Goal: Communication & Community: Answer question/provide support

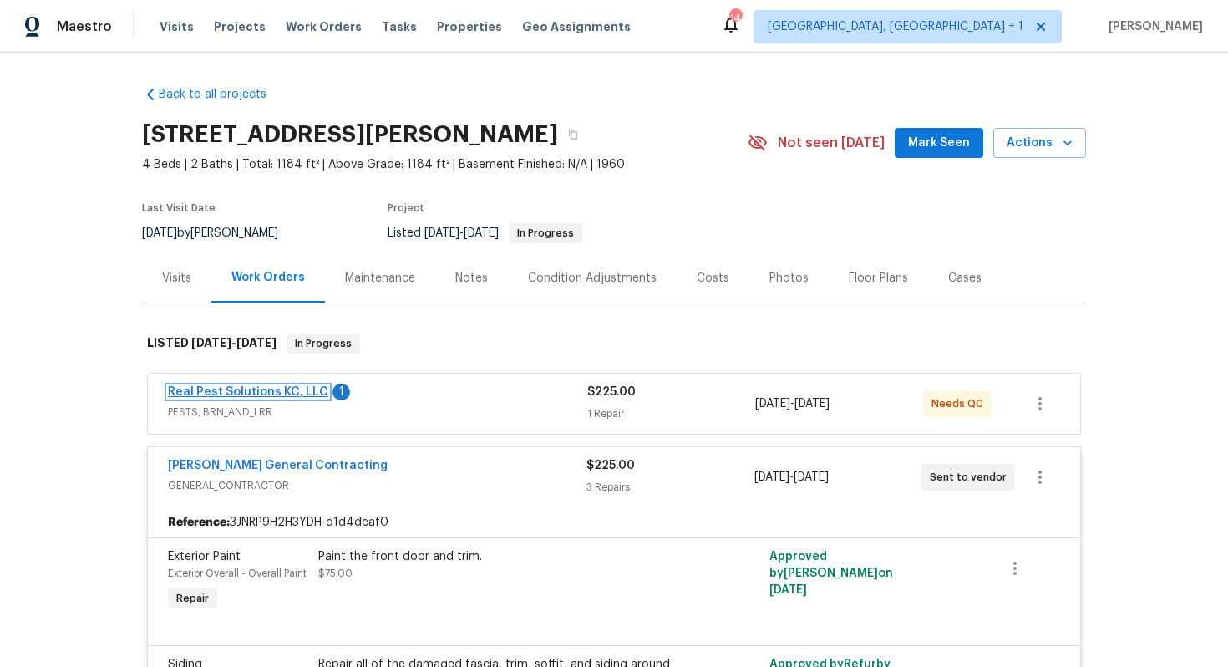
click at [234, 389] on link "Real Pest Solutions KC, LLC" at bounding box center [248, 392] width 160 height 12
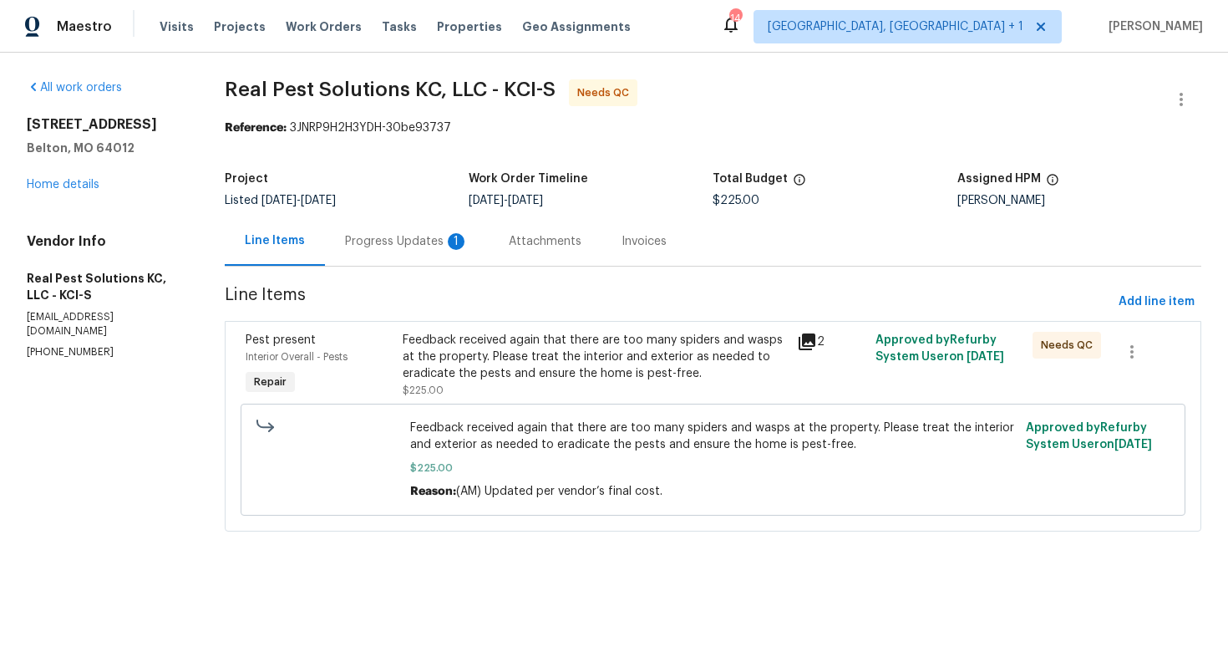
click at [395, 242] on div "Progress Updates 1" at bounding box center [407, 241] width 124 height 17
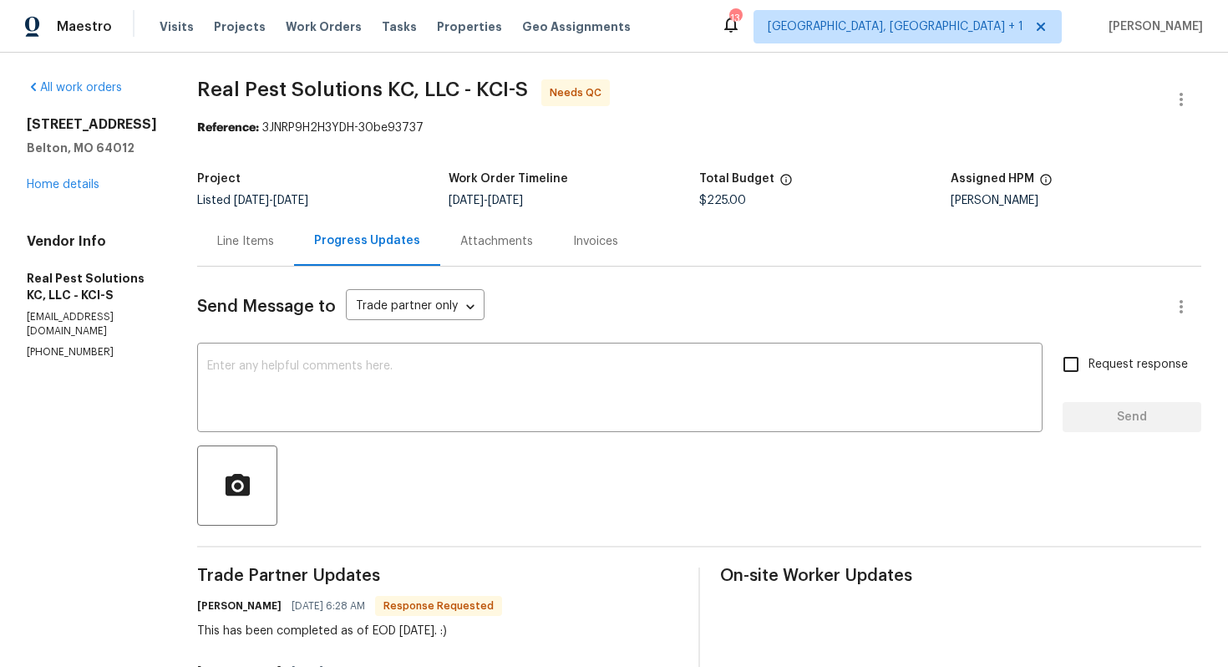
click at [270, 241] on div "Line Items" at bounding box center [245, 241] width 57 height 17
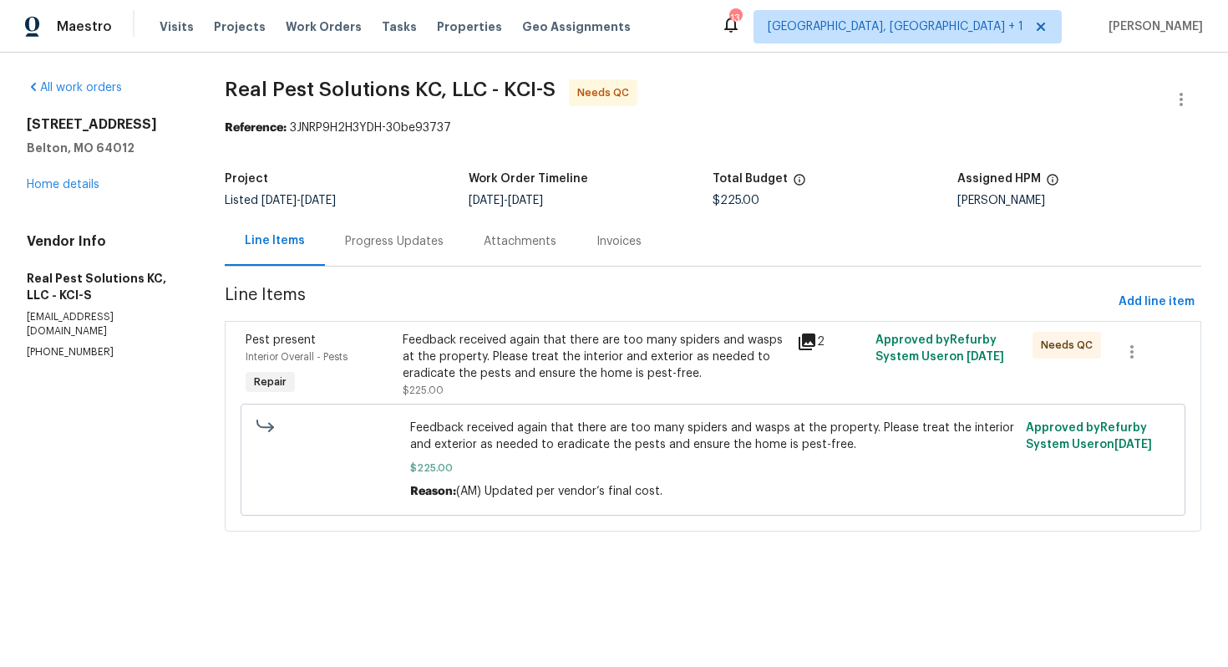
click at [546, 353] on div "Feedback received again that there are too many spiders and wasps at the proper…" at bounding box center [594, 357] width 383 height 50
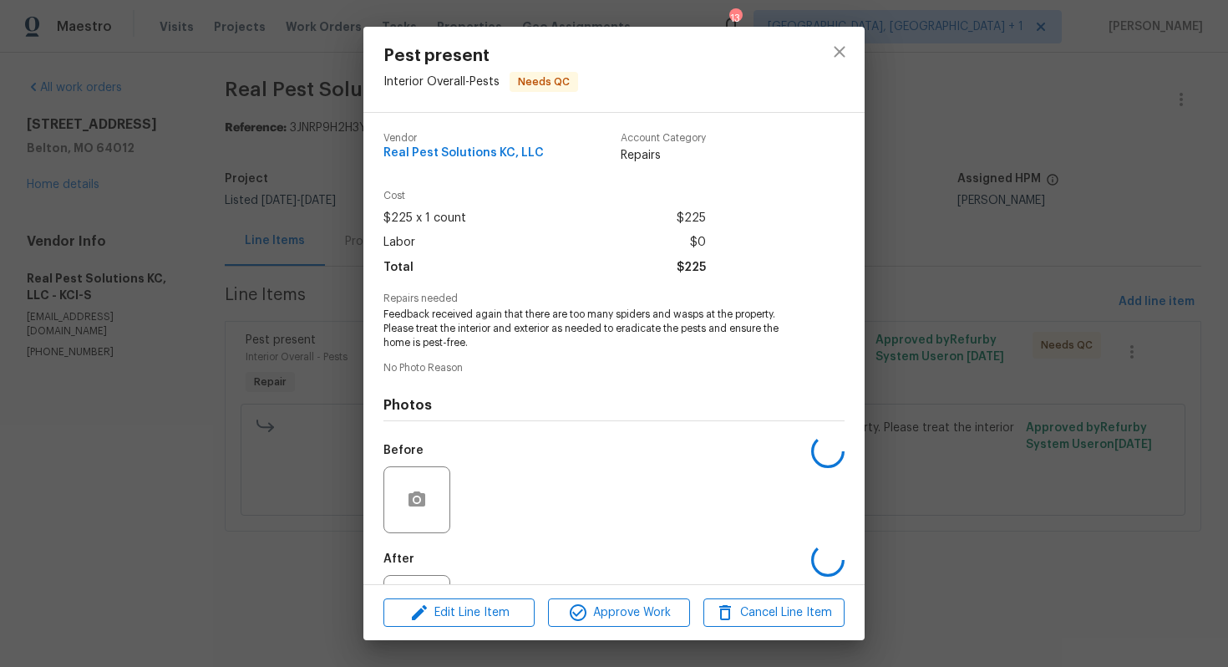
scroll to position [74, 0]
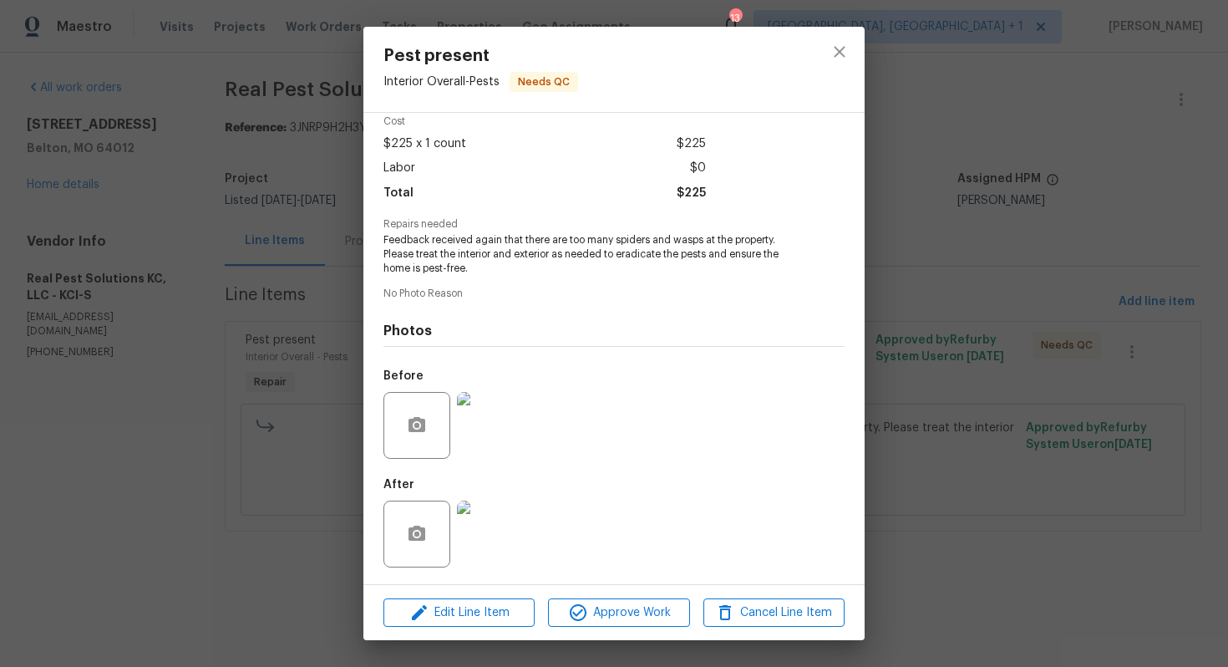
click at [498, 520] on img at bounding box center [490, 533] width 67 height 67
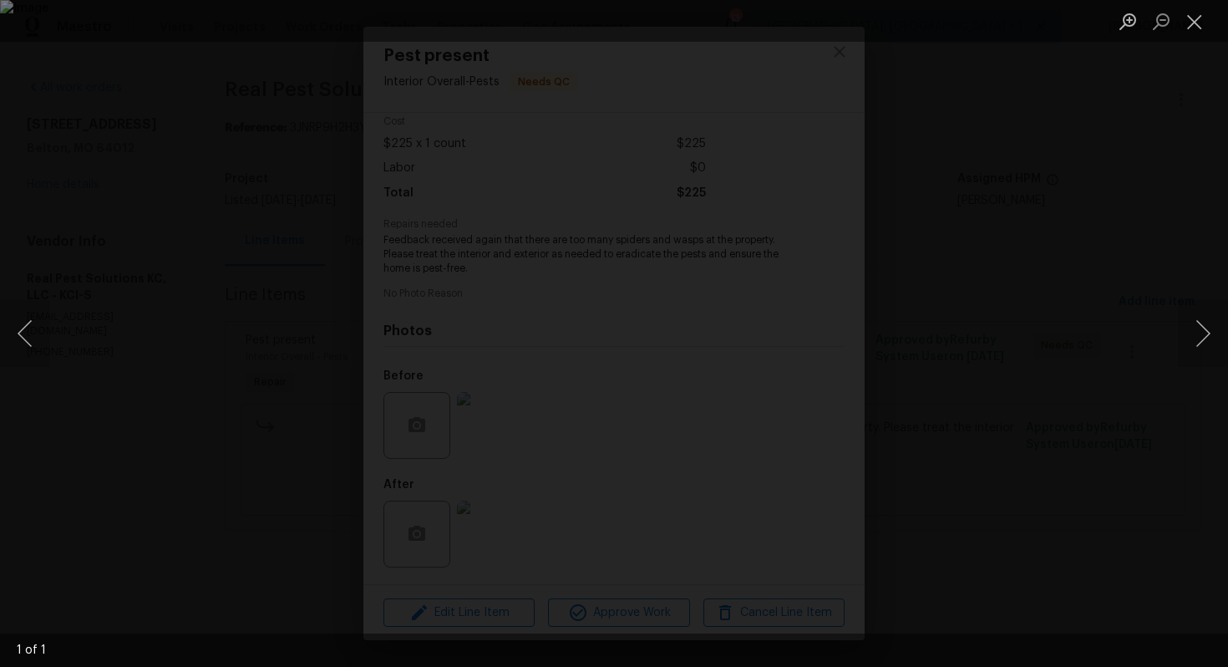
click at [520, 354] on div "Lightbox" at bounding box center [614, 333] width 1228 height 667
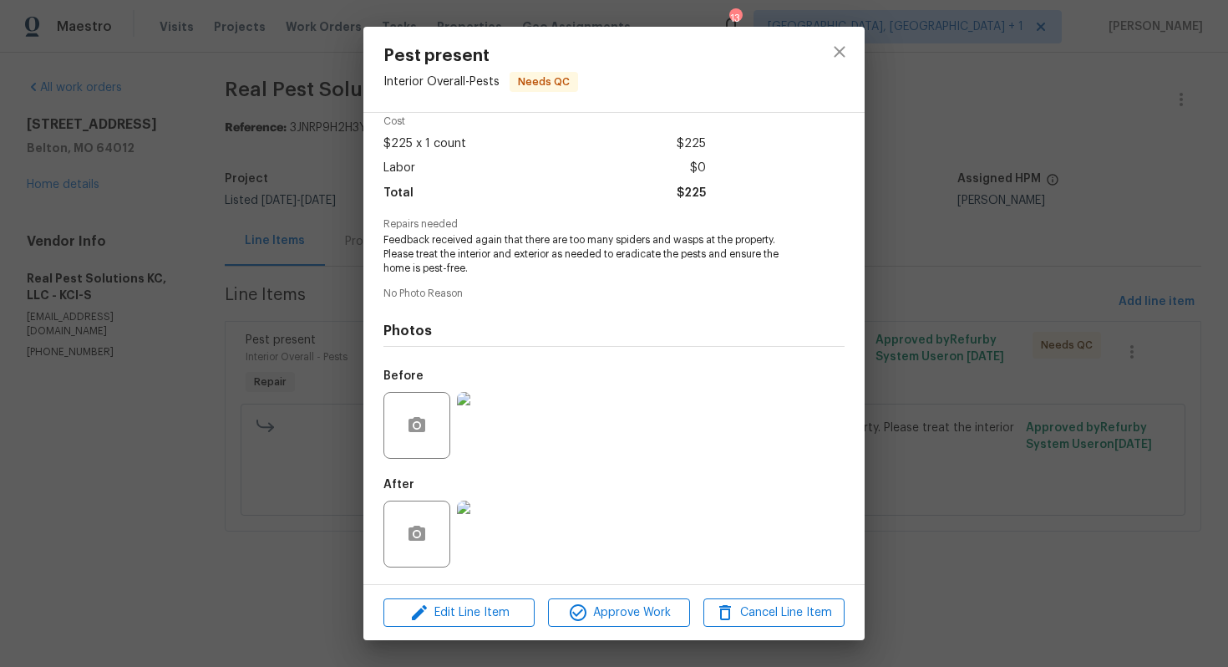
click at [494, 415] on img at bounding box center [490, 425] width 67 height 67
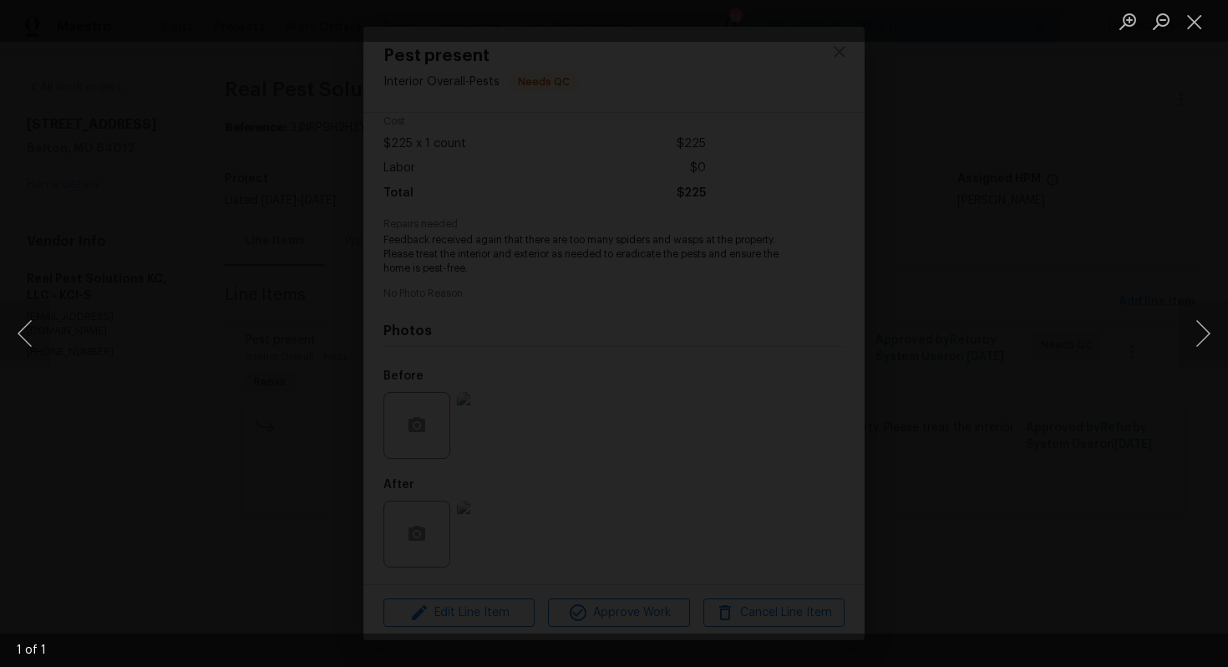
click at [446, 368] on div "Lightbox" at bounding box center [614, 333] width 1228 height 667
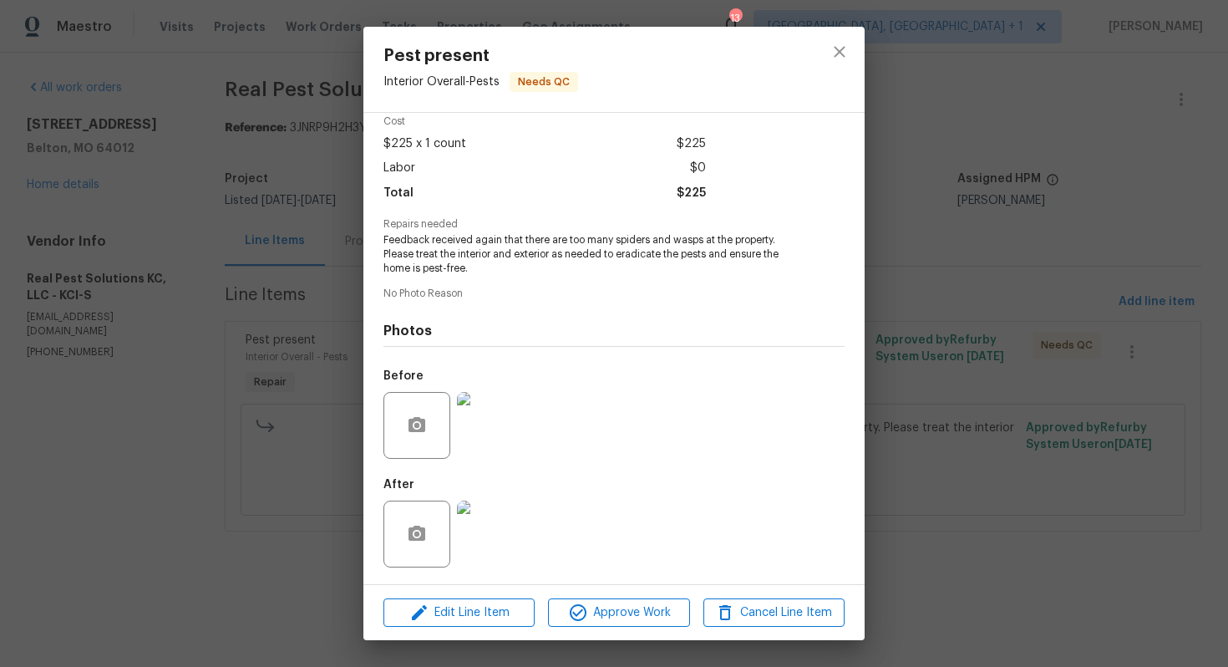
click at [918, 222] on div "Pest present Interior Overall - Pests Needs QC Vendor Real Pest Solutions KC, L…" at bounding box center [614, 333] width 1228 height 667
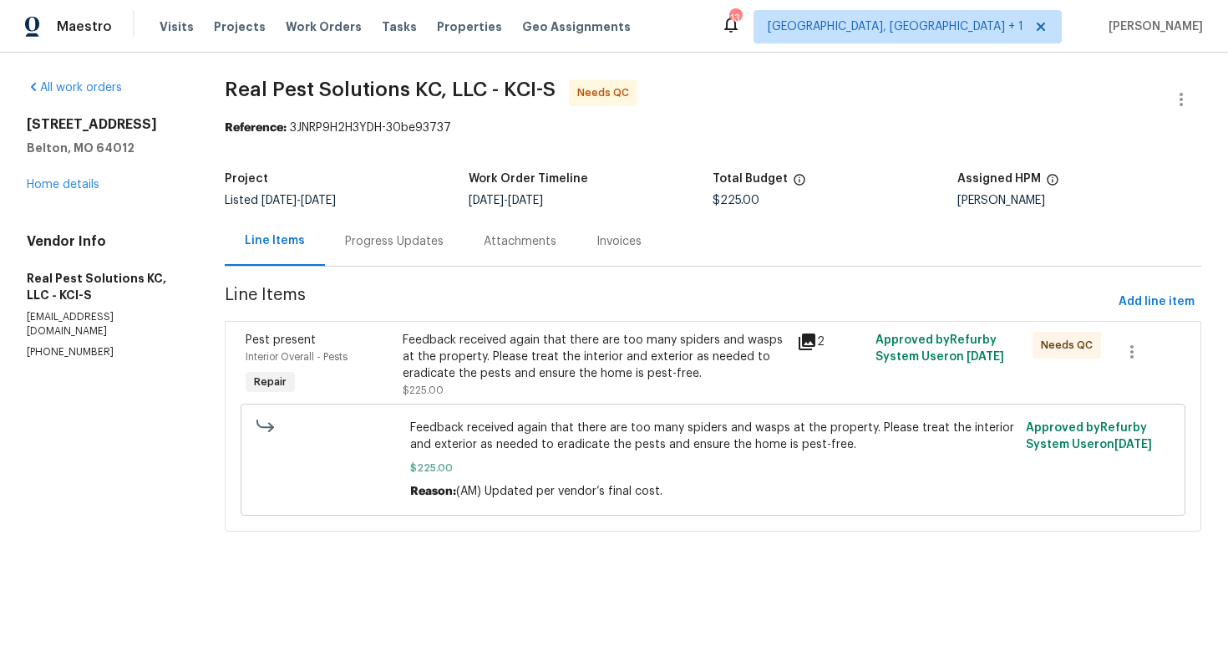
click at [492, 352] on div "Feedback received again that there are too many spiders and wasps at the proper…" at bounding box center [594, 357] width 383 height 50
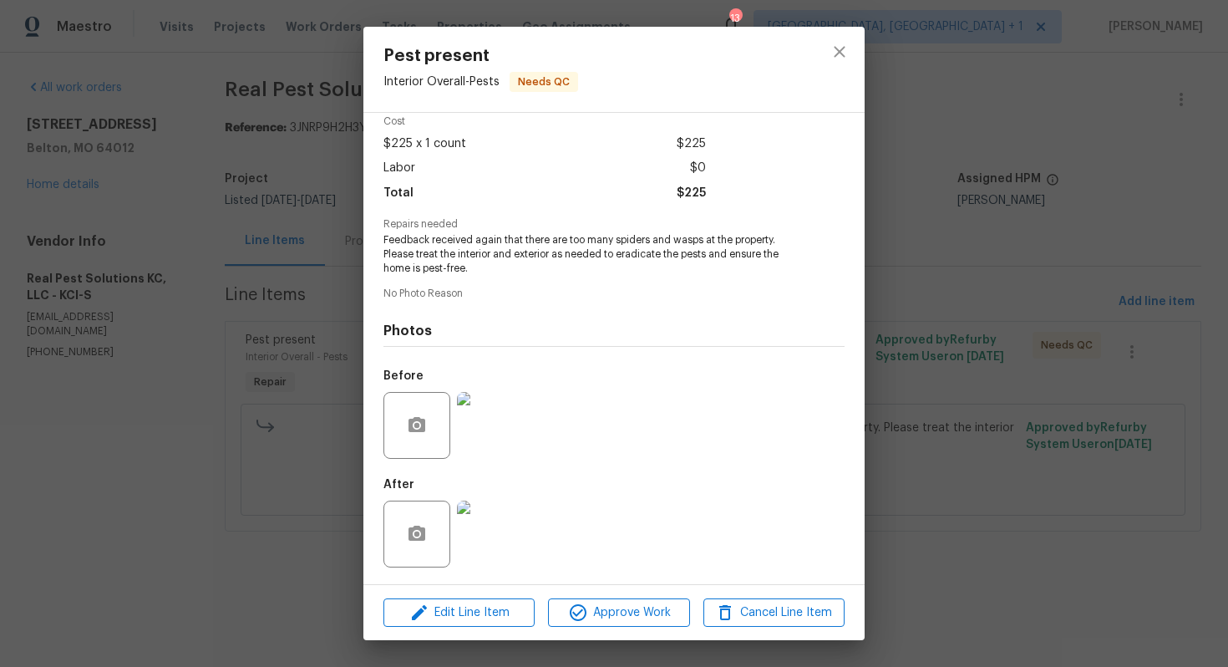
click at [175, 481] on div "Pest present Interior Overall - Pests Needs QC Vendor Real Pest Solutions KC, L…" at bounding box center [614, 333] width 1228 height 667
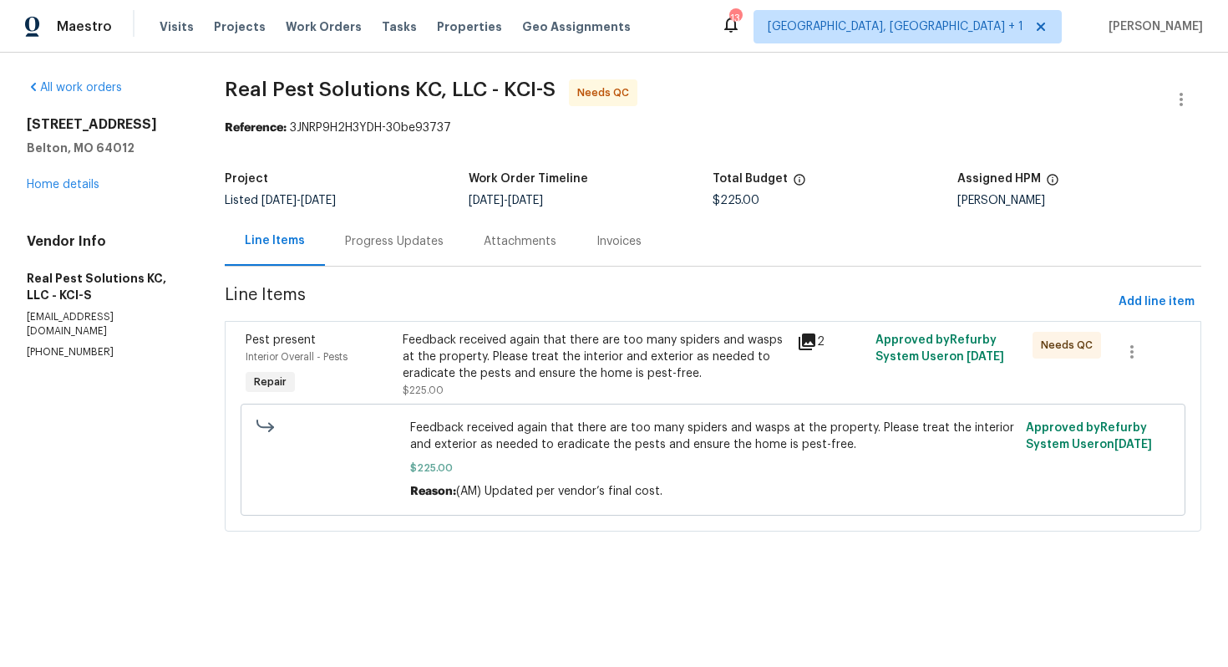
click at [404, 240] on div "Progress Updates" at bounding box center [394, 241] width 99 height 17
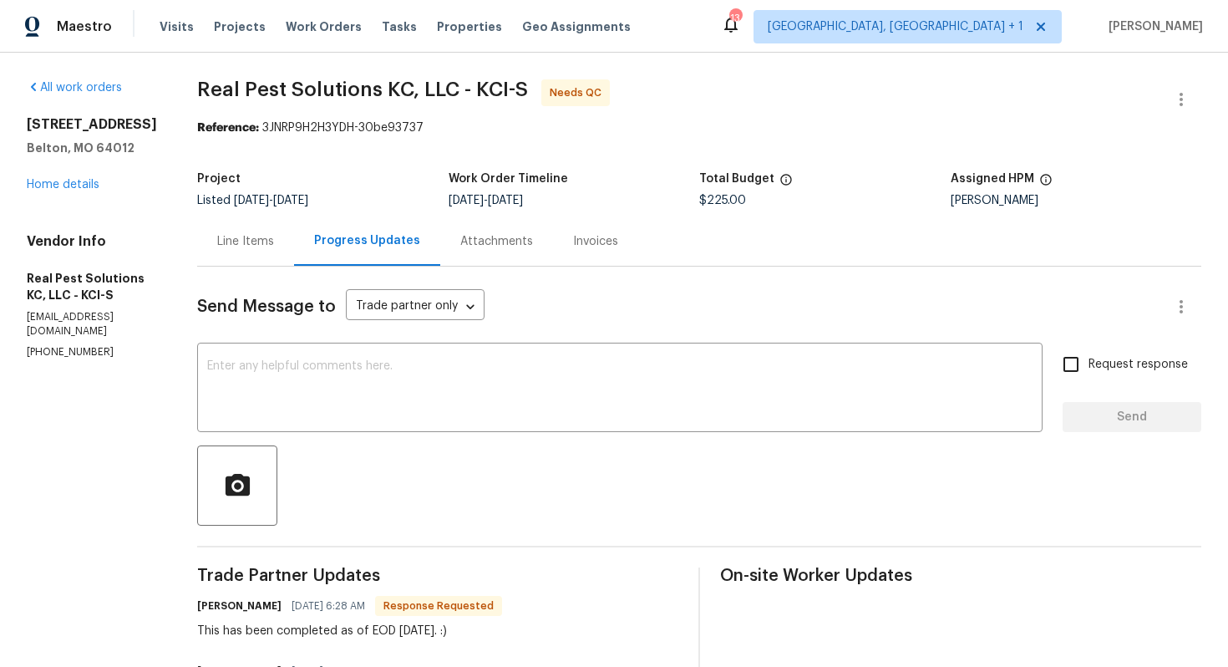
click at [236, 604] on h6 "Kelsey Montgomery" at bounding box center [239, 605] width 84 height 17
copy h6 "Kelsey"
click at [411, 396] on textarea at bounding box center [619, 389] width 825 height 58
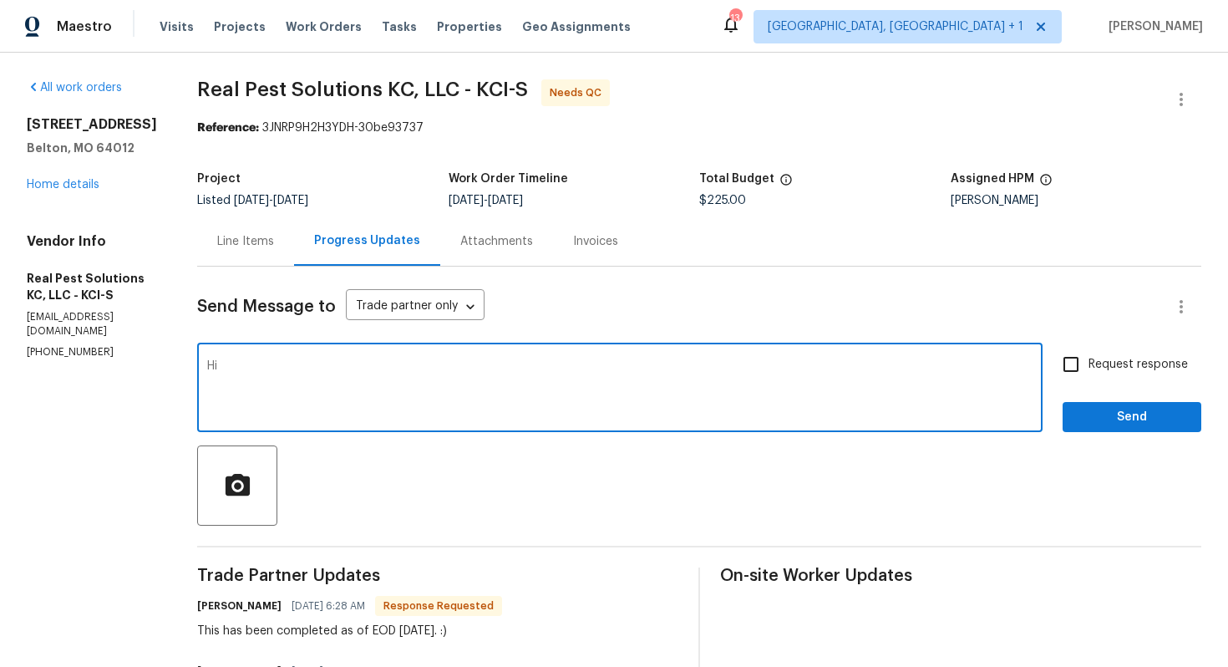
paste textarea "Kelsey"
type textarea "Hi Kelsey, thank you for completing the job. WO is approved. Thanks!"
click at [1122, 414] on span "Send" at bounding box center [1132, 417] width 112 height 21
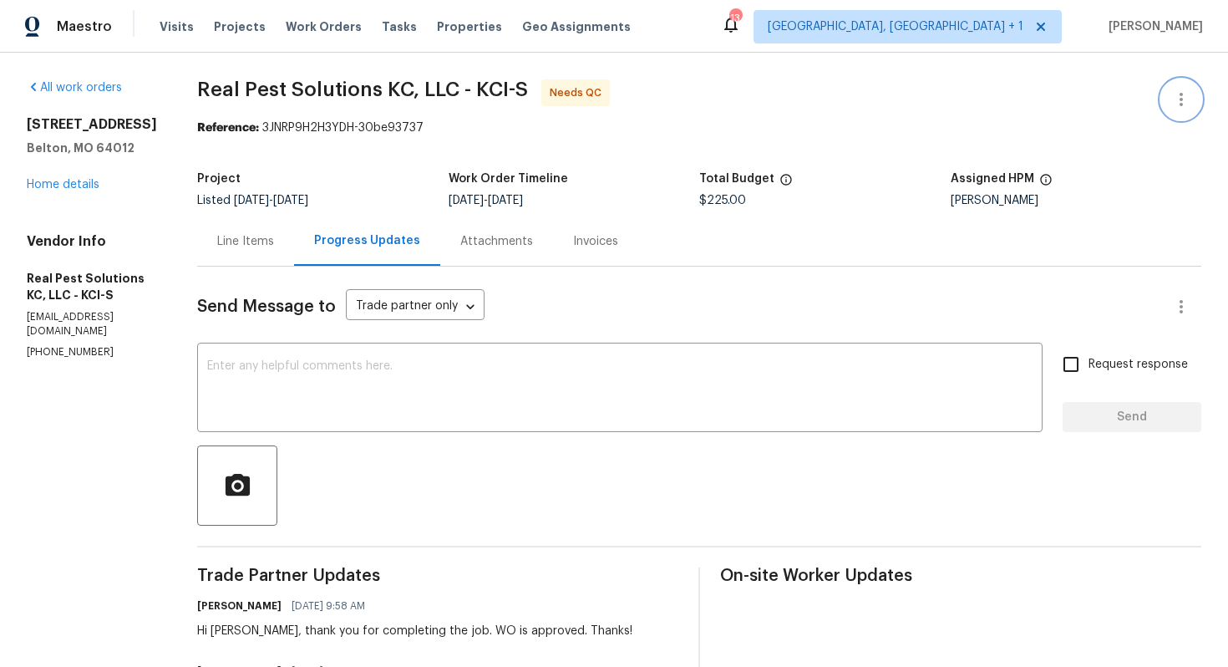
click at [1177, 108] on icon "button" at bounding box center [1181, 99] width 20 height 20
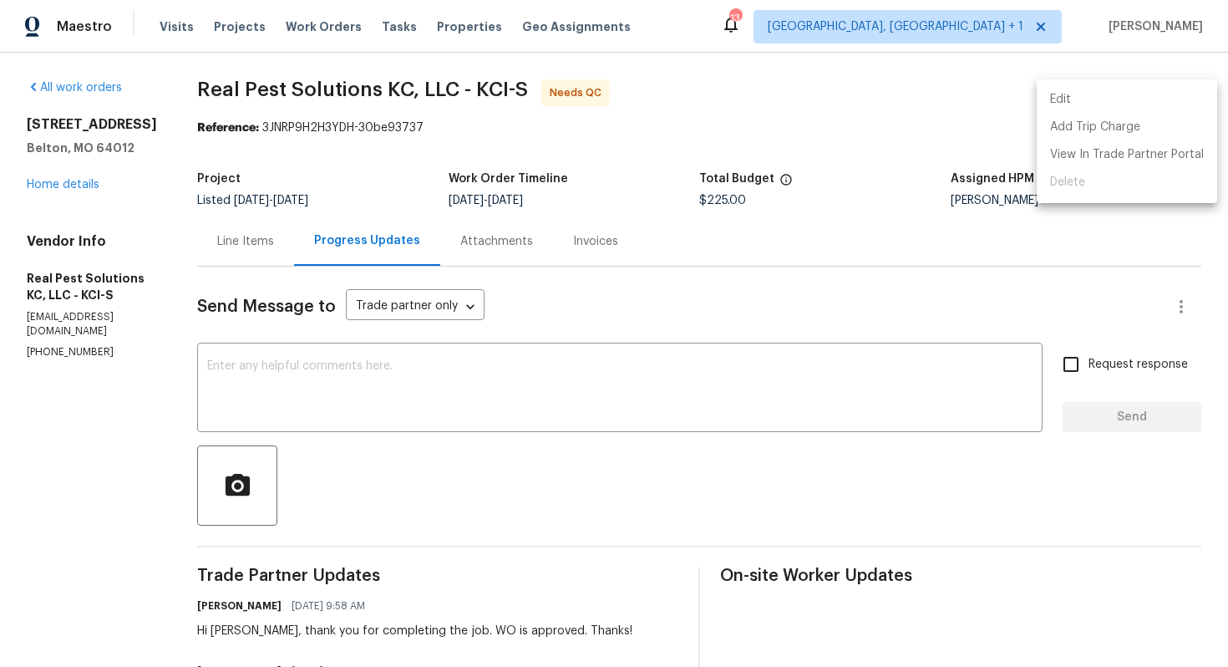
click at [1088, 108] on li "Edit" at bounding box center [1127, 100] width 180 height 28
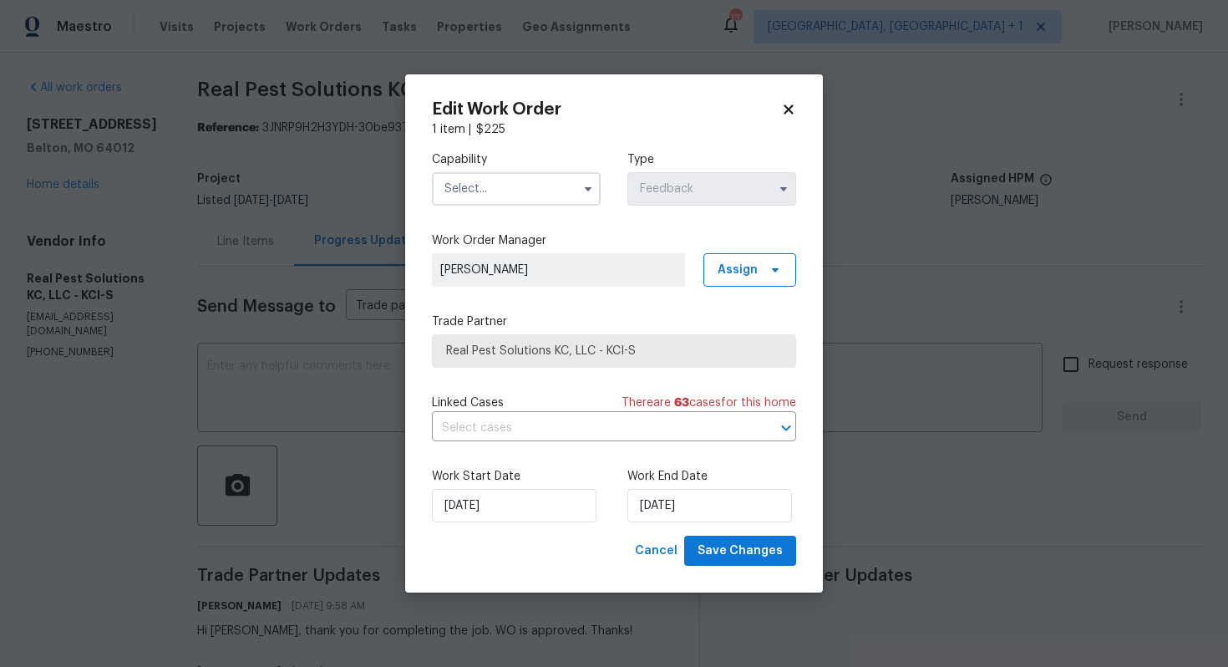
click at [510, 194] on input "text" at bounding box center [516, 188] width 169 height 33
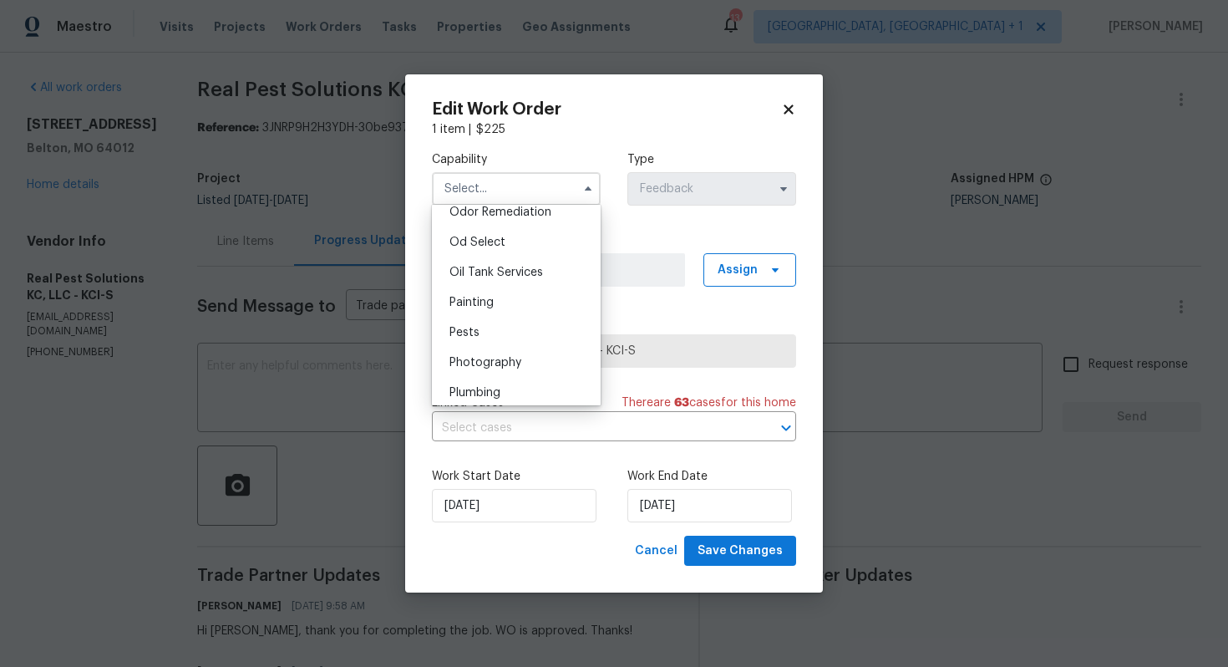
scroll to position [1334, 0]
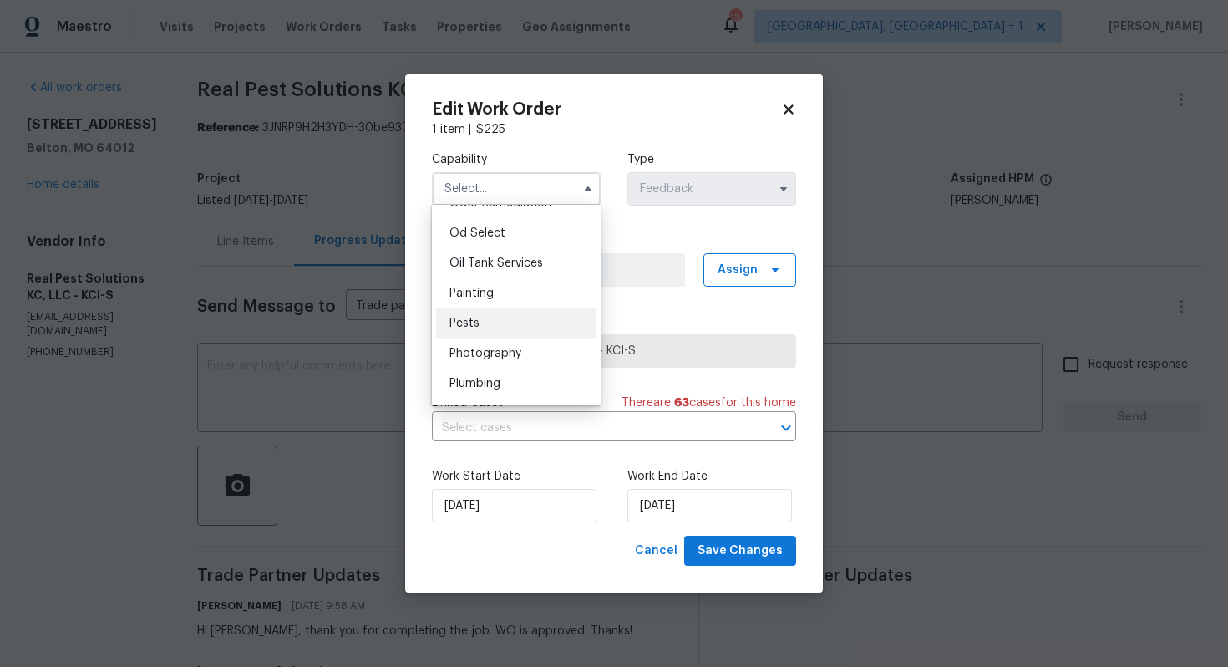
click at [495, 325] on div "Pests" at bounding box center [516, 323] width 160 height 30
type input "Pests"
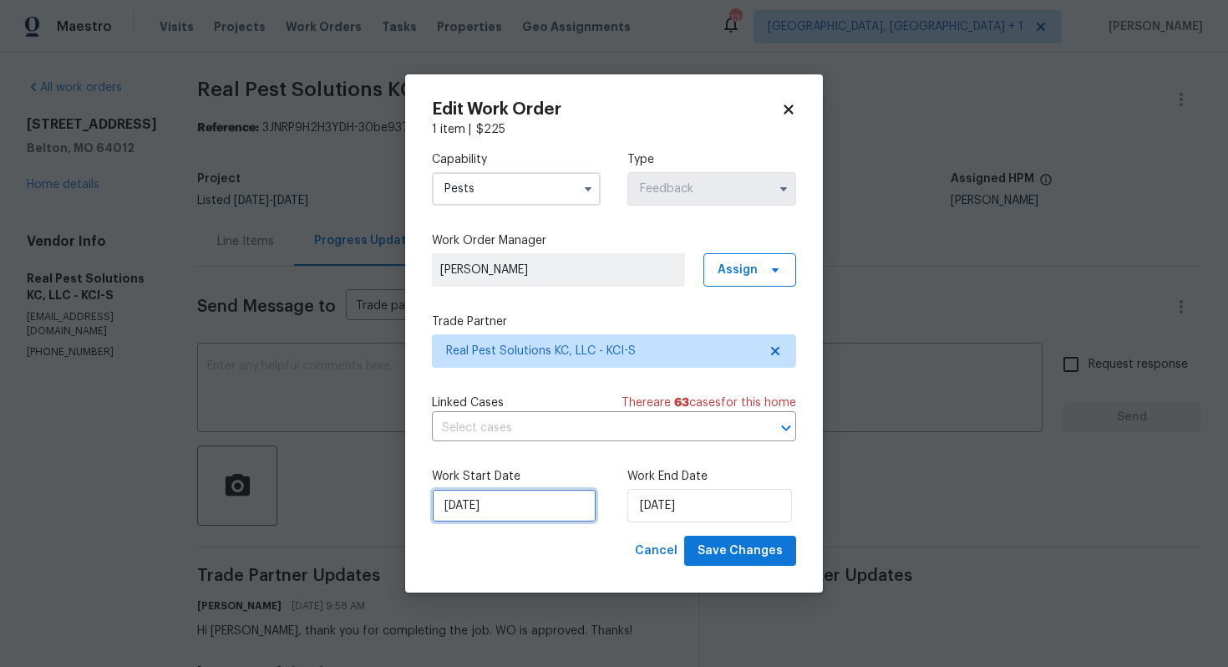
click at [531, 515] on input "29/09/2025" at bounding box center [514, 505] width 165 height 33
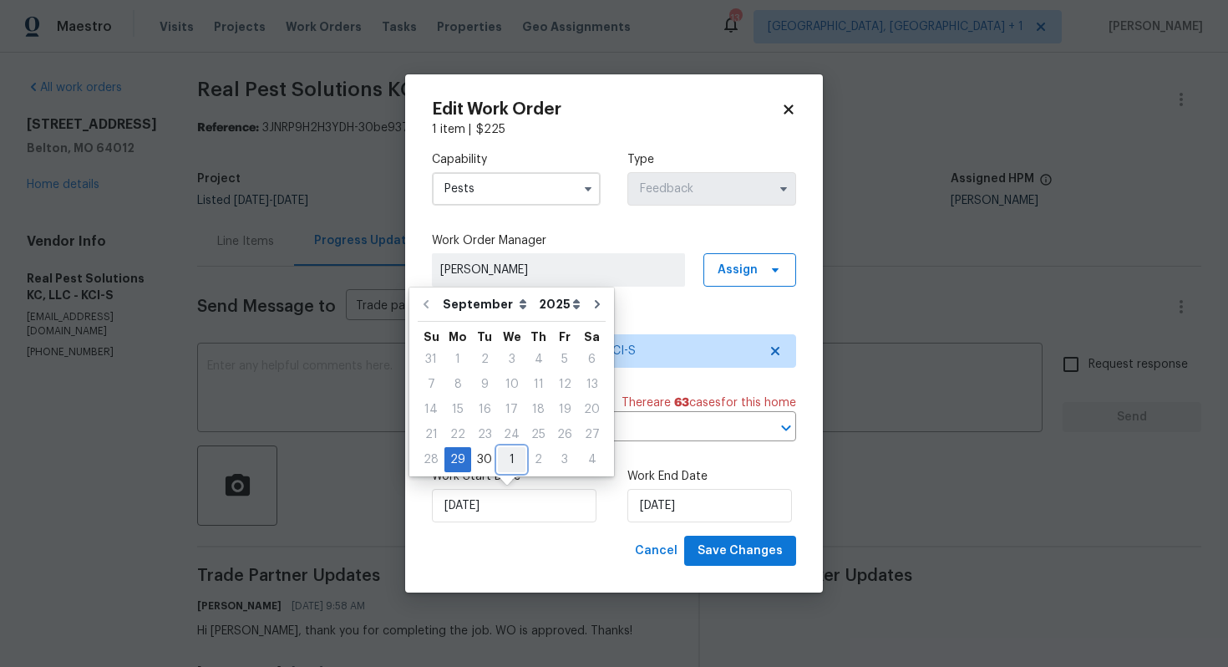
click at [510, 459] on div "1" at bounding box center [512, 459] width 28 height 23
type input "01/10/2025"
select select "9"
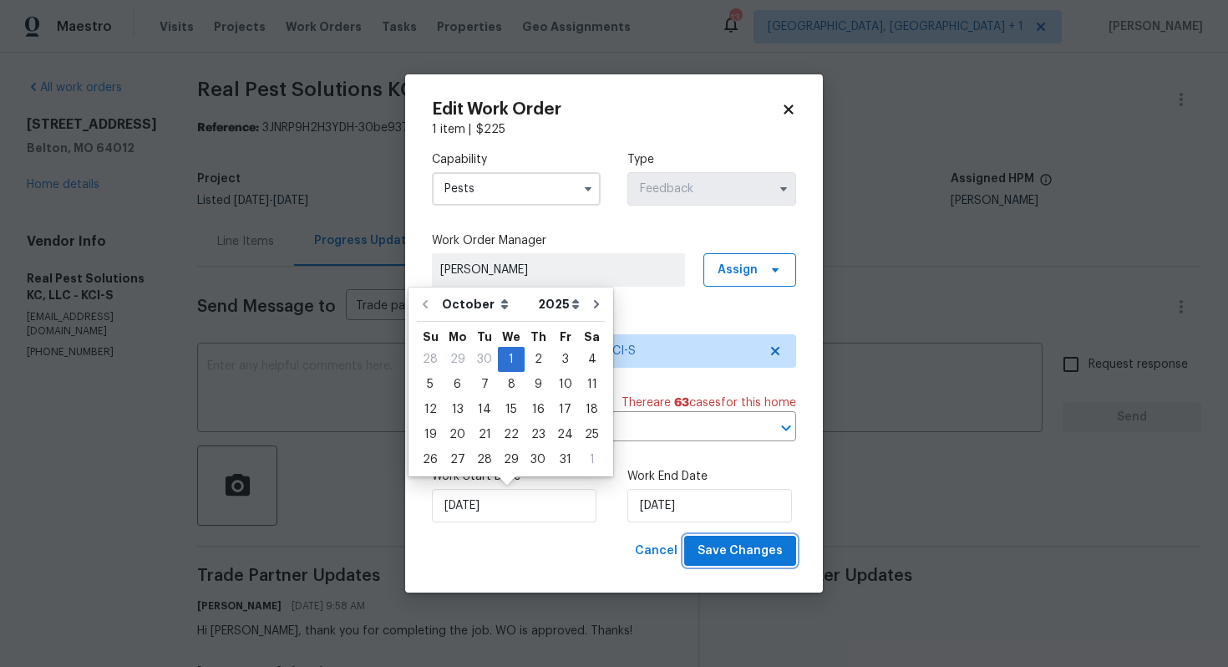
click at [762, 560] on span "Save Changes" at bounding box center [740, 551] width 85 height 21
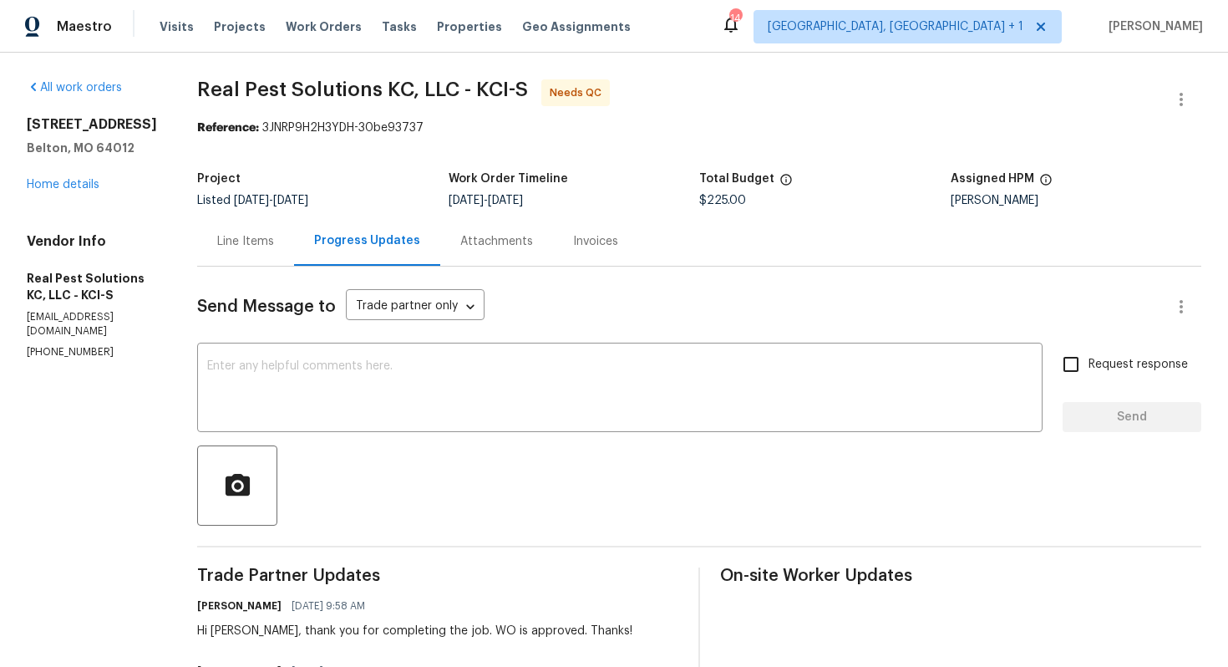
click at [294, 255] on div "Line Items" at bounding box center [245, 240] width 97 height 49
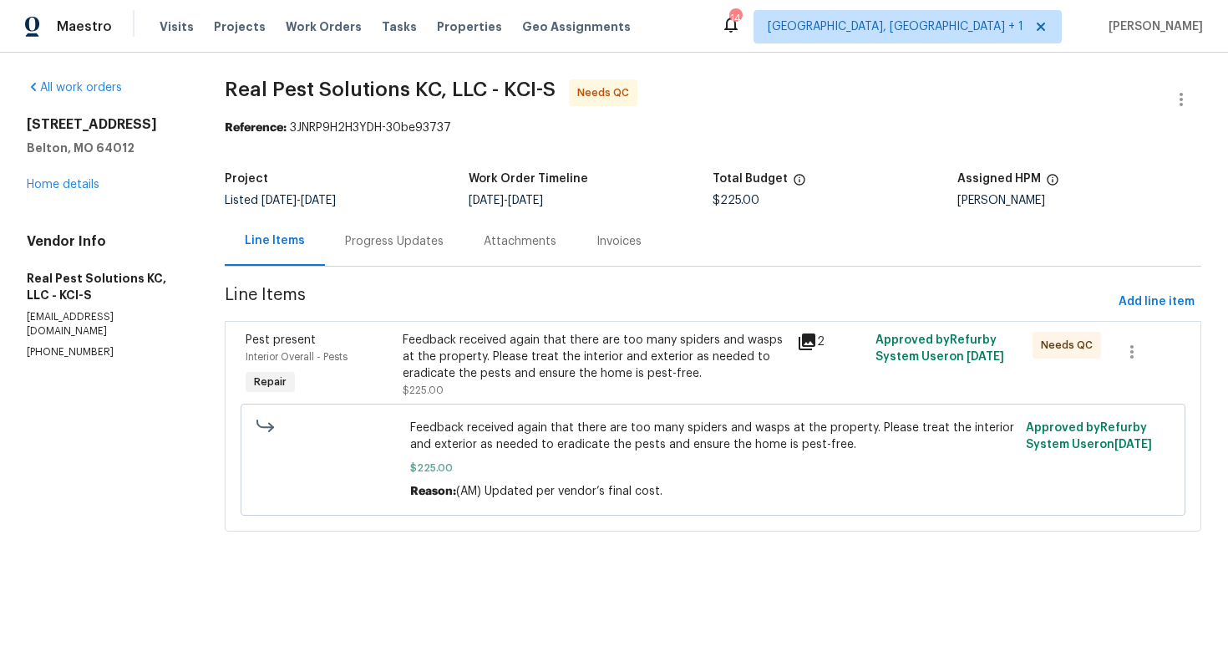
click at [495, 373] on div "Feedback received again that there are too many spiders and wasps at the proper…" at bounding box center [594, 357] width 383 height 50
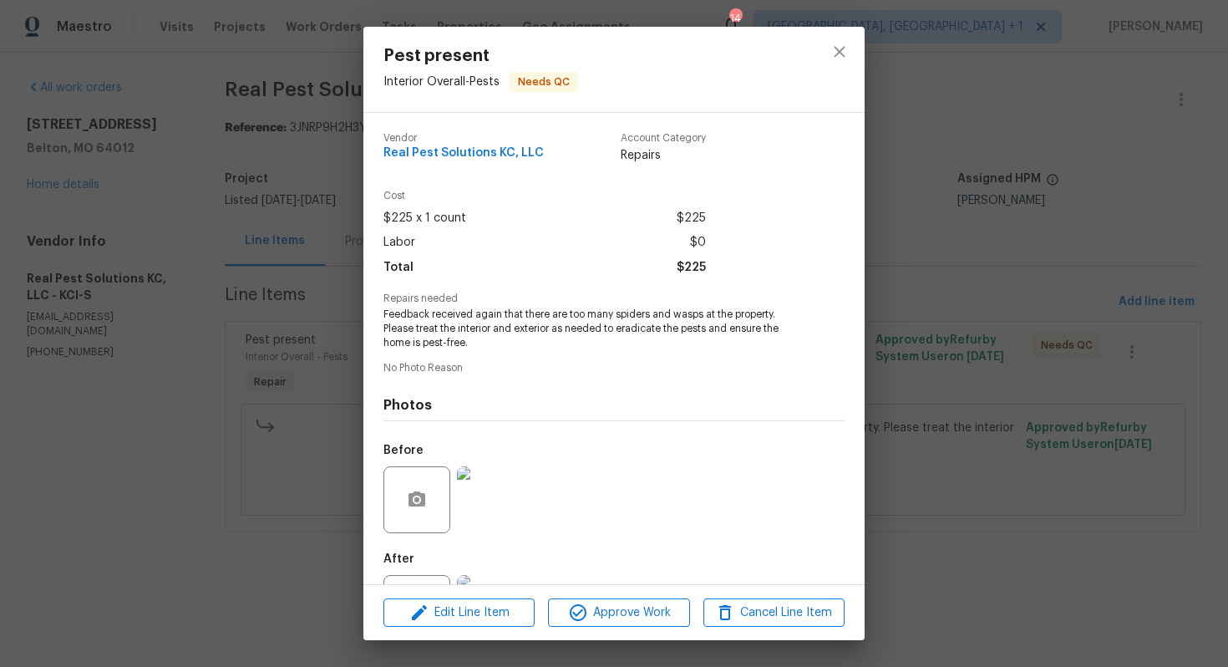
scroll to position [74, 0]
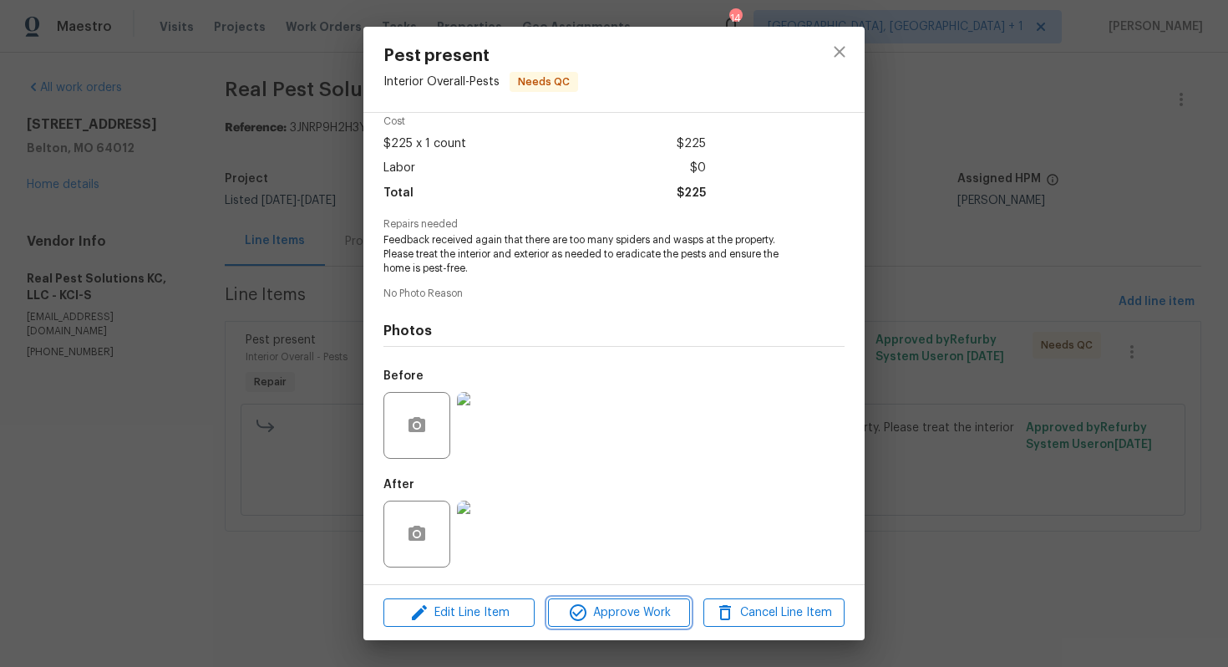
click at [568, 610] on icon "button" at bounding box center [578, 612] width 20 height 20
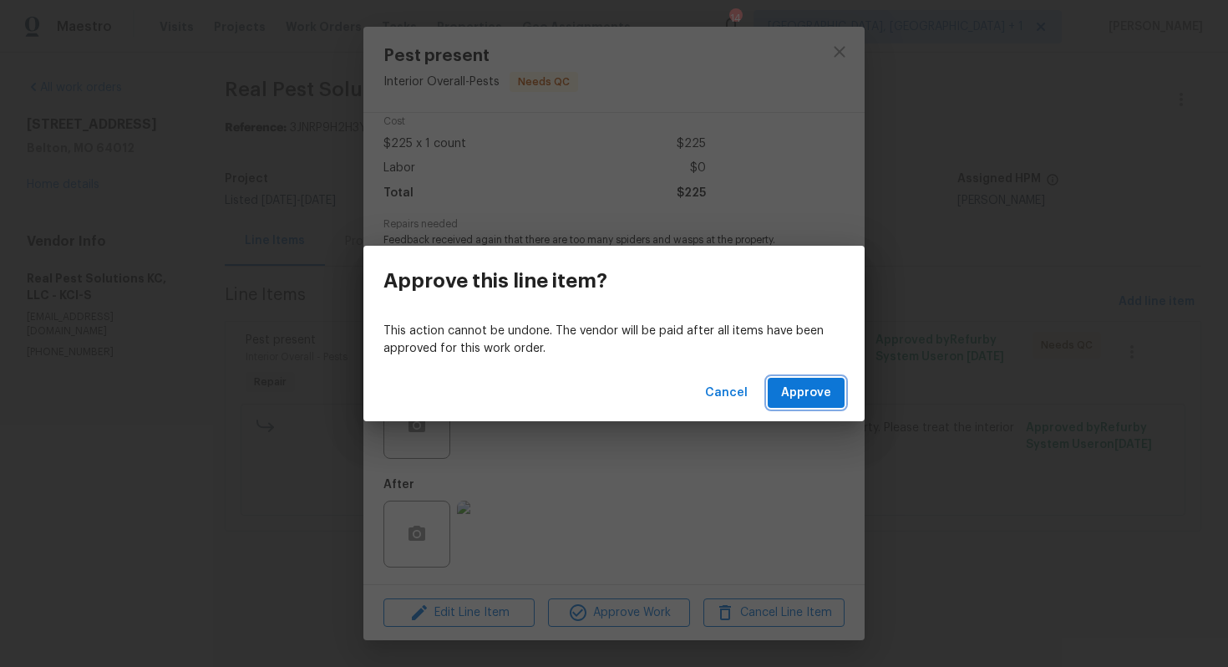
click at [810, 395] on span "Approve" at bounding box center [806, 393] width 50 height 21
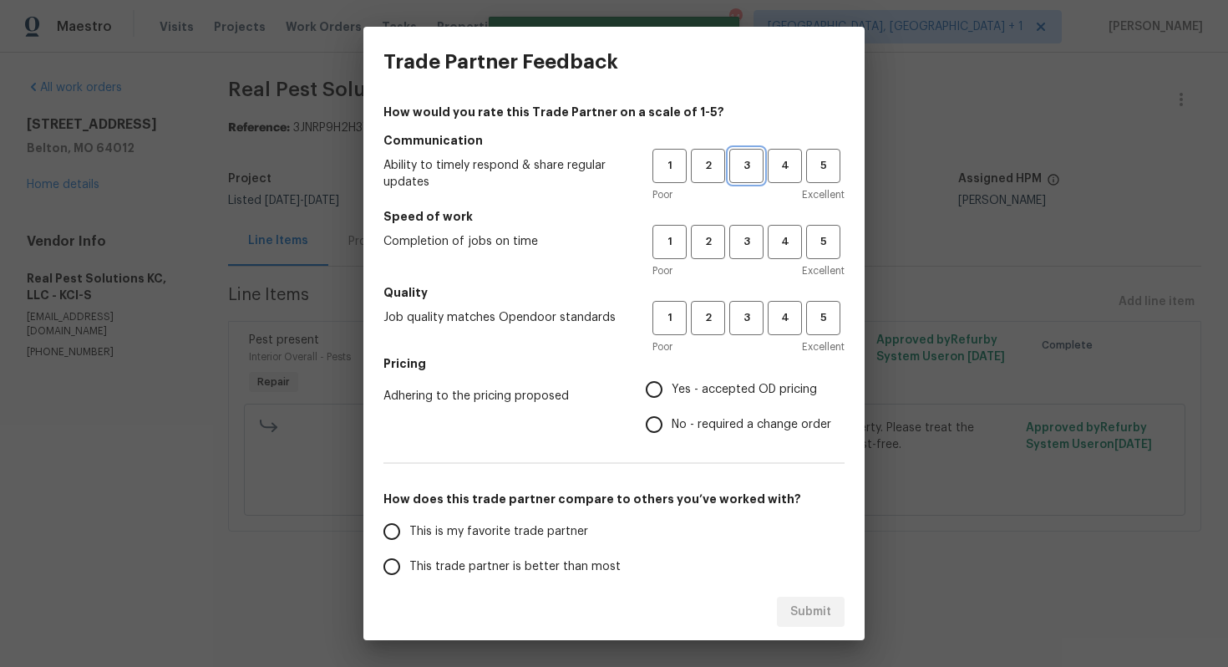
click at [753, 163] on span "3" at bounding box center [746, 165] width 31 height 19
click at [739, 246] on span "3" at bounding box center [746, 241] width 31 height 19
click at [742, 328] on button "3" at bounding box center [746, 318] width 34 height 34
click at [657, 389] on input "Yes - accepted OD pricing" at bounding box center [654, 389] width 35 height 35
radio input "true"
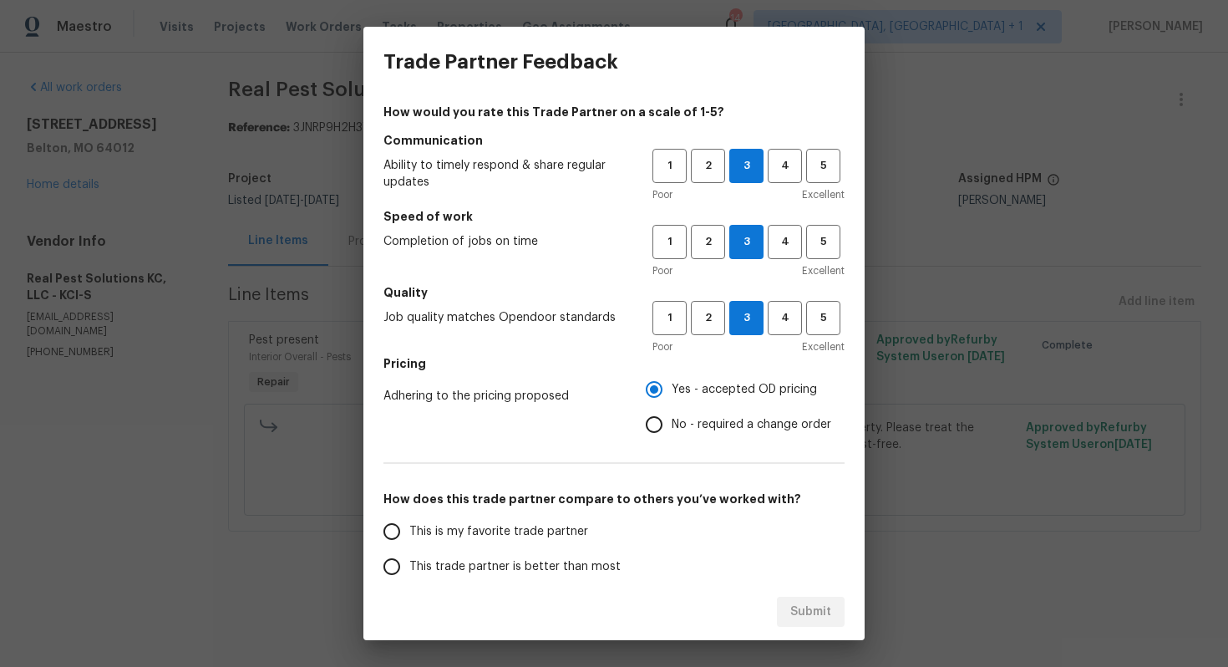
click at [654, 420] on input "No - required a change order" at bounding box center [654, 424] width 35 height 35
radio input "true"
click at [524, 561] on span "This trade partner is better than most" at bounding box center [514, 567] width 211 height 18
click at [409, 561] on input "This trade partner is better than most" at bounding box center [391, 566] width 35 height 35
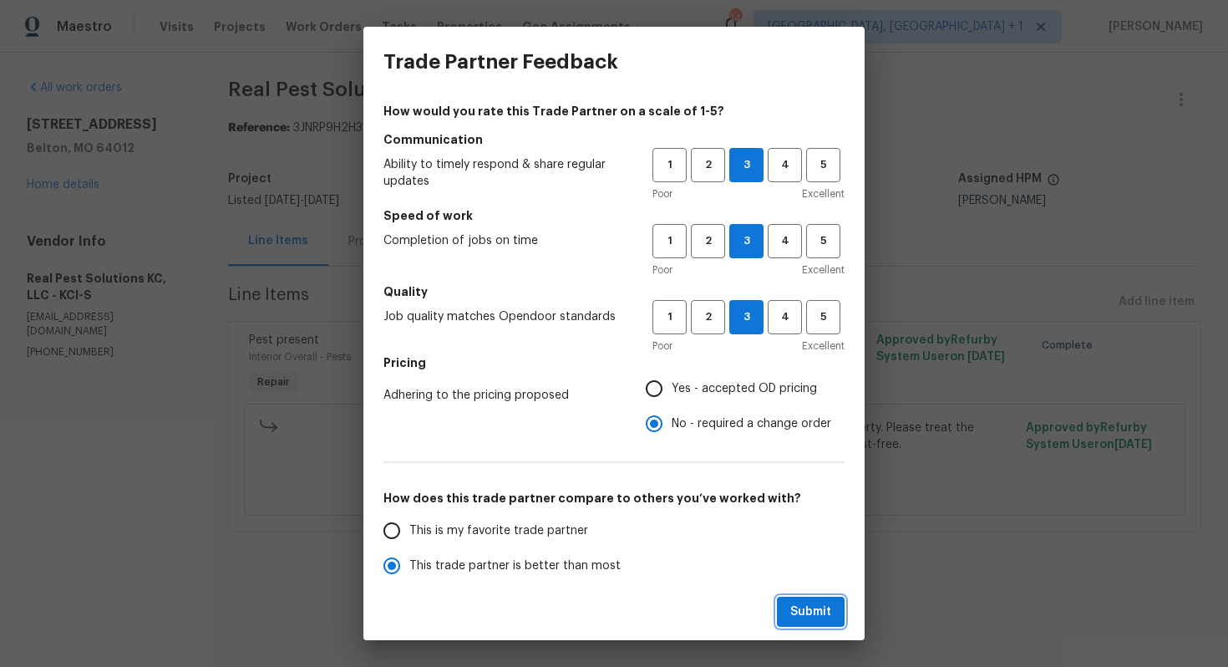
click at [813, 608] on span "Submit" at bounding box center [810, 612] width 41 height 21
radio input "true"
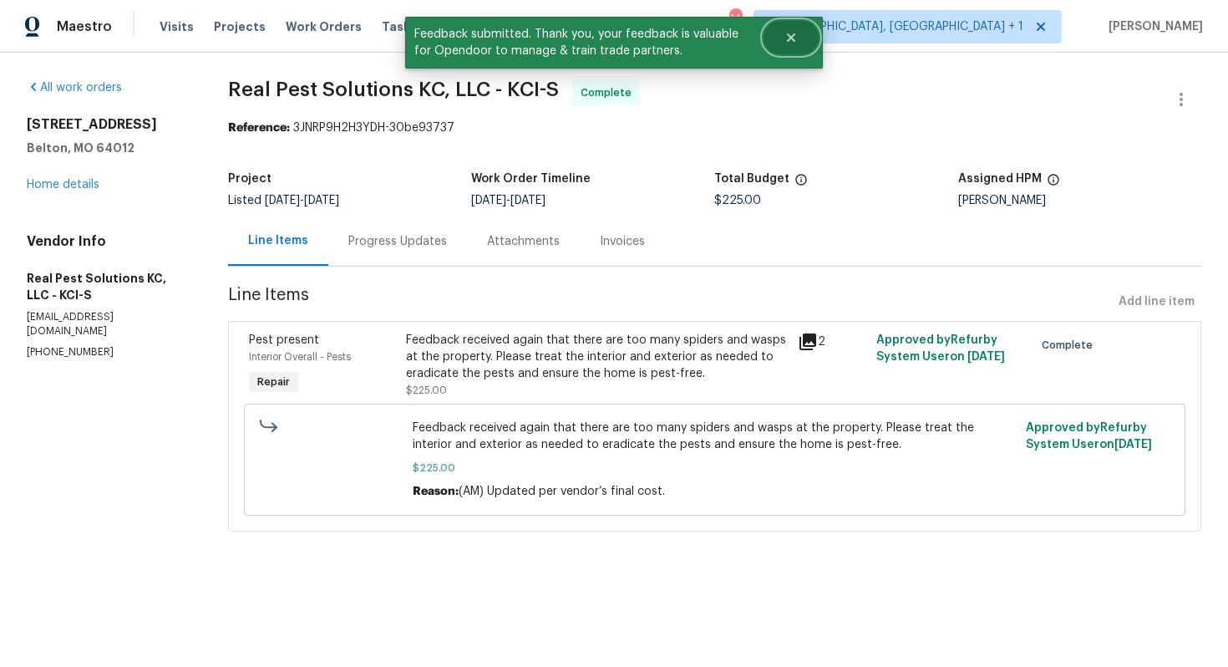
click at [796, 28] on button "Close" at bounding box center [791, 37] width 55 height 33
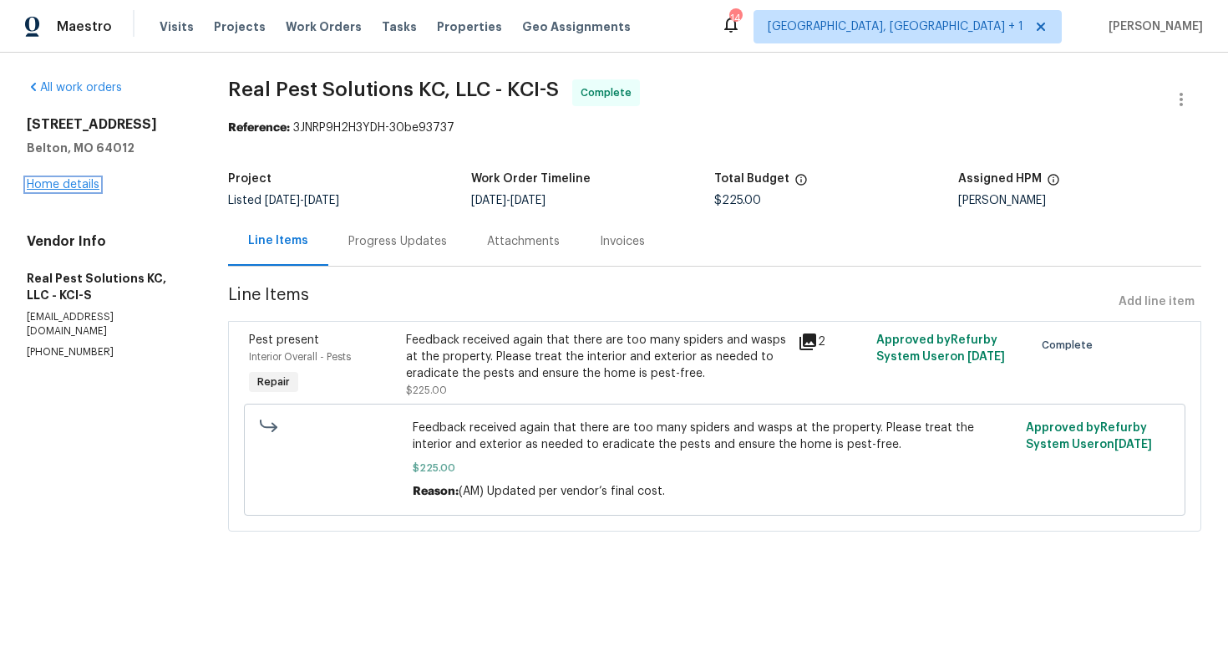
click at [57, 180] on link "Home details" at bounding box center [63, 185] width 73 height 12
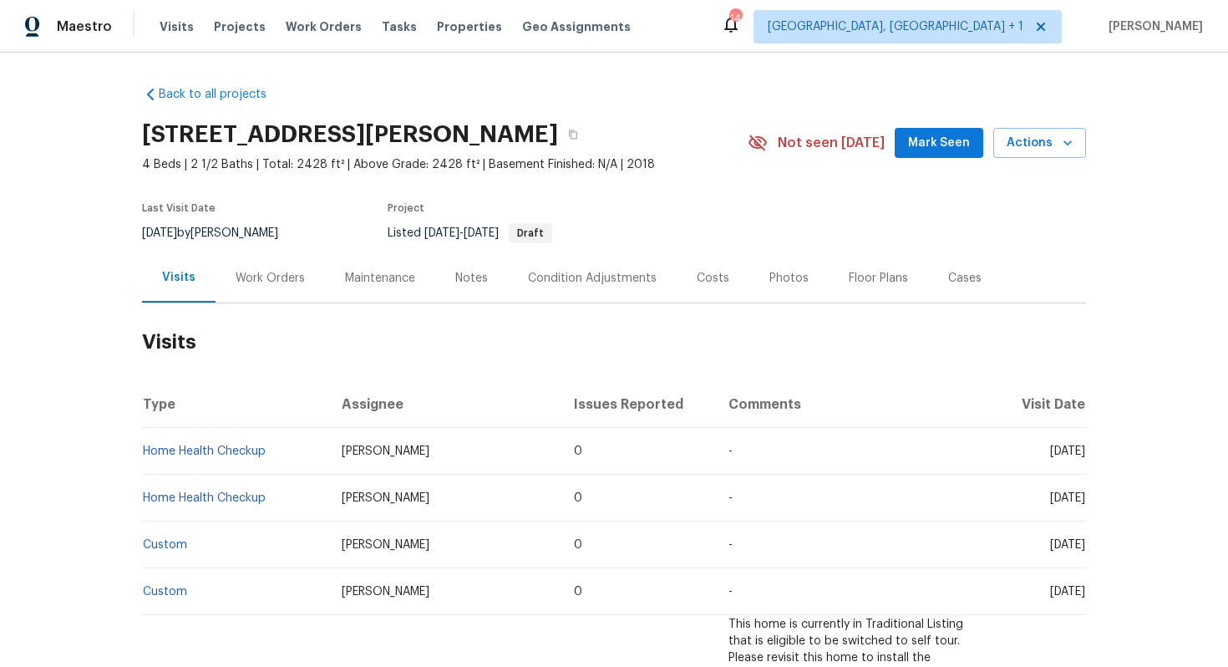
click at [250, 292] on div "Work Orders" at bounding box center [270, 277] width 109 height 49
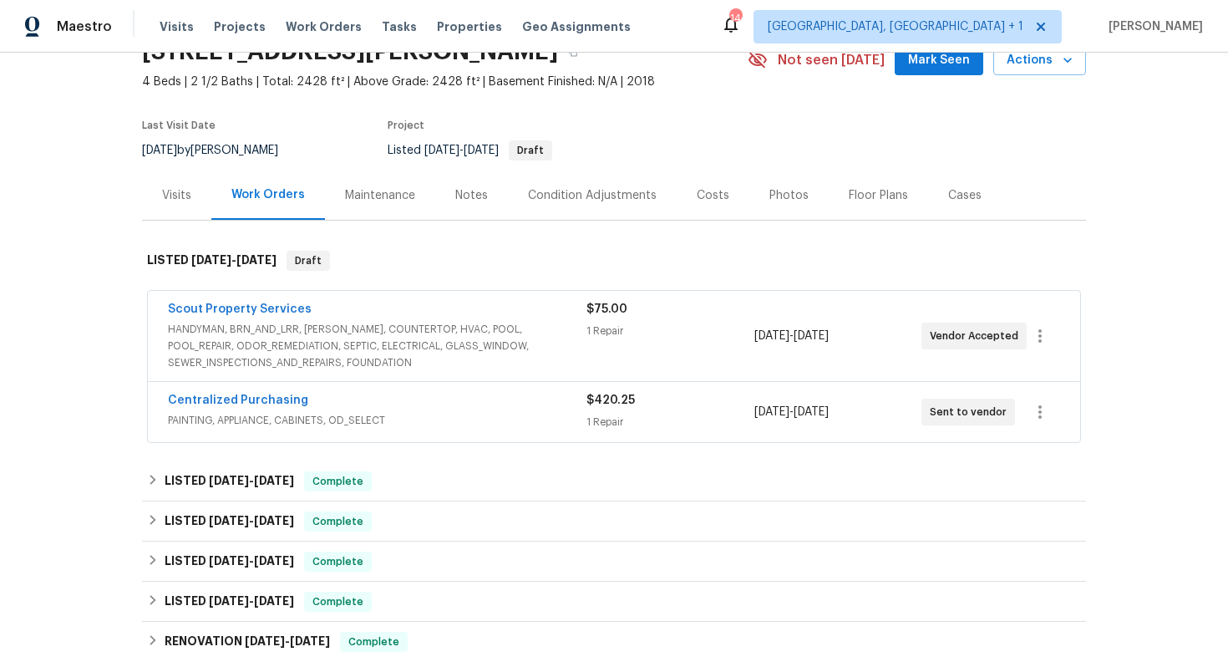
scroll to position [84, 0]
click at [332, 398] on div "Centralized Purchasing" at bounding box center [377, 401] width 419 height 20
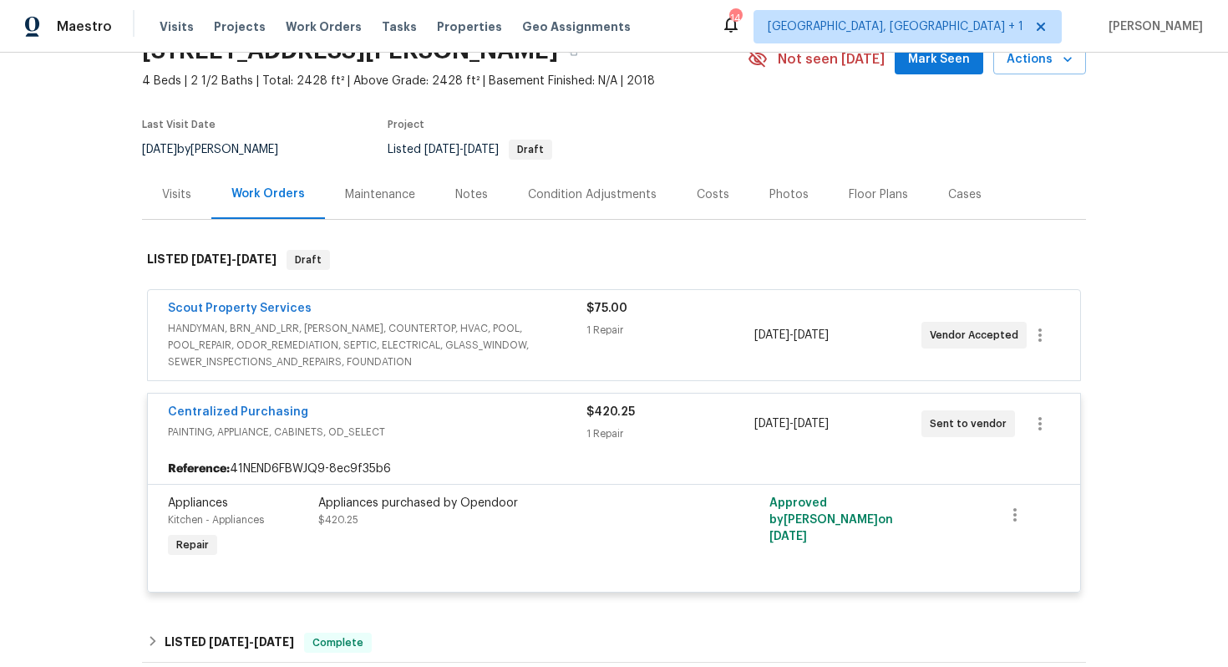
click at [338, 413] on div "Centralized Purchasing" at bounding box center [377, 414] width 419 height 20
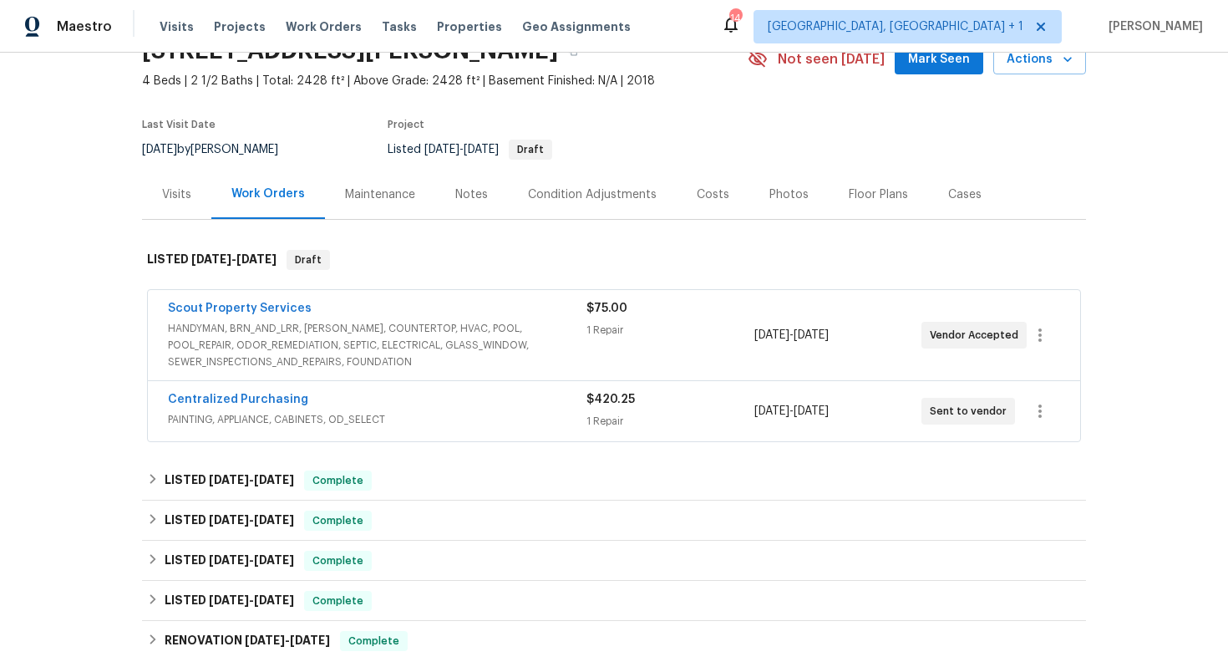
click at [339, 310] on div "Scout Property Services" at bounding box center [377, 310] width 419 height 20
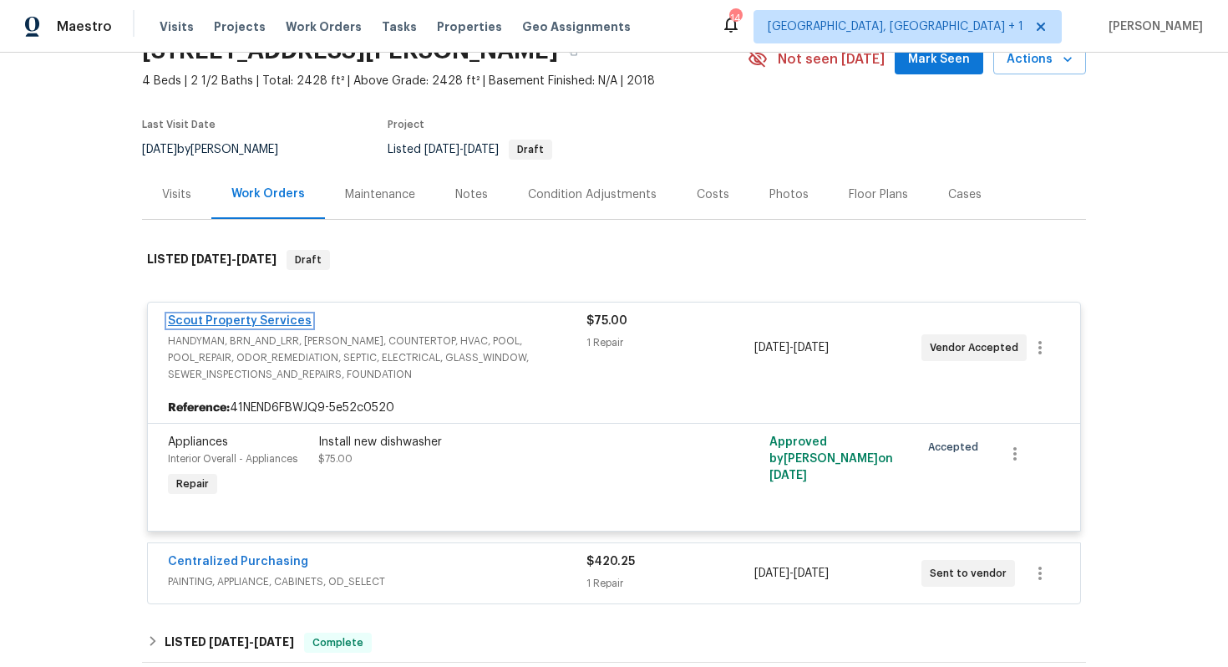
click at [283, 322] on link "Scout Property Services" at bounding box center [240, 321] width 144 height 12
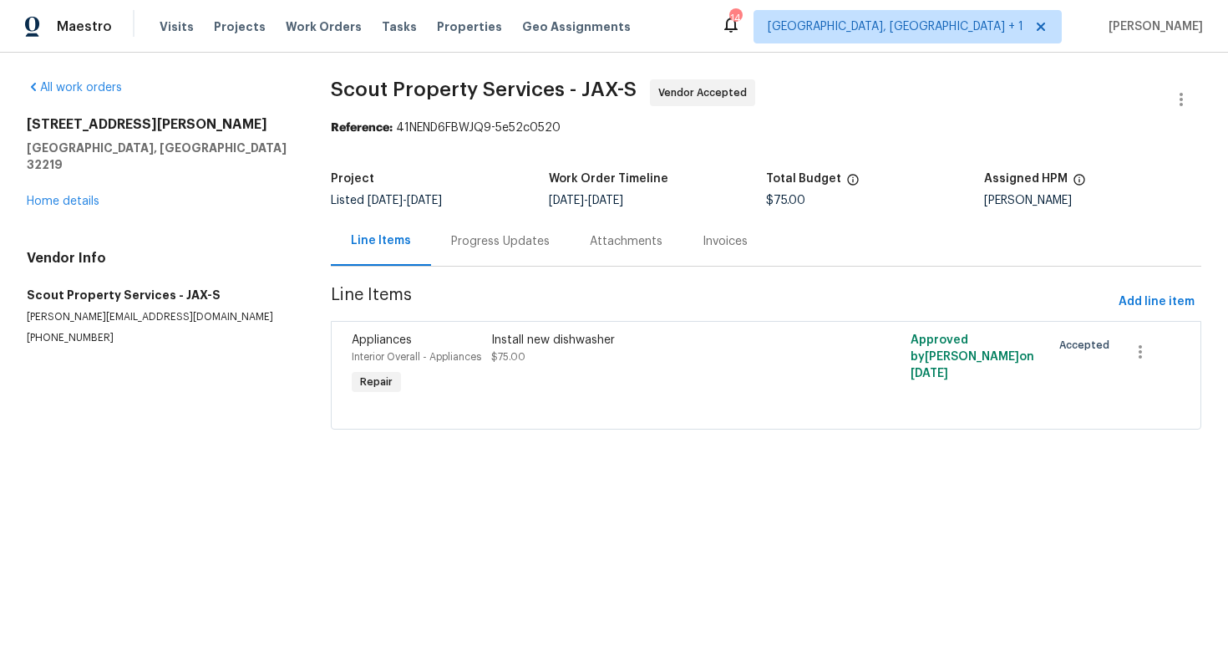
click at [461, 244] on div "Progress Updates" at bounding box center [500, 241] width 99 height 17
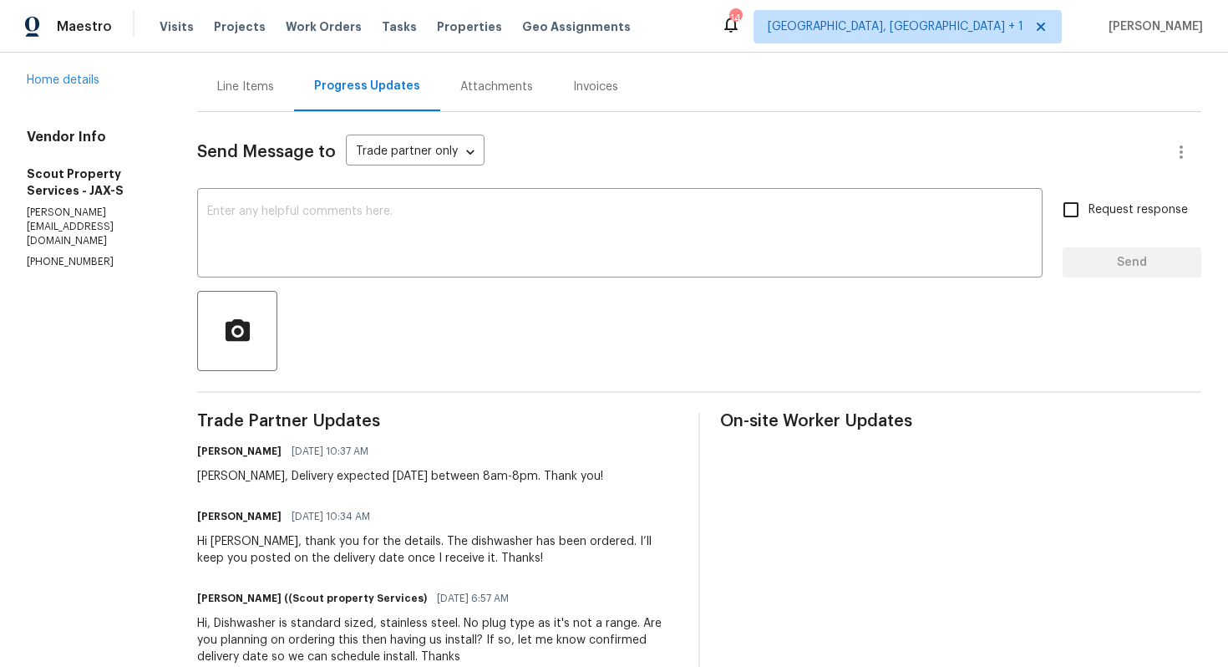
scroll to position [134, 0]
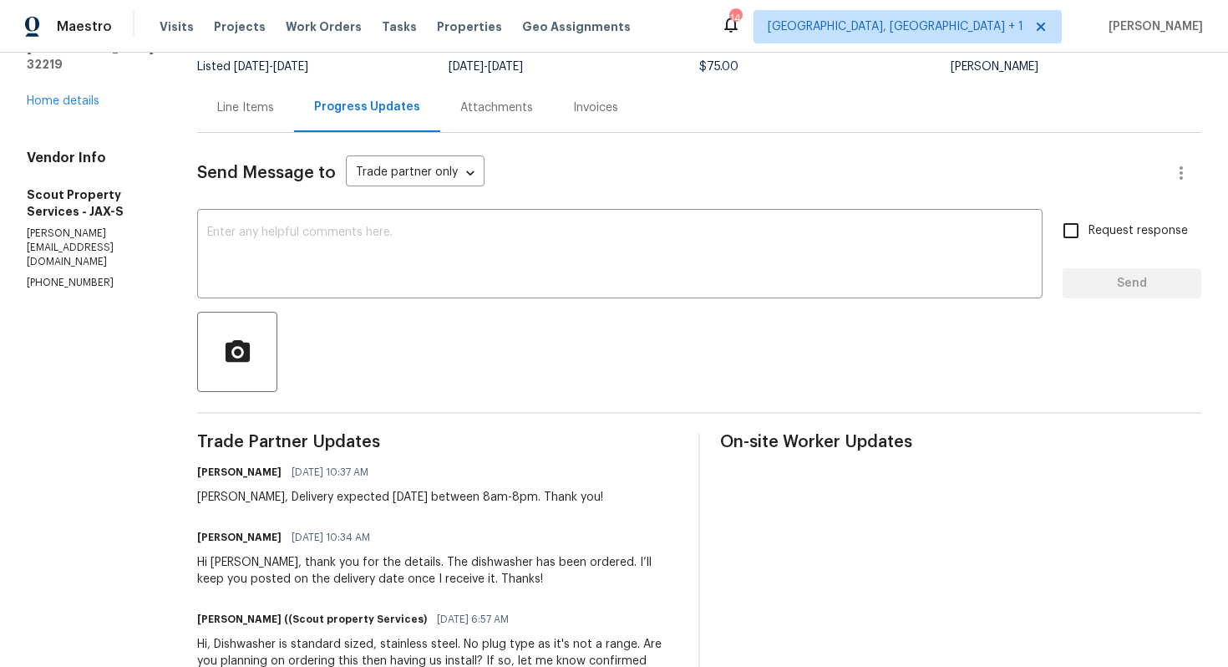
click at [207, 496] on div "Trevor, Delivery expected tomorrow 10/1 between 8am-8pm. Thank you!" at bounding box center [400, 497] width 406 height 17
copy div "Trevor"
click at [403, 260] on textarea at bounding box center [619, 255] width 825 height 58
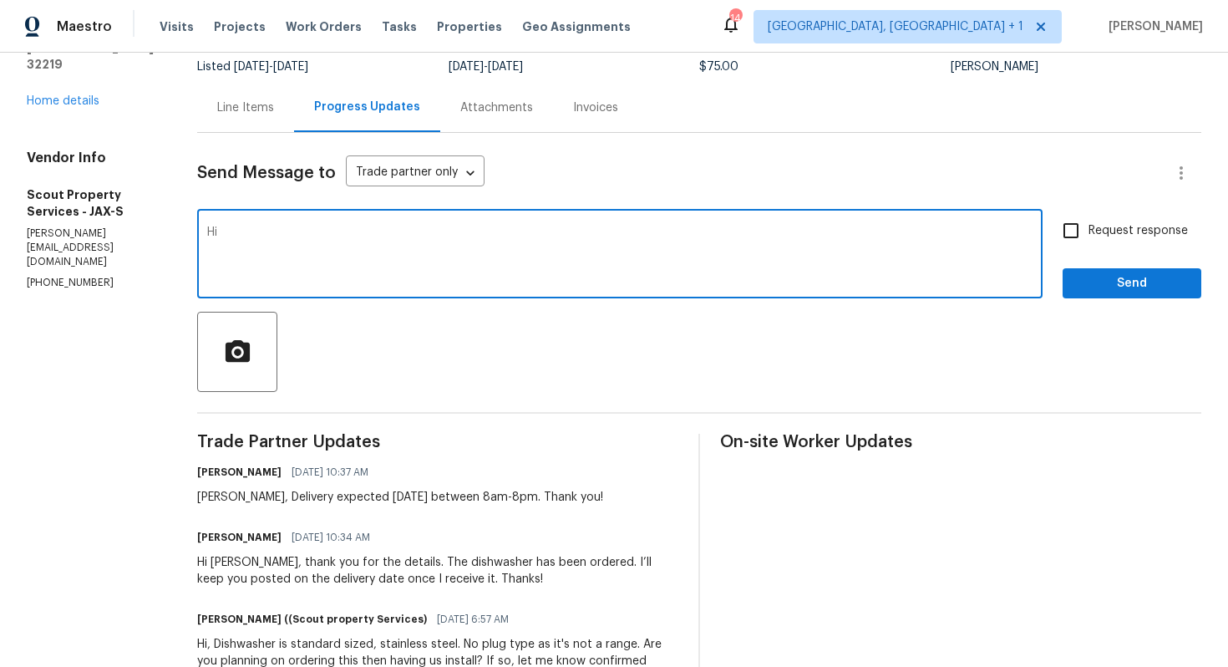
paste textarea "Trevor"
paste textarea "Hi team, do we have an update on the progression status of the work order? Plea…"
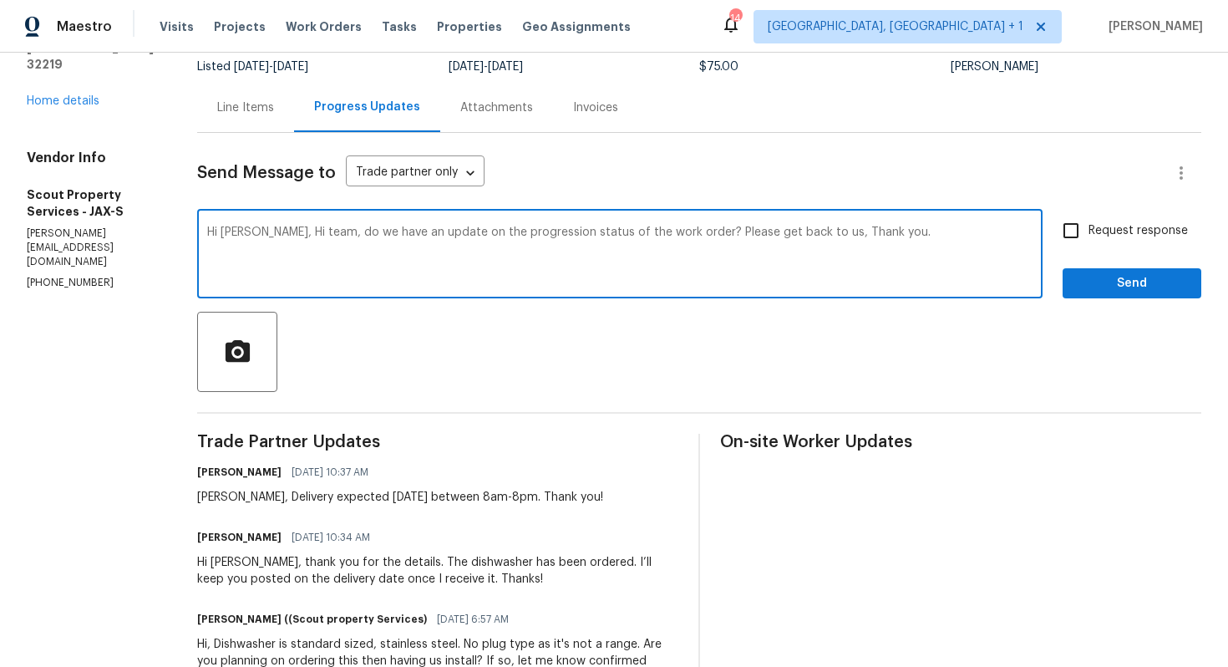
drag, startPoint x: 304, startPoint y: 233, endPoint x: 256, endPoint y: 231, distance: 47.6
click at [256, 231] on textarea "Hi Trevor, Hi team, do we have an update on the progression status of the work …" at bounding box center [619, 255] width 825 height 58
drag, startPoint x: 623, startPoint y: 233, endPoint x: 743, endPoint y: 237, distance: 119.5
click at [743, 237] on textarea "Hi Trevor, do we have an update on the progression status of the work order? Pl…" at bounding box center [619, 255] width 825 height 58
click at [784, 237] on textarea "Hi Trevor, do we have an update on the progression status of the work order? Th…" at bounding box center [619, 255] width 825 height 58
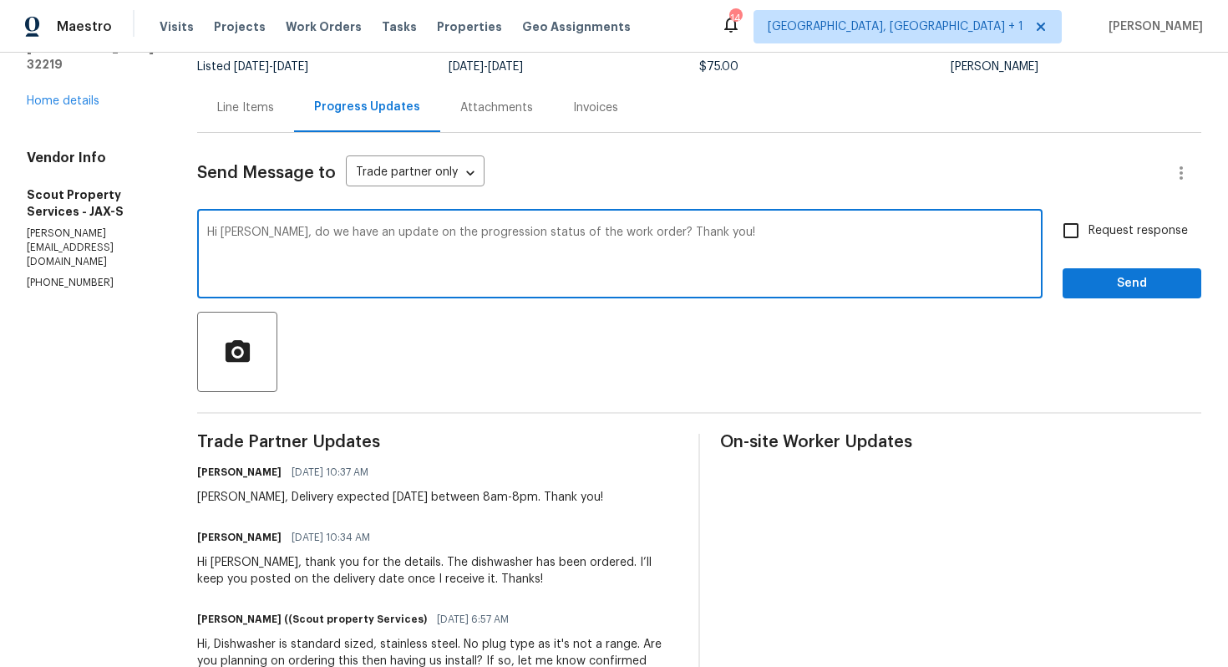
type textarea "Hi Trevor, do we have an update on the progression status of the work order? Th…"
click at [1074, 224] on input "Request response" at bounding box center [1070, 230] width 35 height 35
checkbox input "true"
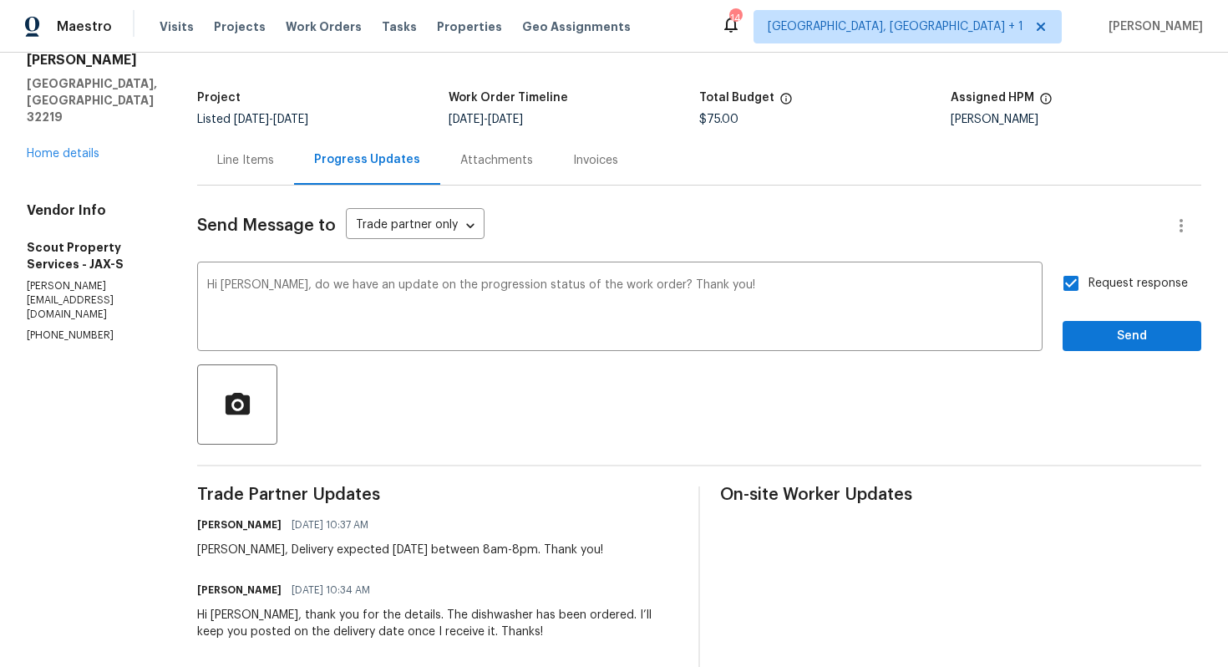
scroll to position [0, 0]
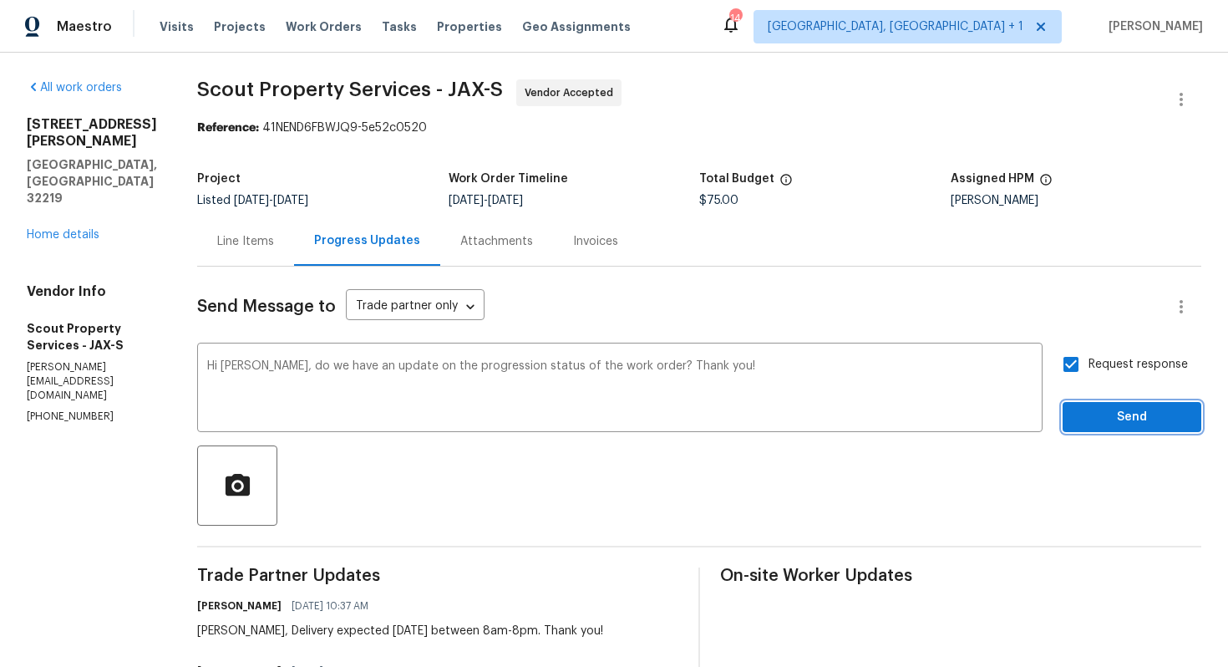
click at [1123, 412] on span "Send" at bounding box center [1132, 417] width 112 height 21
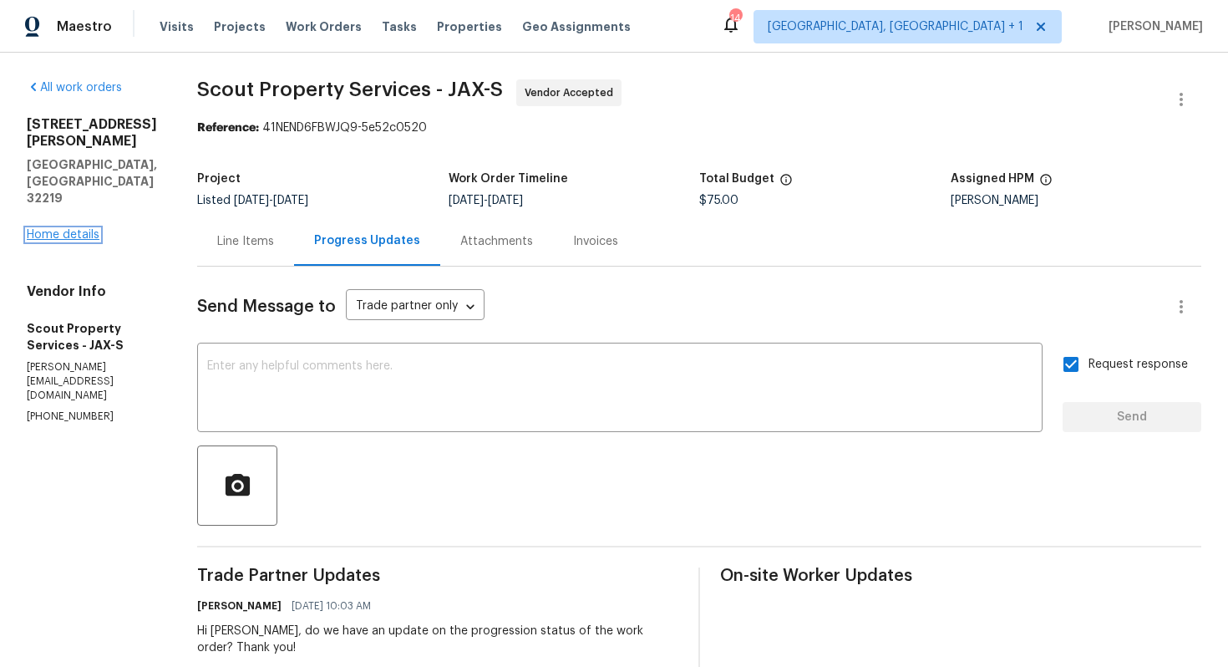
click at [65, 229] on link "Home details" at bounding box center [63, 235] width 73 height 12
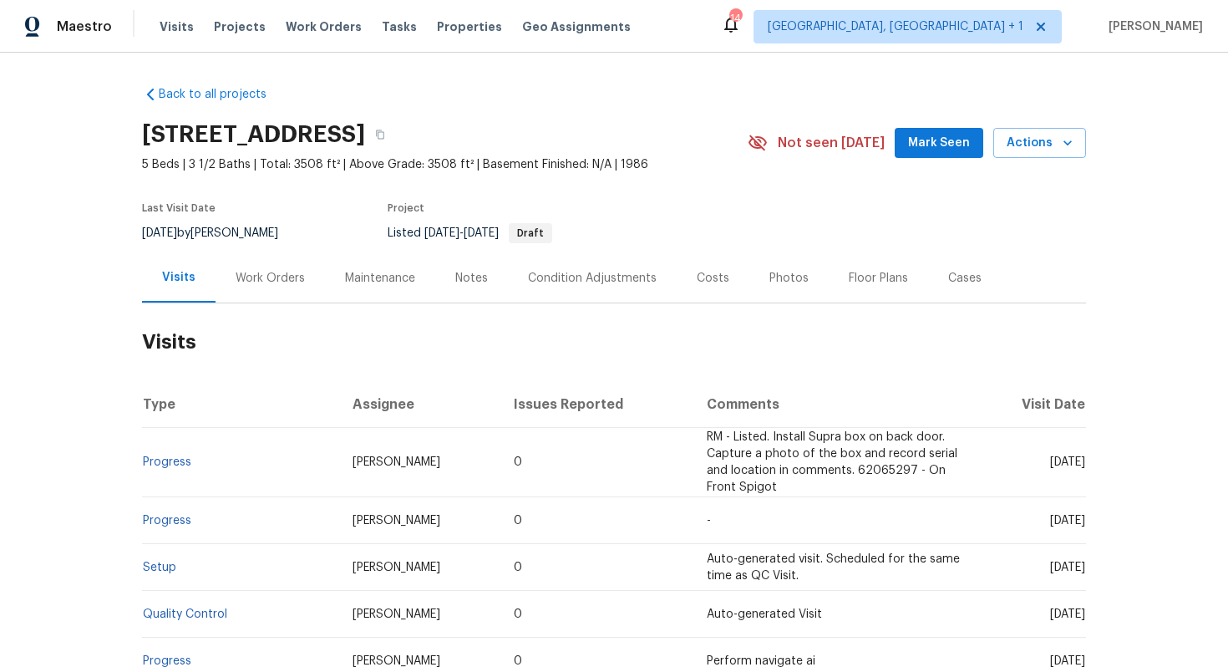
click at [303, 278] on div "Work Orders" at bounding box center [270, 277] width 109 height 49
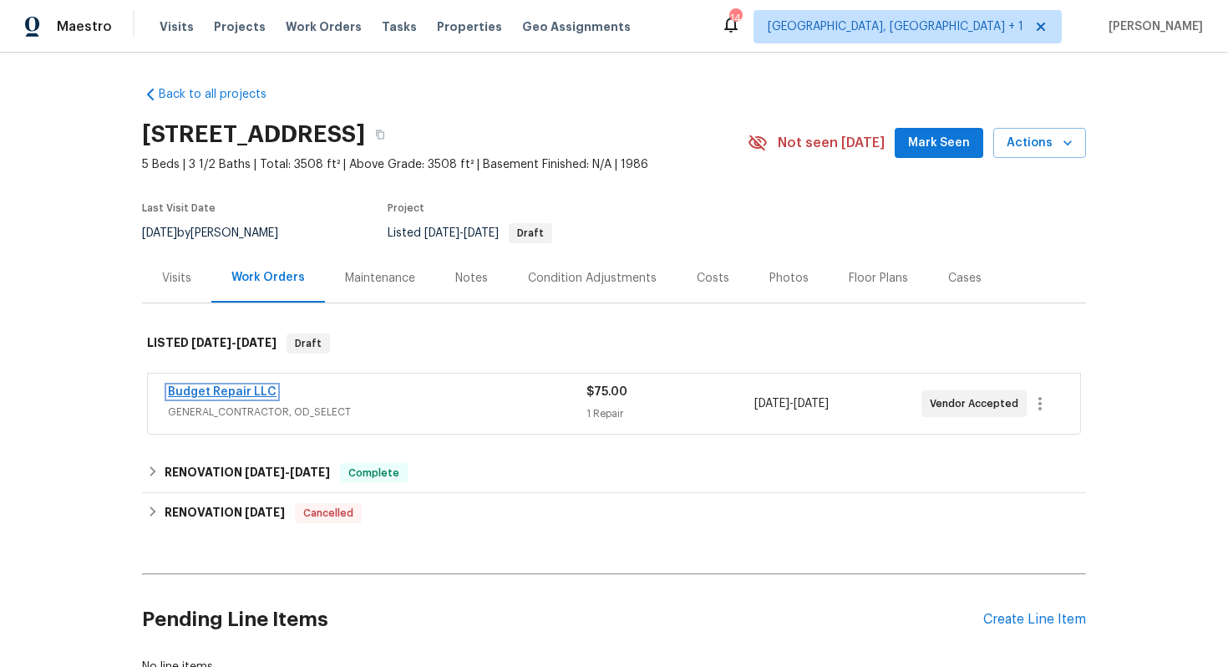
click at [216, 391] on link "Budget Repair LLC" at bounding box center [222, 392] width 109 height 12
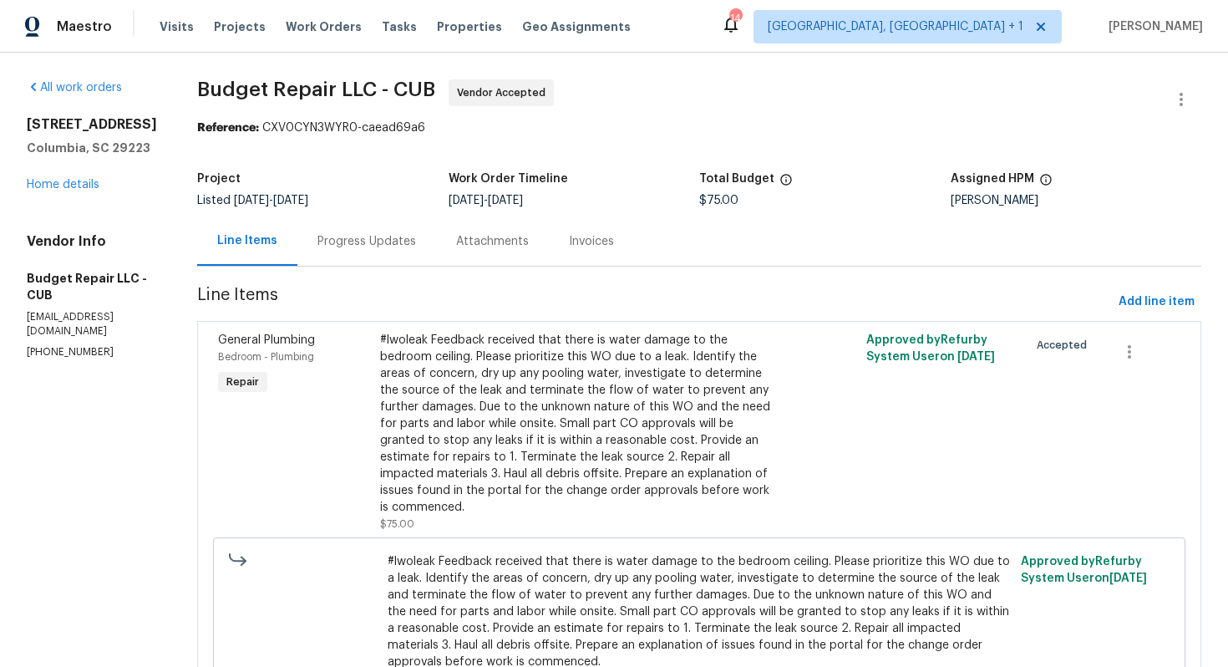
click at [365, 246] on div "Progress Updates" at bounding box center [366, 241] width 99 height 17
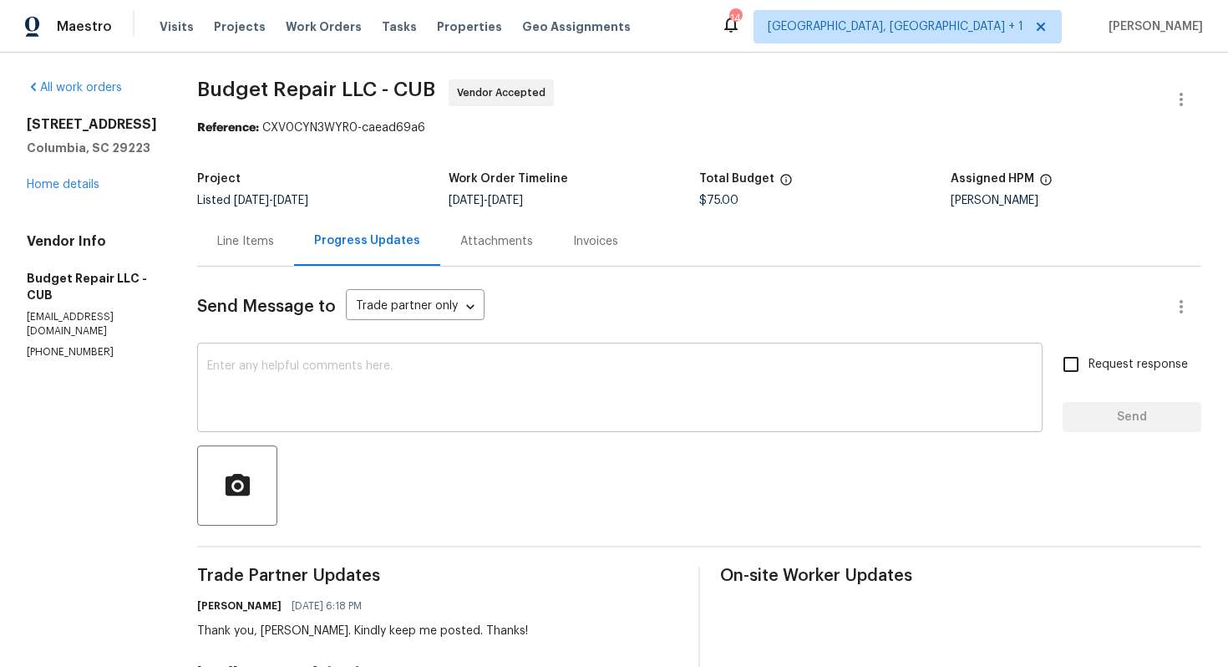
click at [415, 385] on textarea at bounding box center [619, 389] width 825 height 58
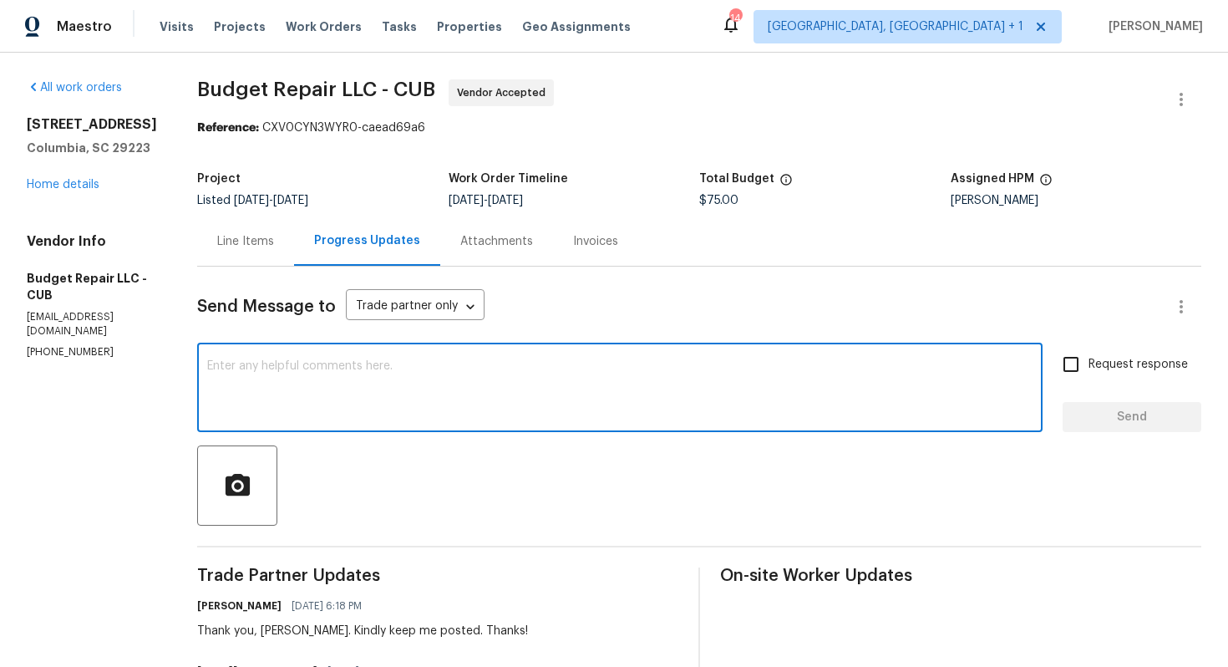
paste textarea "Hi team, do we have an update on the progression status of the work order? Plea…"
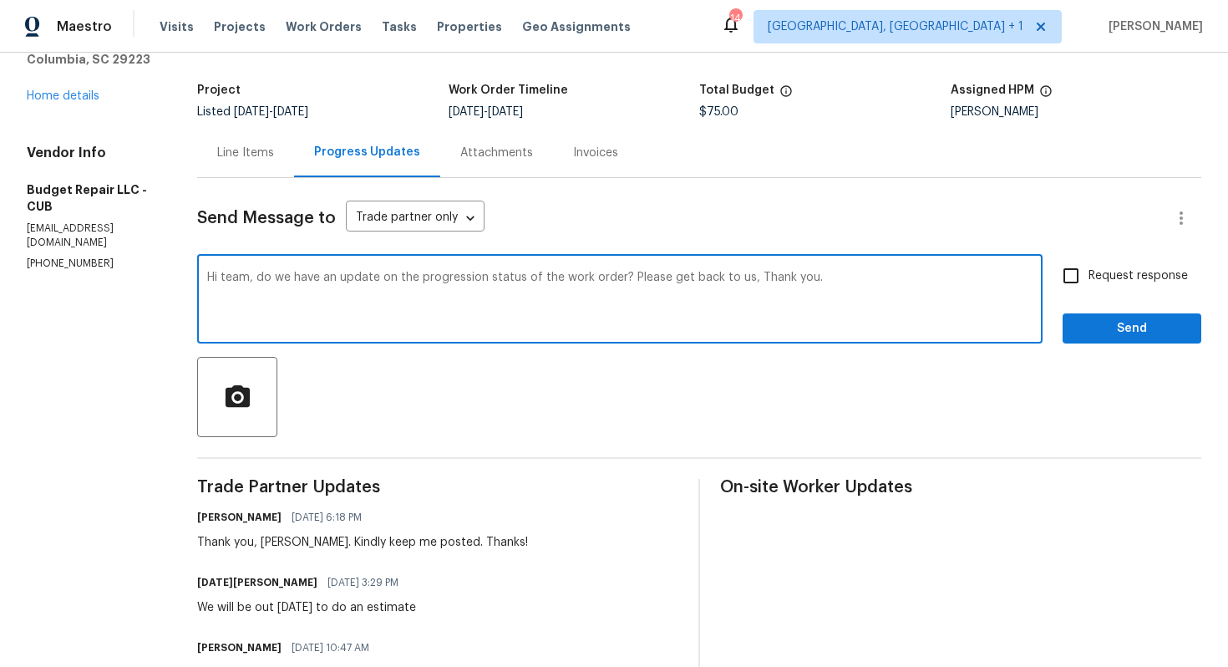
scroll to position [113, 0]
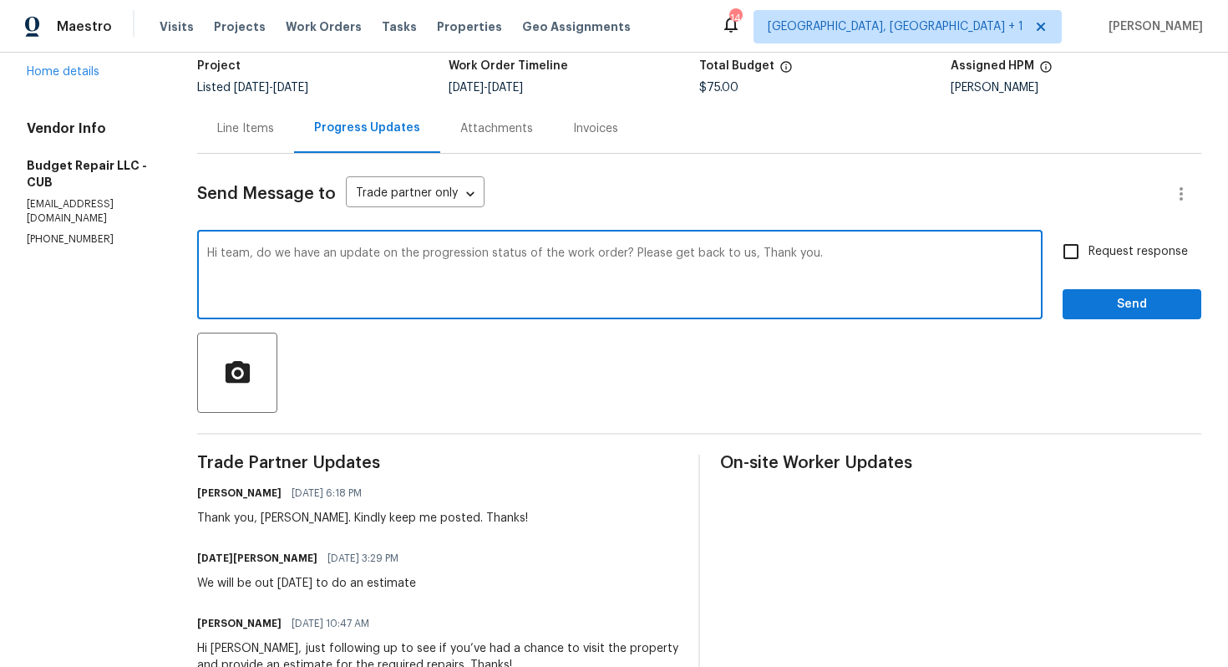
click at [280, 519] on div "Thank you, Toussaint. Kindly keep me posted. Thanks!" at bounding box center [362, 518] width 331 height 17
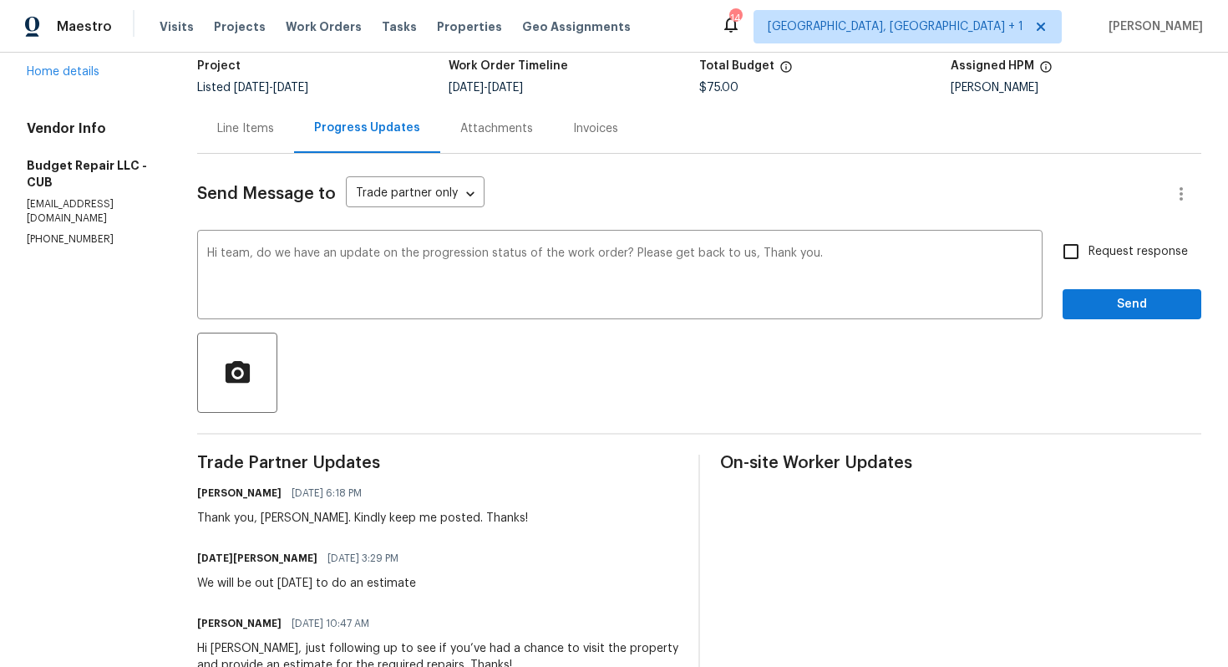
click at [280, 519] on div "Thank you, Toussaint. Kindly keep me posted. Thanks!" at bounding box center [362, 518] width 331 height 17
copy div "Toussaint"
click at [227, 255] on textarea "Hi team, do we have an update on the progression status of the work order? Plea…" at bounding box center [619, 276] width 825 height 58
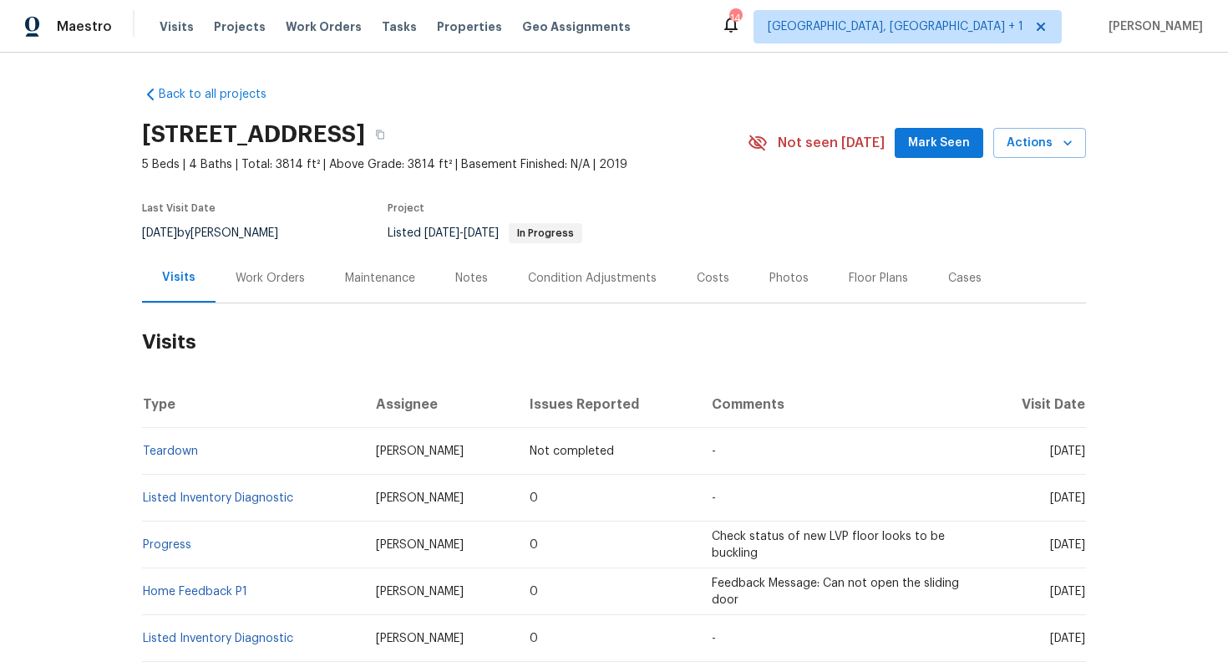
click at [252, 277] on div "Work Orders" at bounding box center [270, 278] width 69 height 17
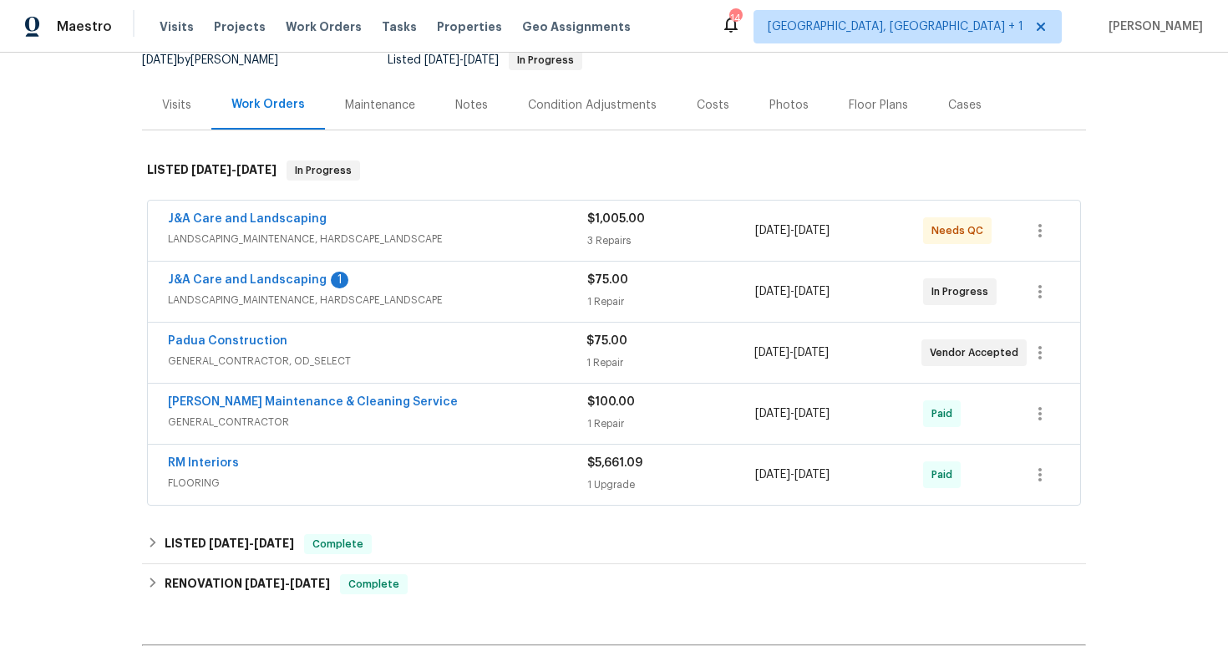
scroll to position [174, 0]
click at [431, 278] on div "J&A Care and Landscaping 1" at bounding box center [377, 281] width 419 height 20
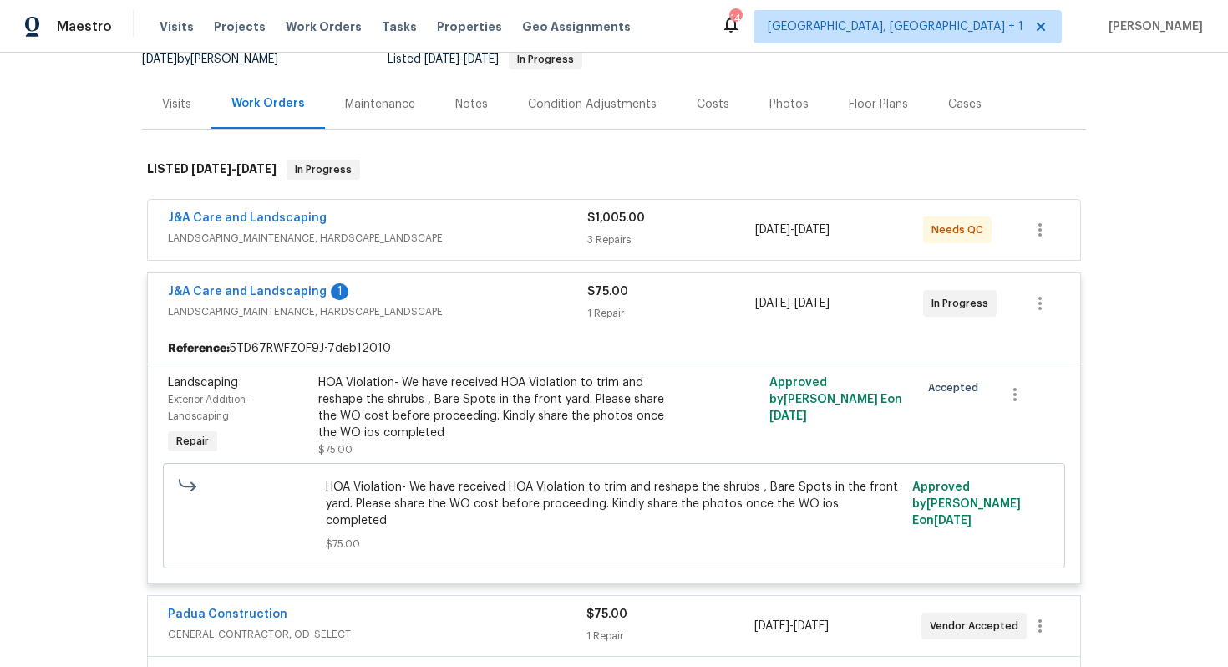
click at [390, 292] on div "J&A Care and Landscaping 1" at bounding box center [377, 293] width 419 height 20
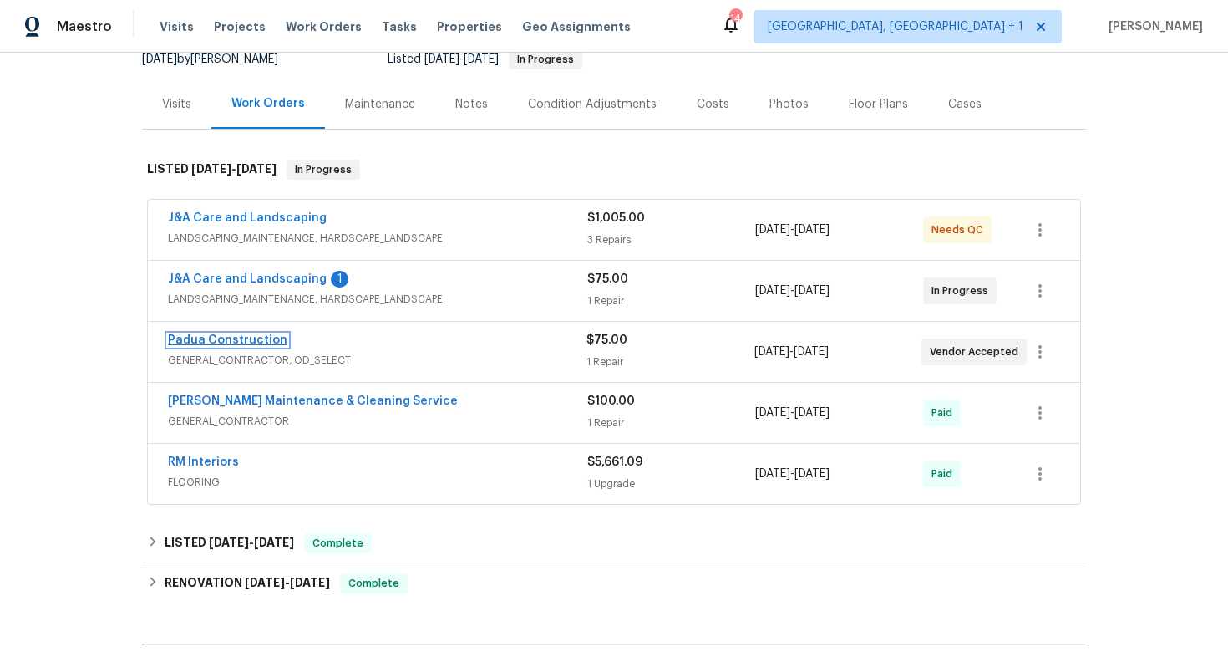
click at [241, 344] on link "Padua Construction" at bounding box center [227, 340] width 119 height 12
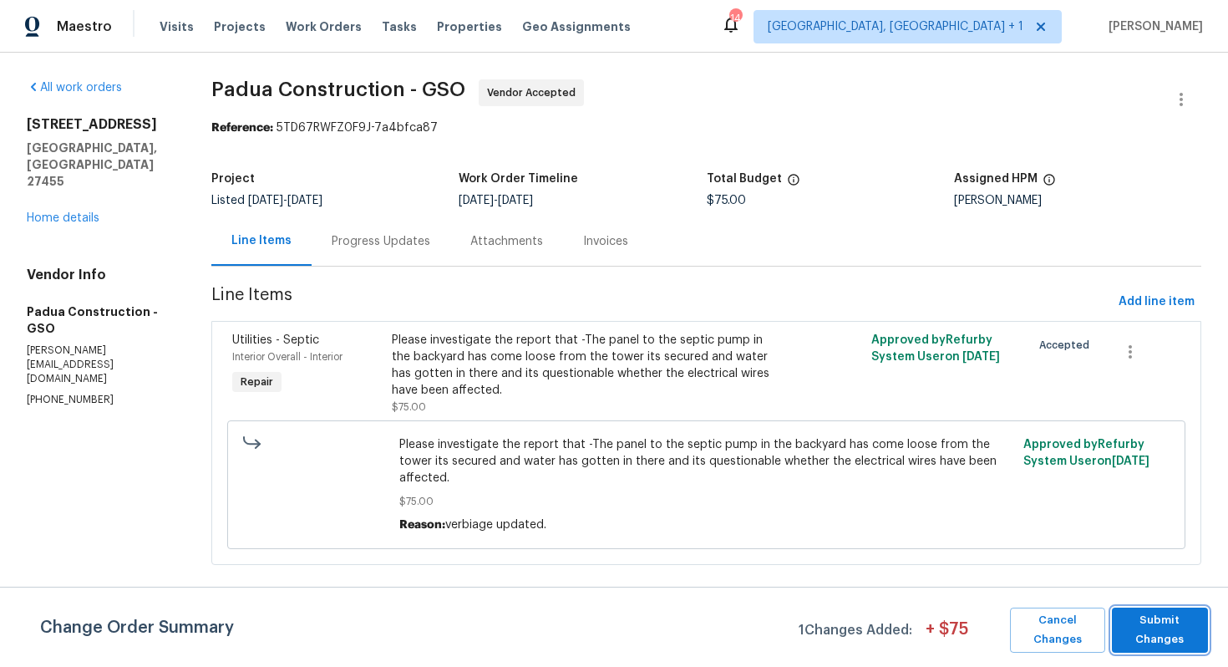
click at [1165, 622] on span "Submit Changes" at bounding box center [1159, 630] width 79 height 38
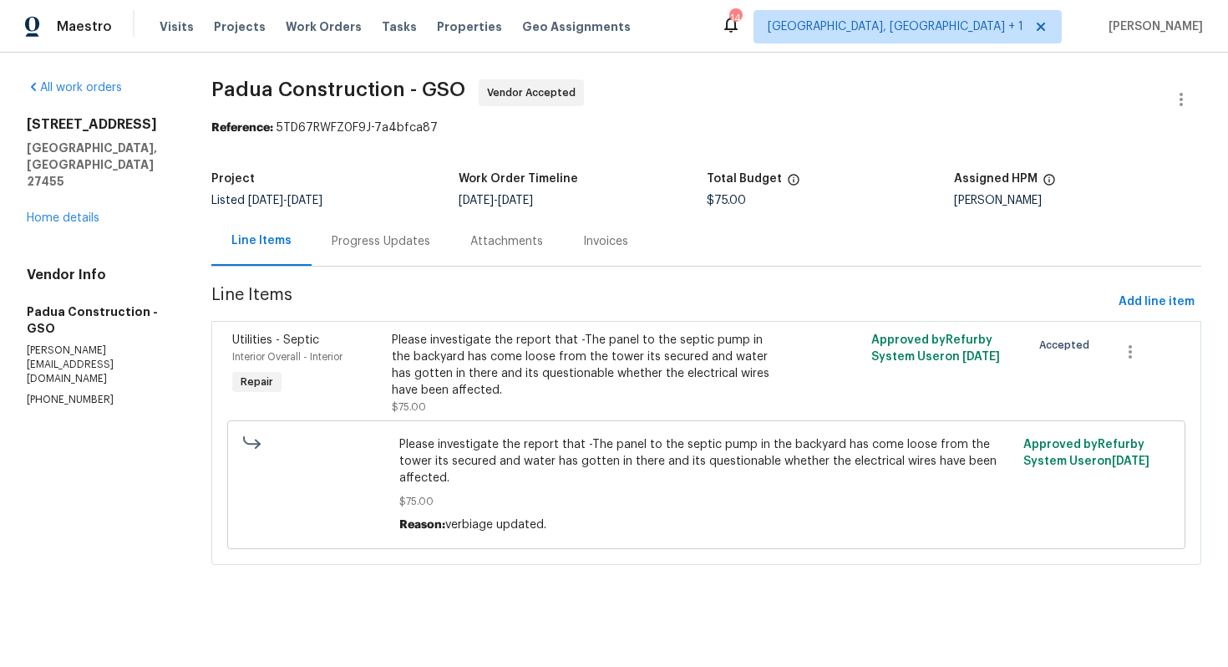
click at [376, 236] on div "Progress Updates" at bounding box center [381, 241] width 99 height 17
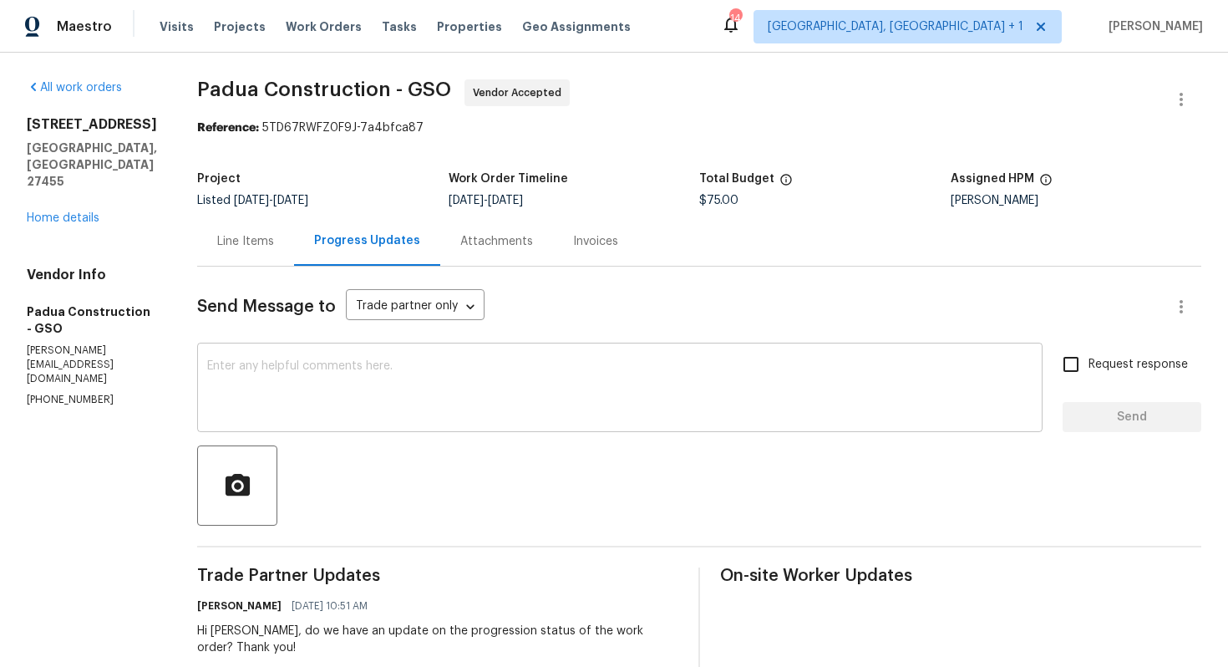
click at [383, 396] on textarea at bounding box center [619, 389] width 825 height 58
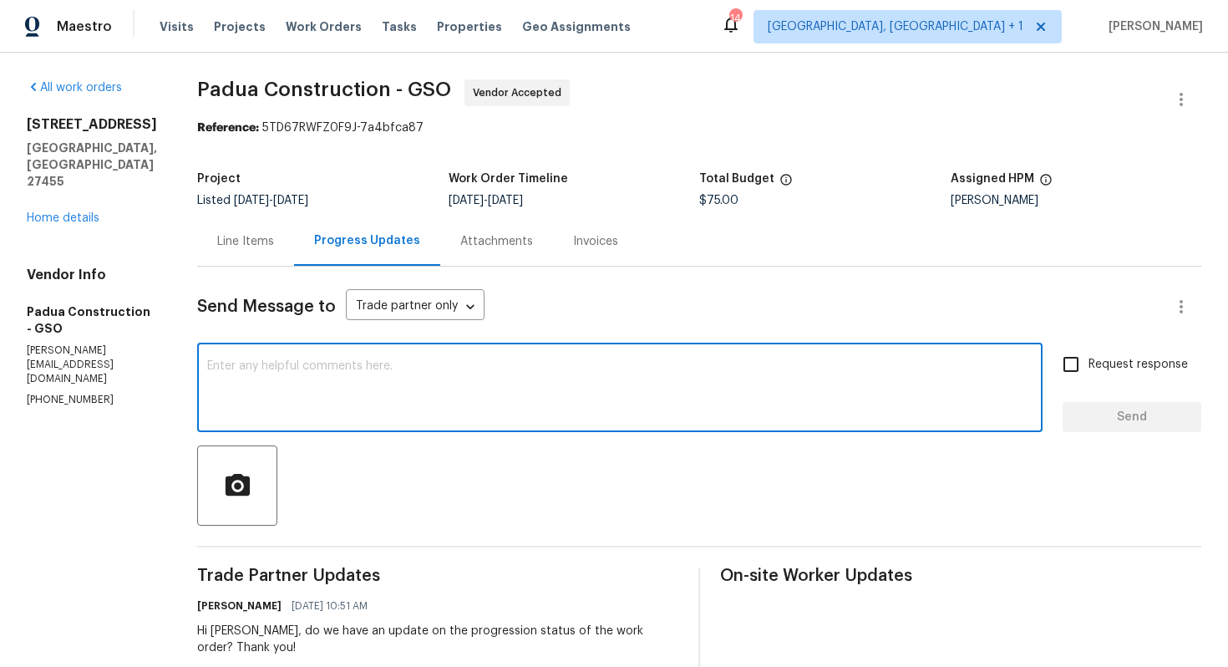
click at [69, 393] on p "(305) 319-1110" at bounding box center [92, 400] width 130 height 14
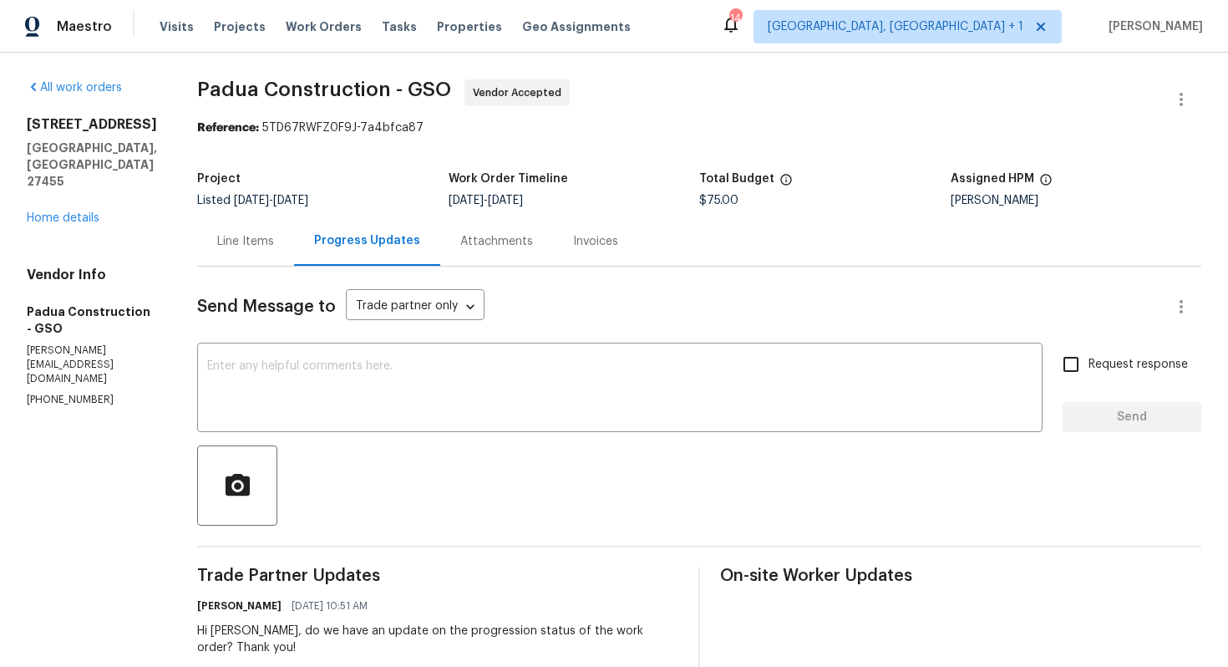
click at [69, 393] on p "(305) 319-1110" at bounding box center [92, 400] width 130 height 14
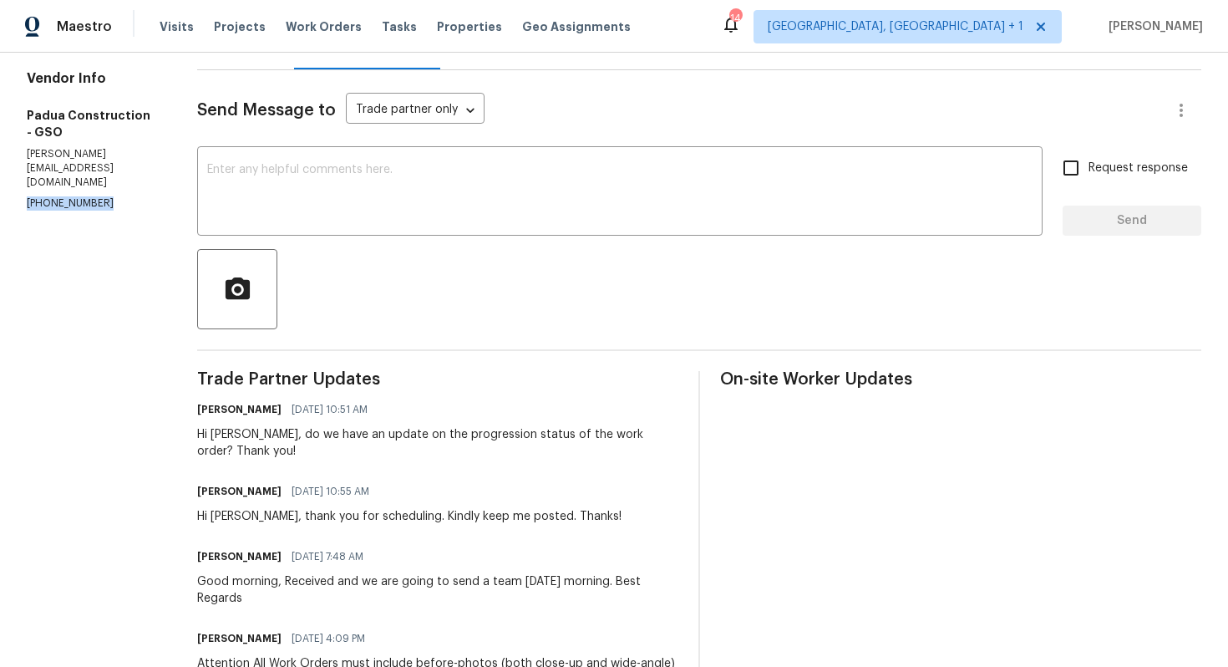
scroll to position [158, 0]
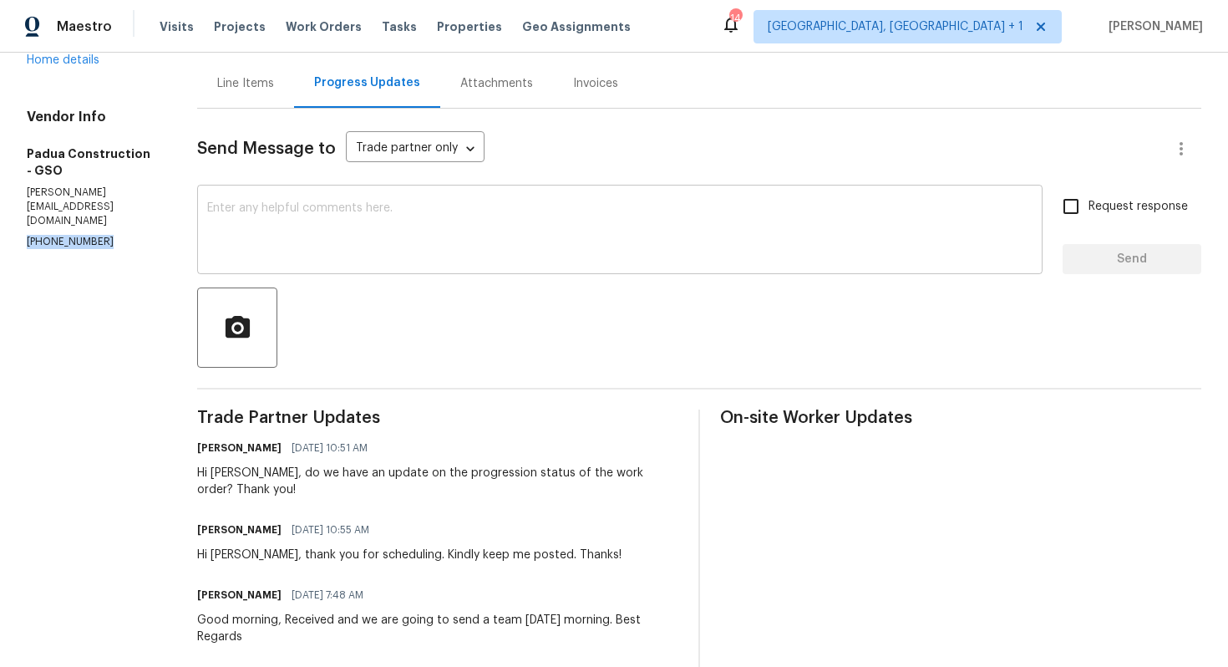
click at [436, 257] on textarea at bounding box center [619, 231] width 825 height 58
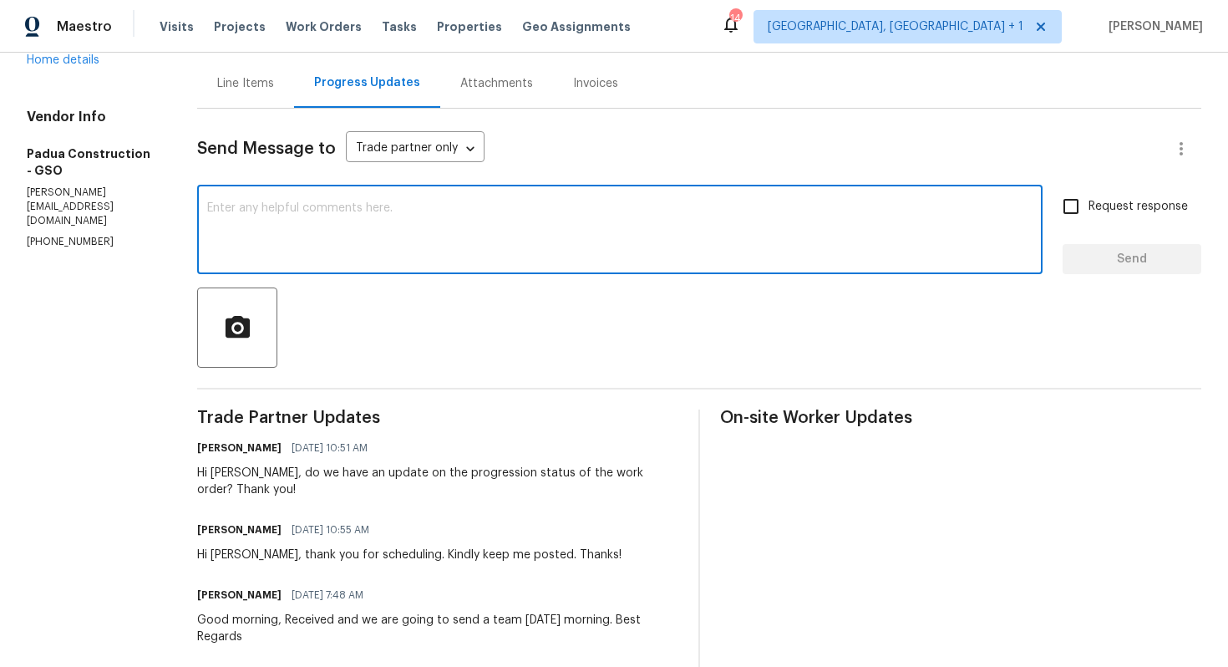
click at [483, 255] on textarea at bounding box center [619, 231] width 825 height 58
paste textarea "Hi Team, we sent you a text message through RingCentral to get a status update …"
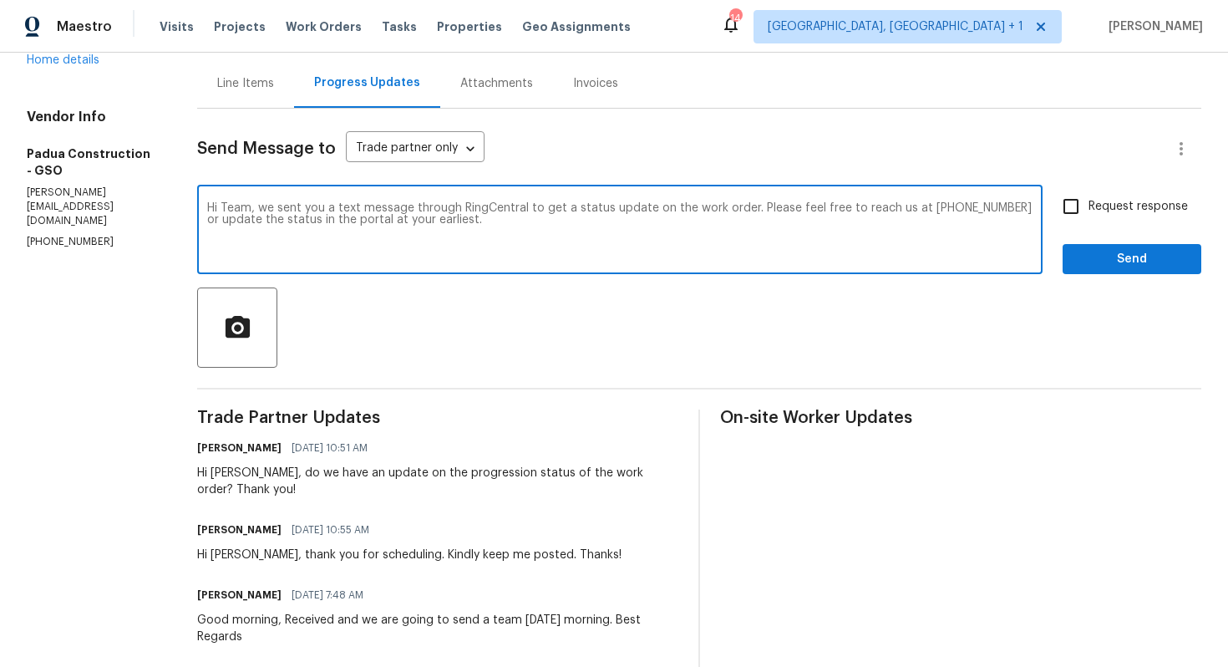
click at [214, 475] on div "Hi Juan, do we have an update on the progression status of the work order? Than…" at bounding box center [437, 480] width 481 height 33
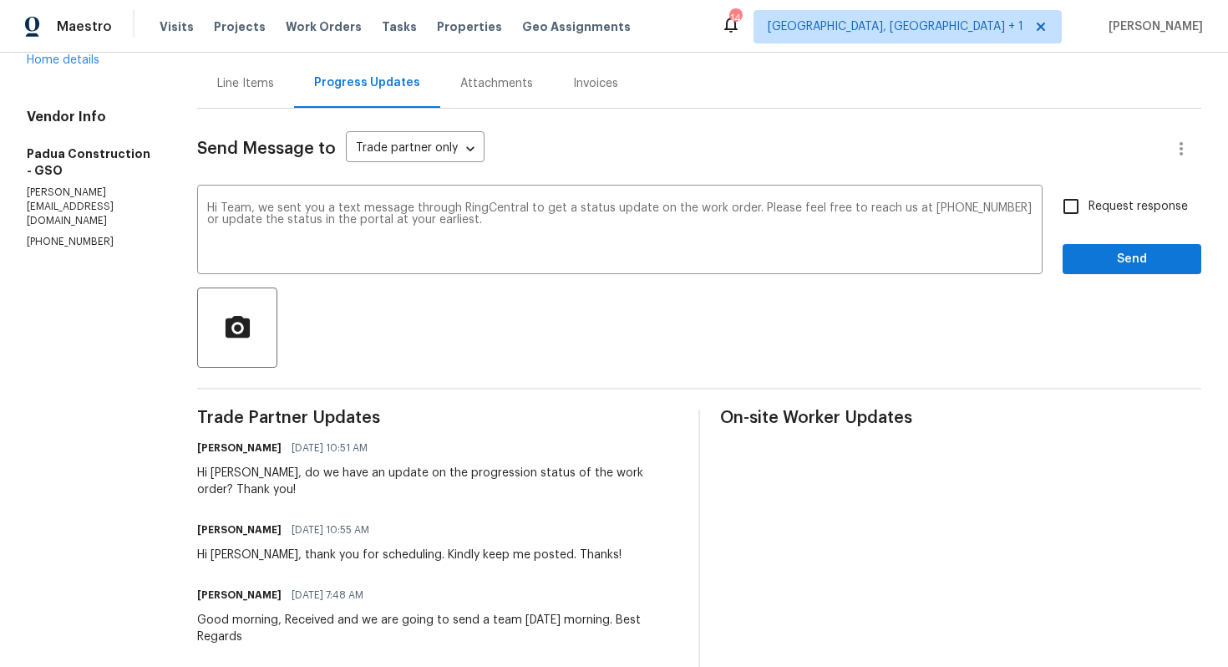
click at [214, 475] on div "Hi Juan, do we have an update on the progression status of the work order? Than…" at bounding box center [437, 480] width 481 height 33
copy div "Juan"
click at [227, 211] on textarea "Hi Team, we sent you a text message through RingCentral to get a status update …" at bounding box center [619, 231] width 825 height 58
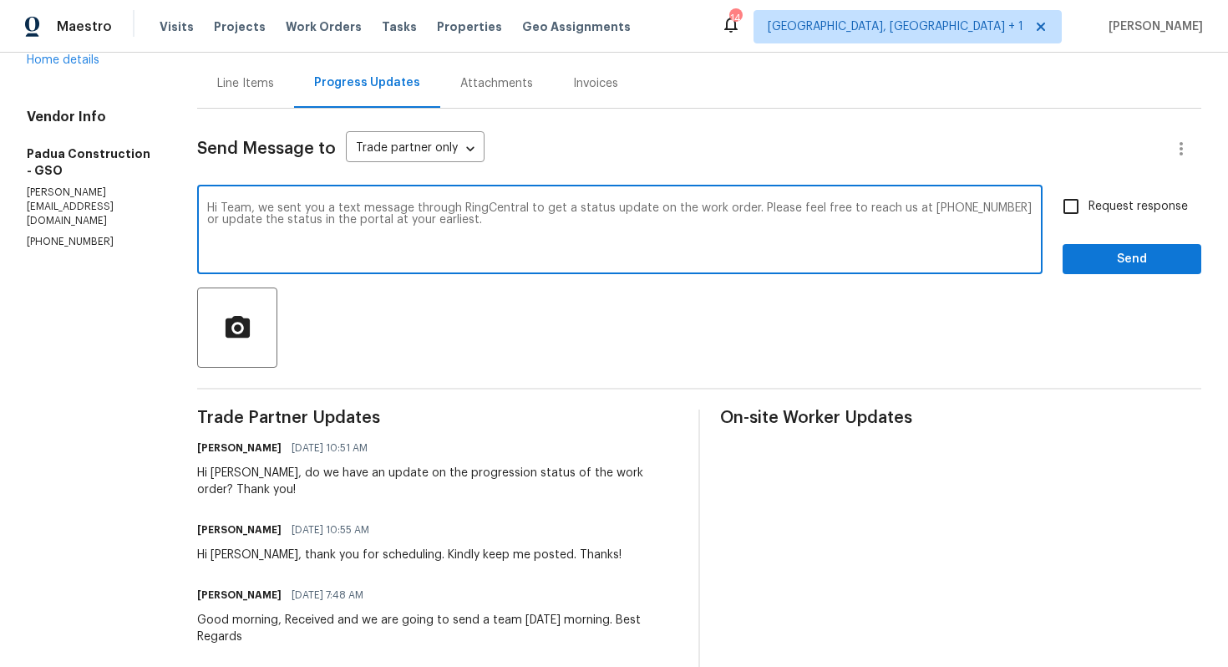
click at [227, 211] on textarea "Hi Team, we sent you a text message through RingCentral to get a status update …" at bounding box center [619, 231] width 825 height 58
paste textarea "Juan"
drag, startPoint x: 400, startPoint y: 207, endPoint x: 512, endPoint y: 209, distance: 112.0
click at [512, 209] on textarea "Hi Juan, we sent you a text message through RingCentral to get a status update …" at bounding box center [619, 231] width 825 height 58
click at [884, 219] on textarea "Hi Juan, we sent you a text message to get a status update on the work order. P…" at bounding box center [619, 231] width 825 height 58
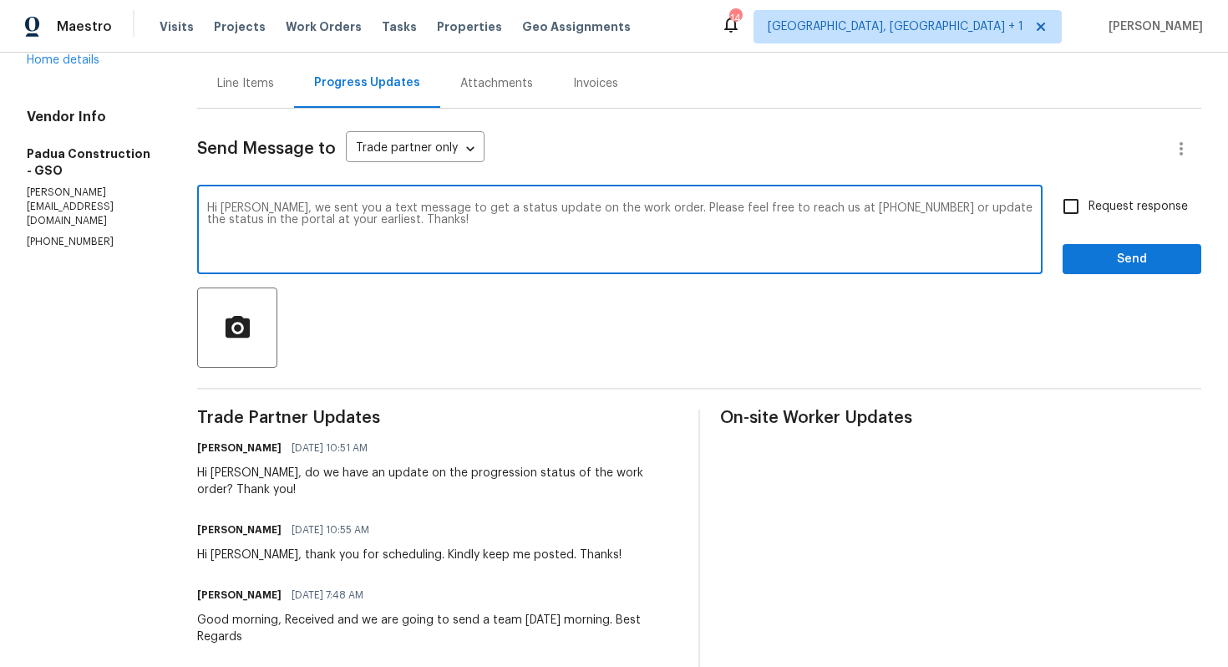
type textarea "Hi Juan, we sent you a text message to get a status update on the work order. P…"
click at [1063, 213] on input "Request response" at bounding box center [1070, 206] width 35 height 35
checkbox input "true"
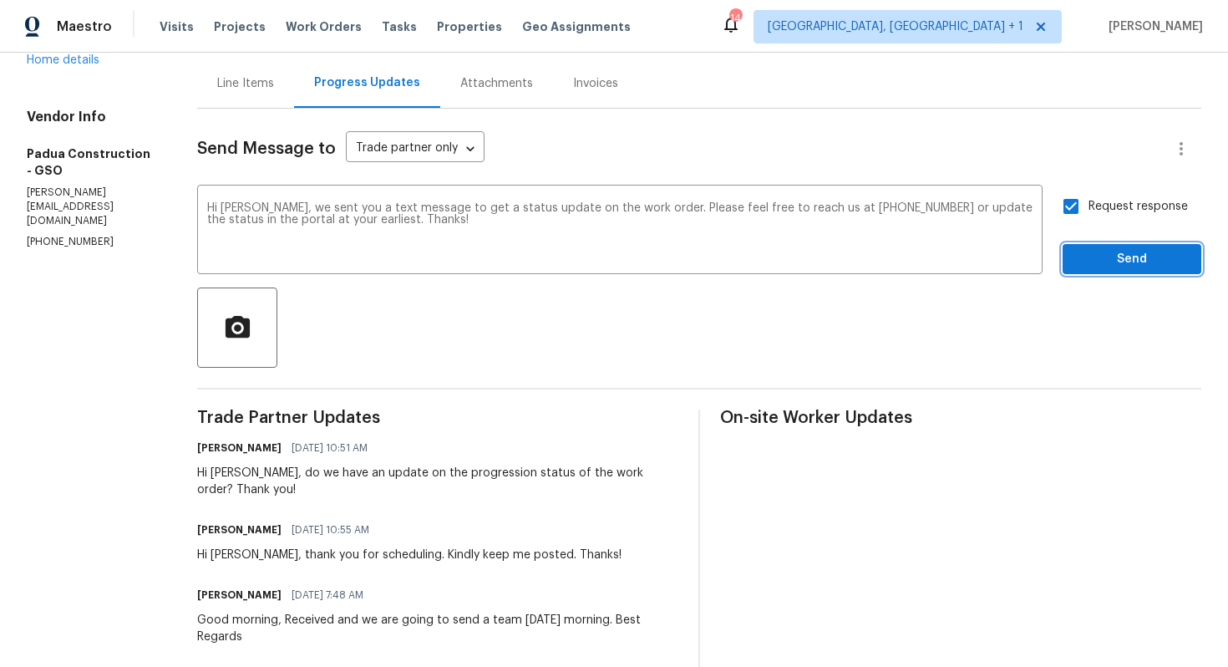
click at [1112, 252] on span "Send" at bounding box center [1132, 259] width 112 height 21
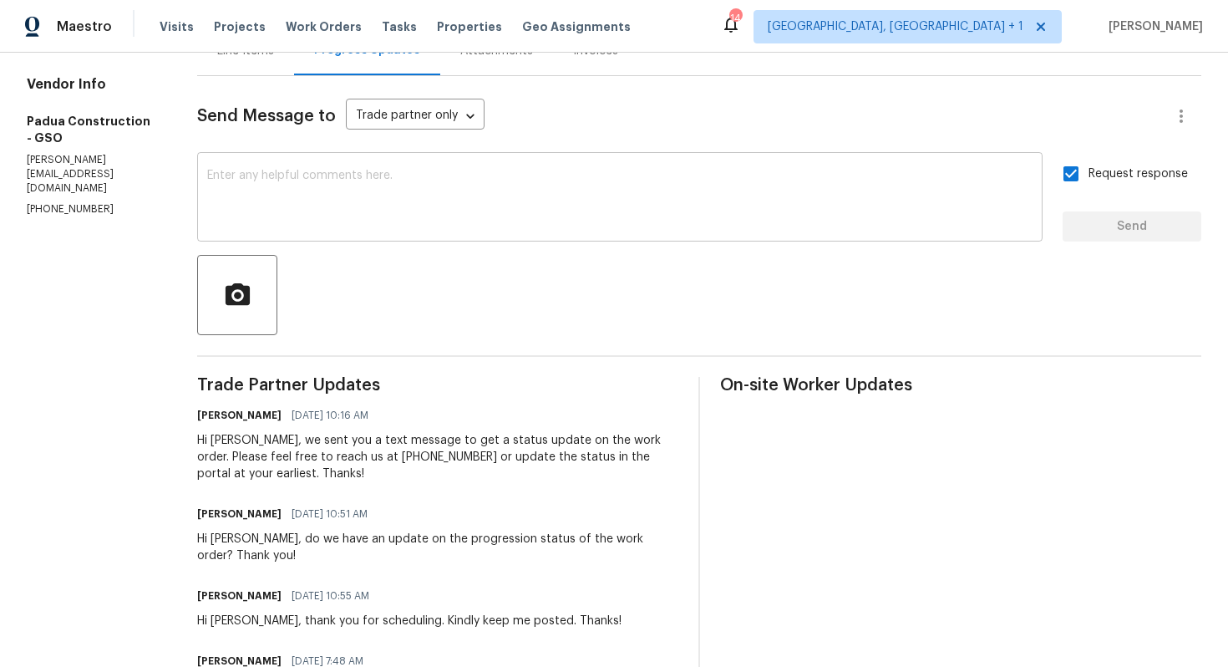
scroll to position [0, 0]
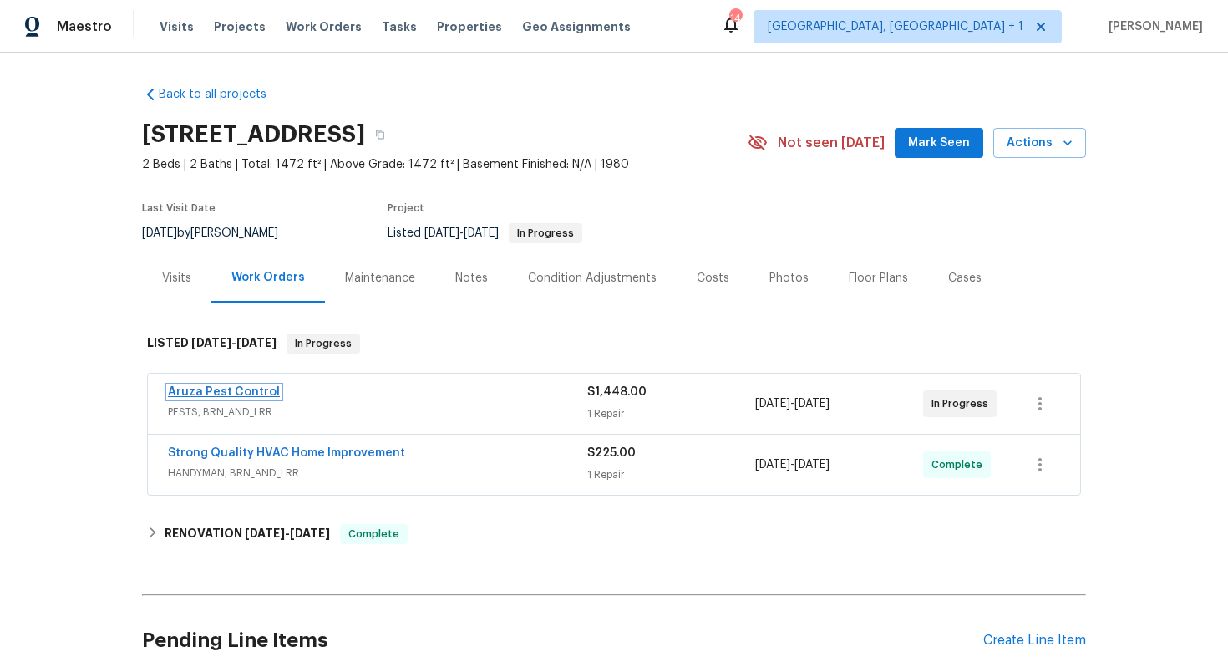
click at [227, 389] on link "Aruza Pest Control" at bounding box center [224, 392] width 112 height 12
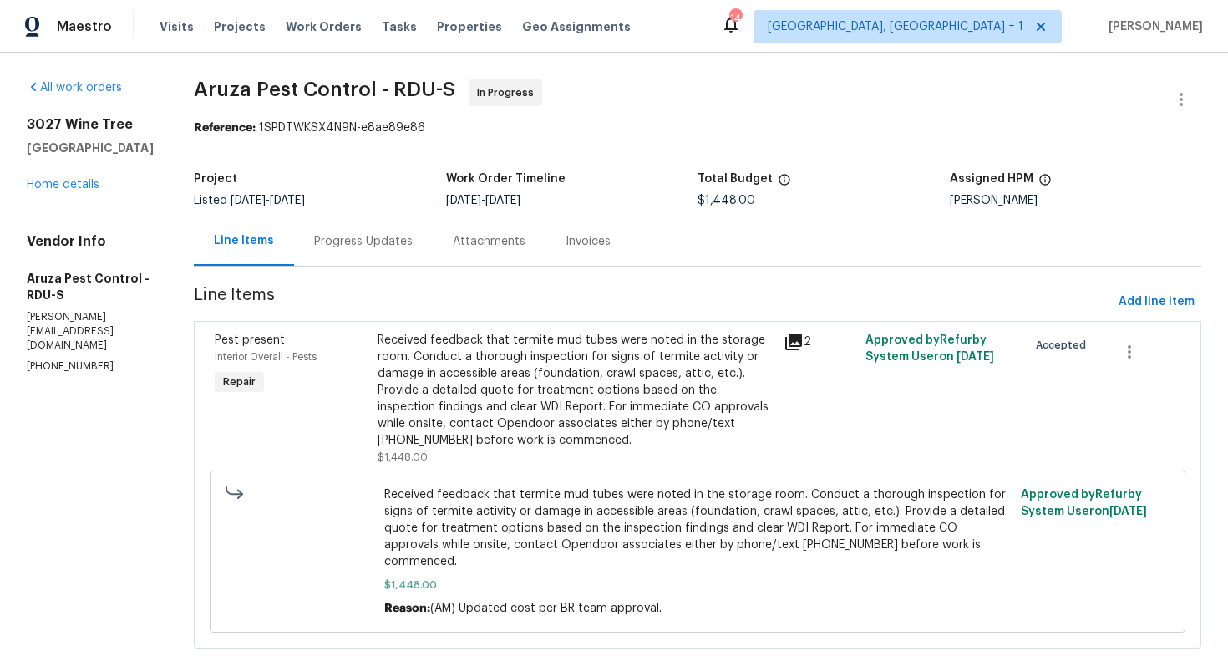
click at [368, 233] on div "Progress Updates" at bounding box center [363, 241] width 99 height 17
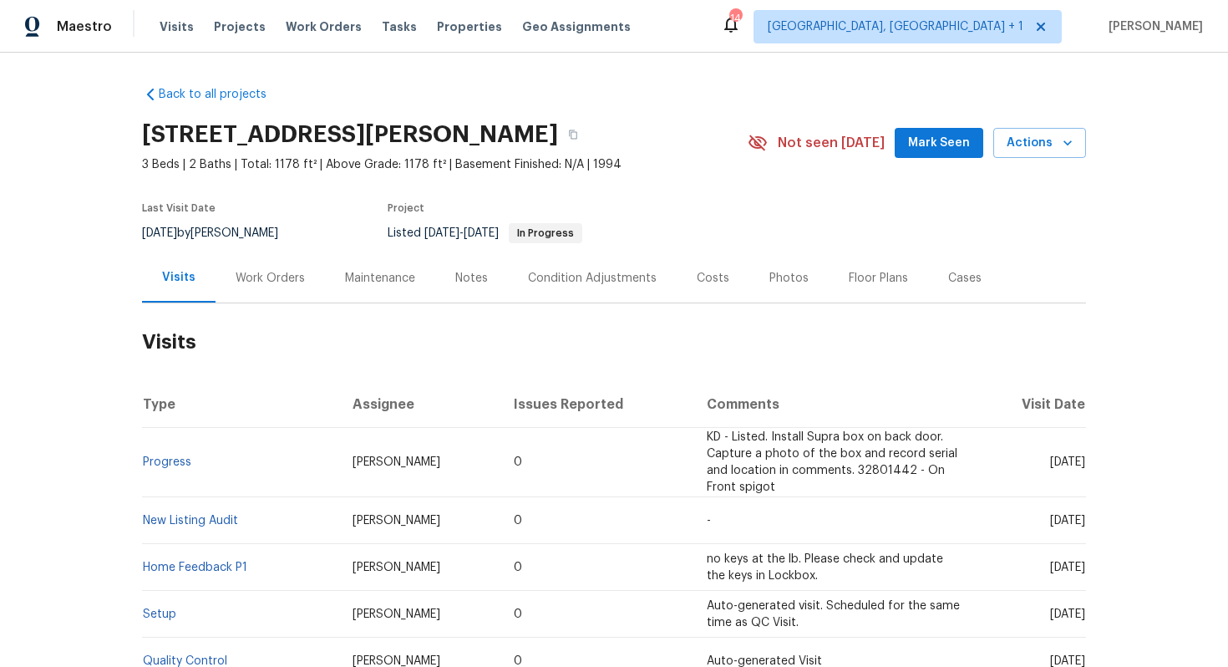
click at [246, 284] on div "Work Orders" at bounding box center [270, 278] width 69 height 17
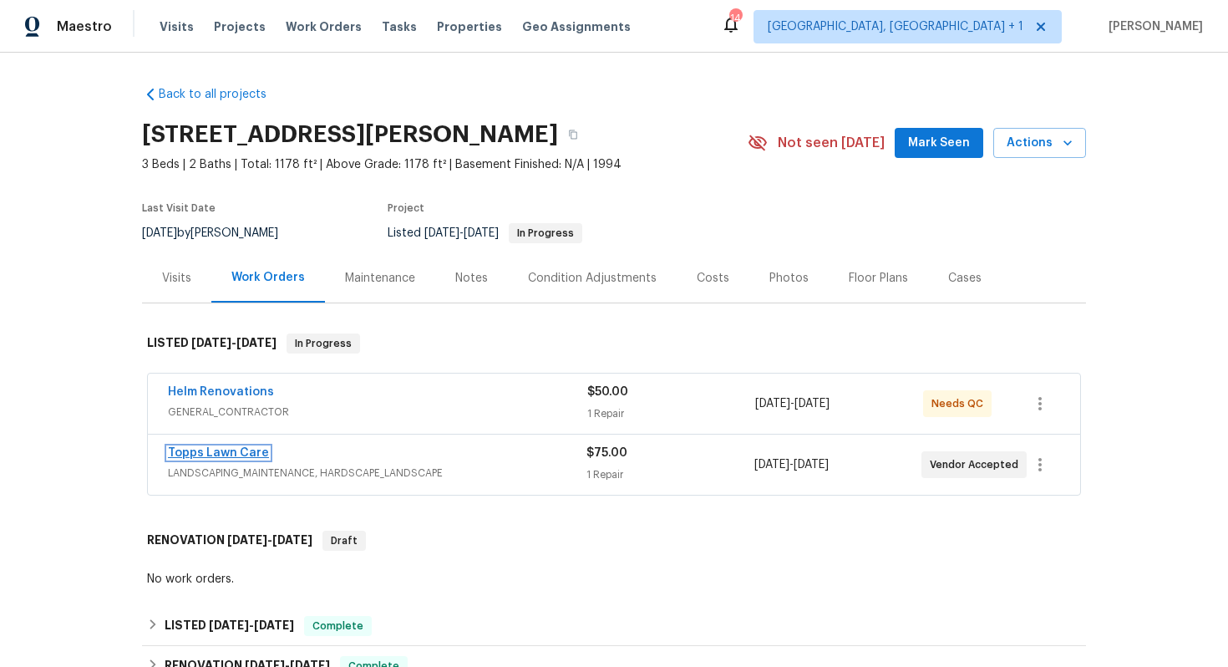
click at [199, 452] on link "Topps Lawn Care" at bounding box center [218, 453] width 101 height 12
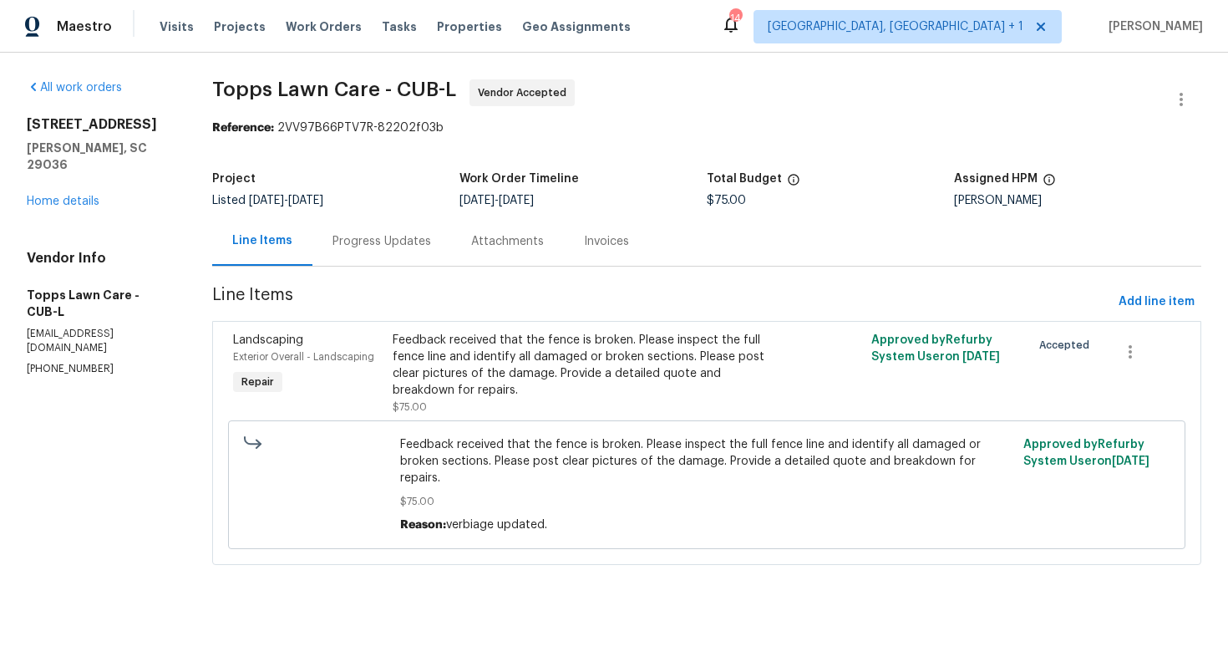
click at [393, 240] on div "Progress Updates" at bounding box center [381, 241] width 99 height 17
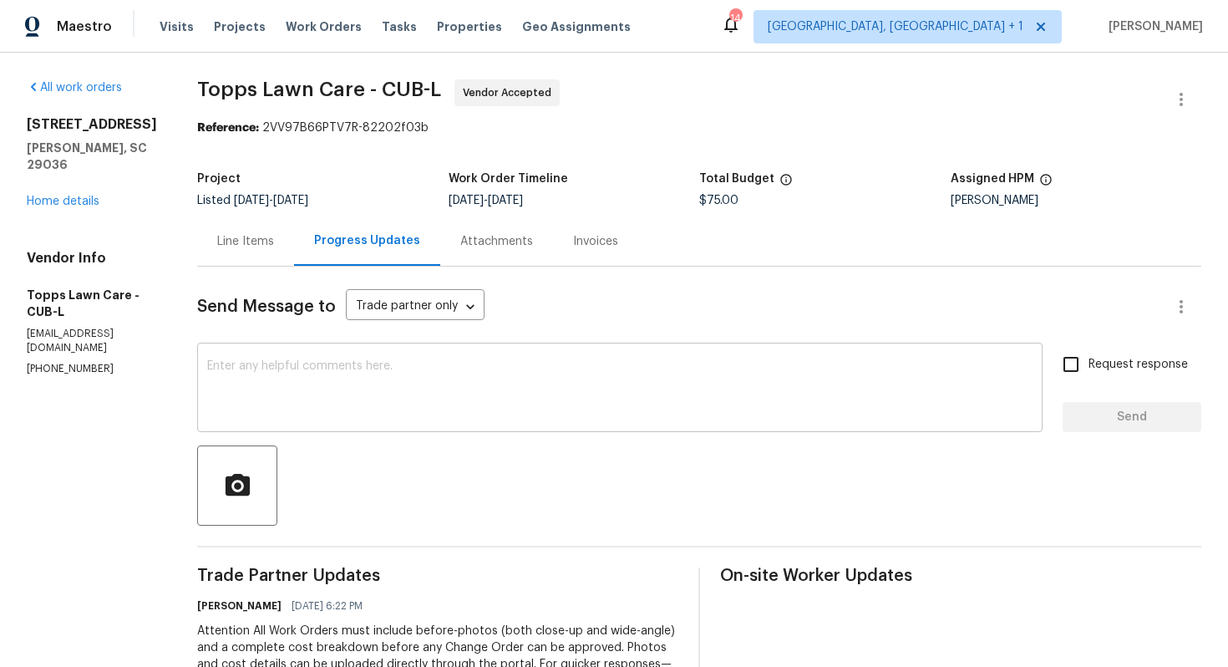
click at [436, 378] on textarea at bounding box center [619, 389] width 825 height 58
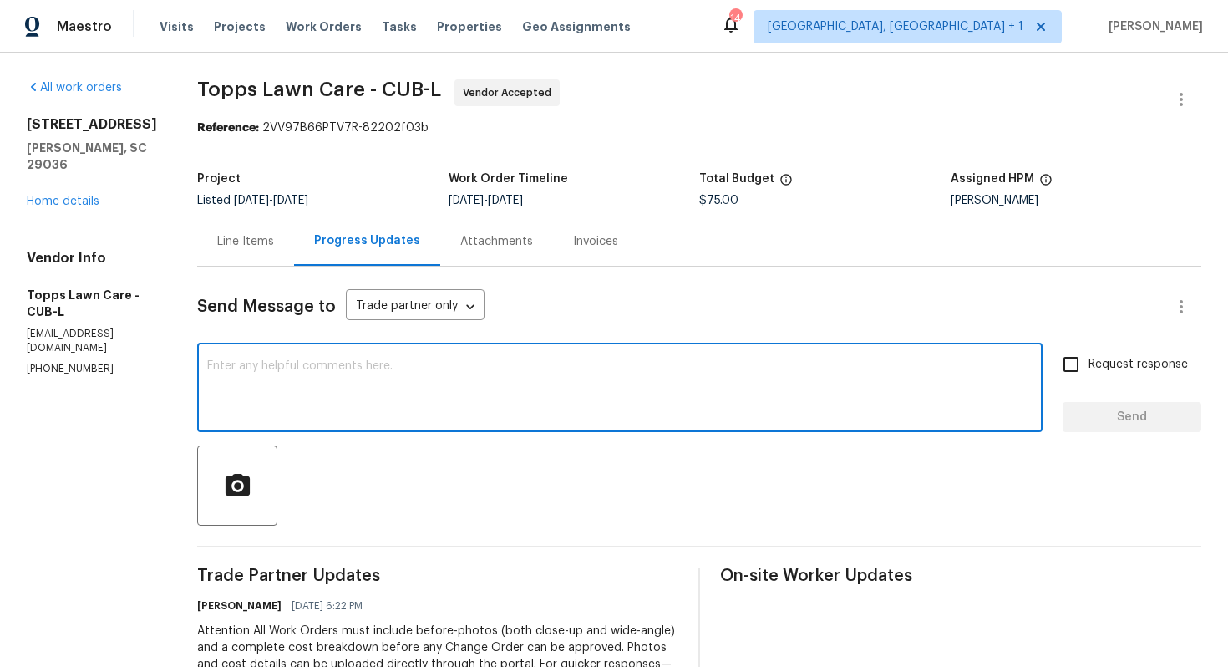
click at [442, 395] on textarea at bounding box center [619, 389] width 825 height 58
paste textarea "it would be really helpful if we could get a scheduled date for this. Thanks!"
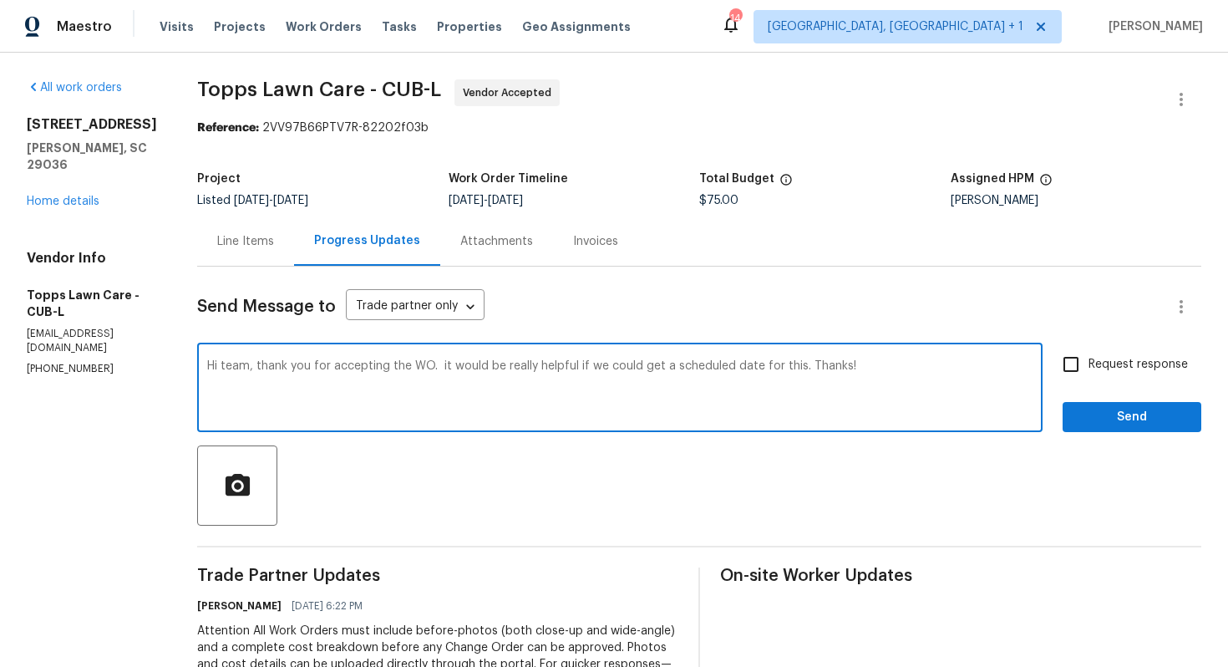
click at [430, 371] on textarea "Hi team, thank you for accepting the WO. it would be really helpful if we could…" at bounding box center [619, 389] width 825 height 58
click at [869, 364] on textarea "Hi team, thank you for accepting the WO, it would be really helpful if we could…" at bounding box center [619, 389] width 825 height 58
type textarea "Hi team, thank you for accepting the WO, it would be really helpful if we could…"
click at [1098, 366] on span "Request response" at bounding box center [1138, 365] width 99 height 18
click at [1089, 366] on input "Request response" at bounding box center [1070, 364] width 35 height 35
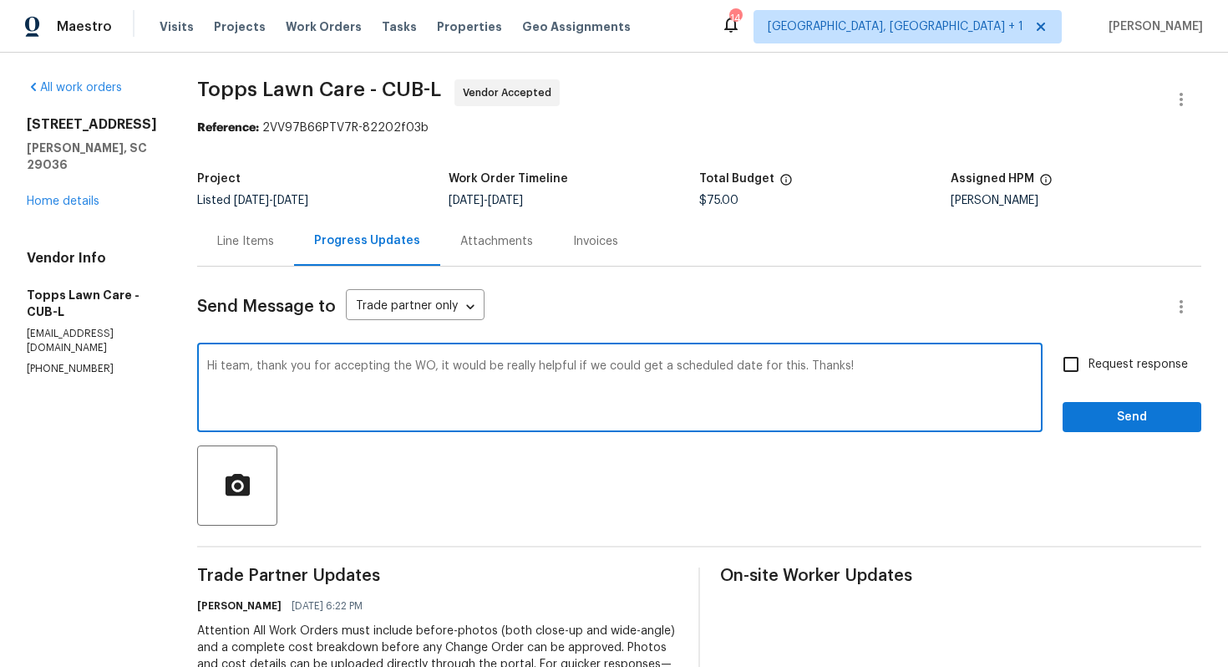
checkbox input "true"
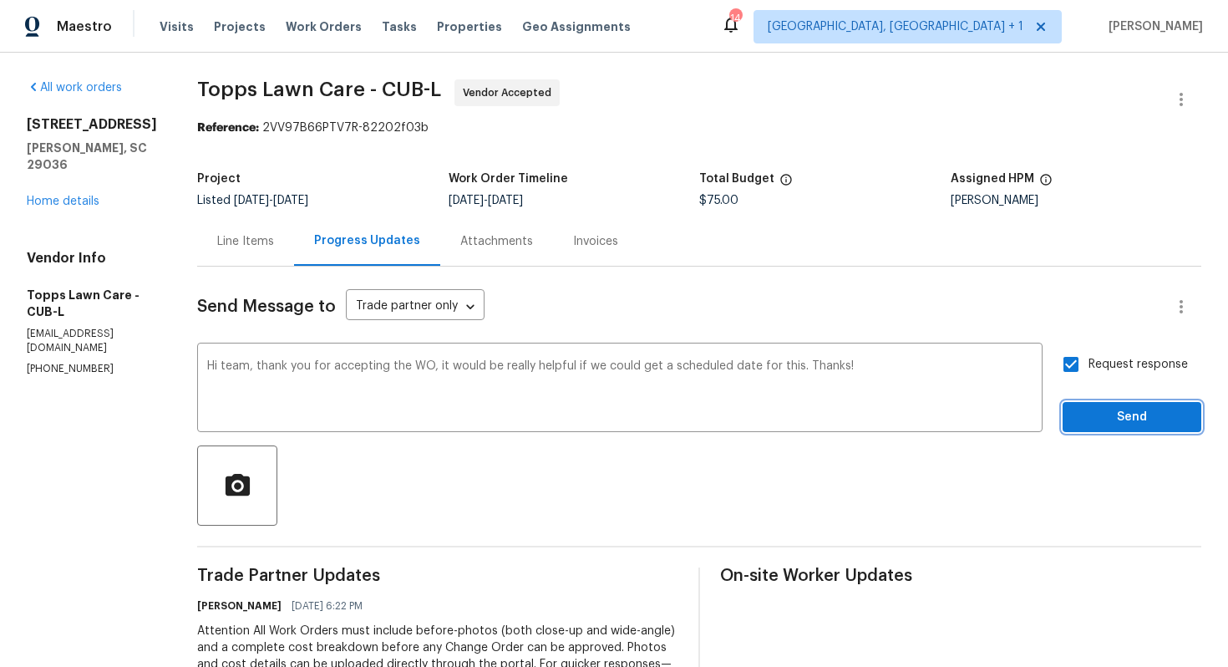
click at [1101, 413] on span "Send" at bounding box center [1132, 417] width 112 height 21
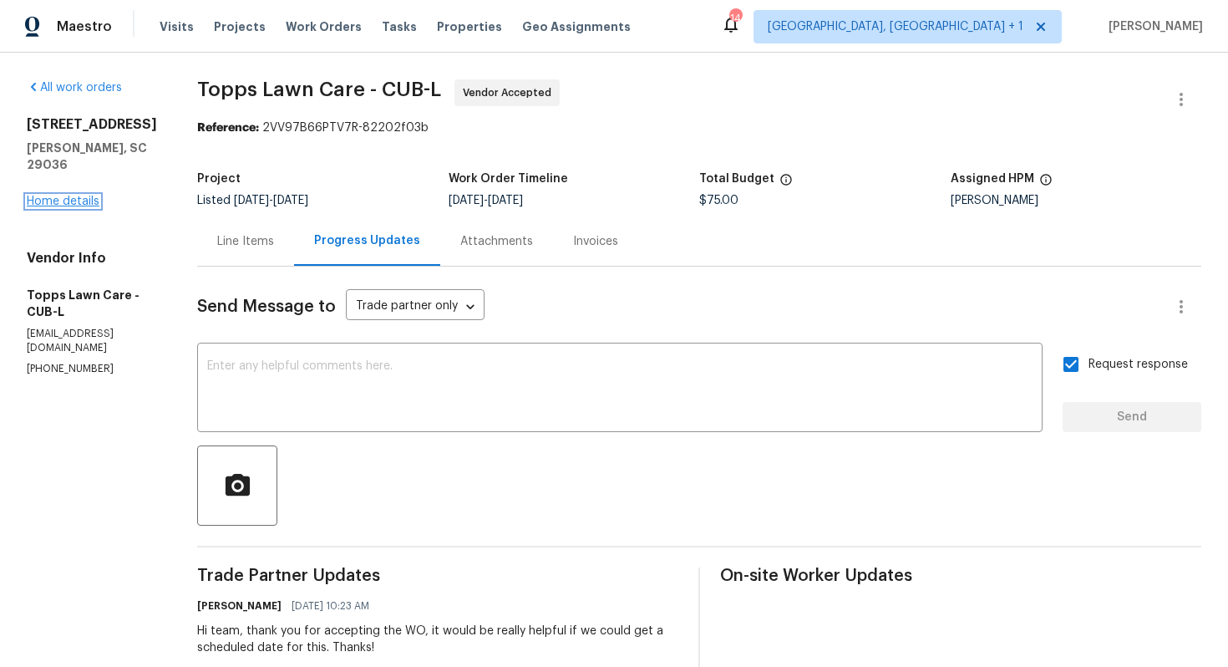
click at [40, 195] on link "Home details" at bounding box center [63, 201] width 73 height 12
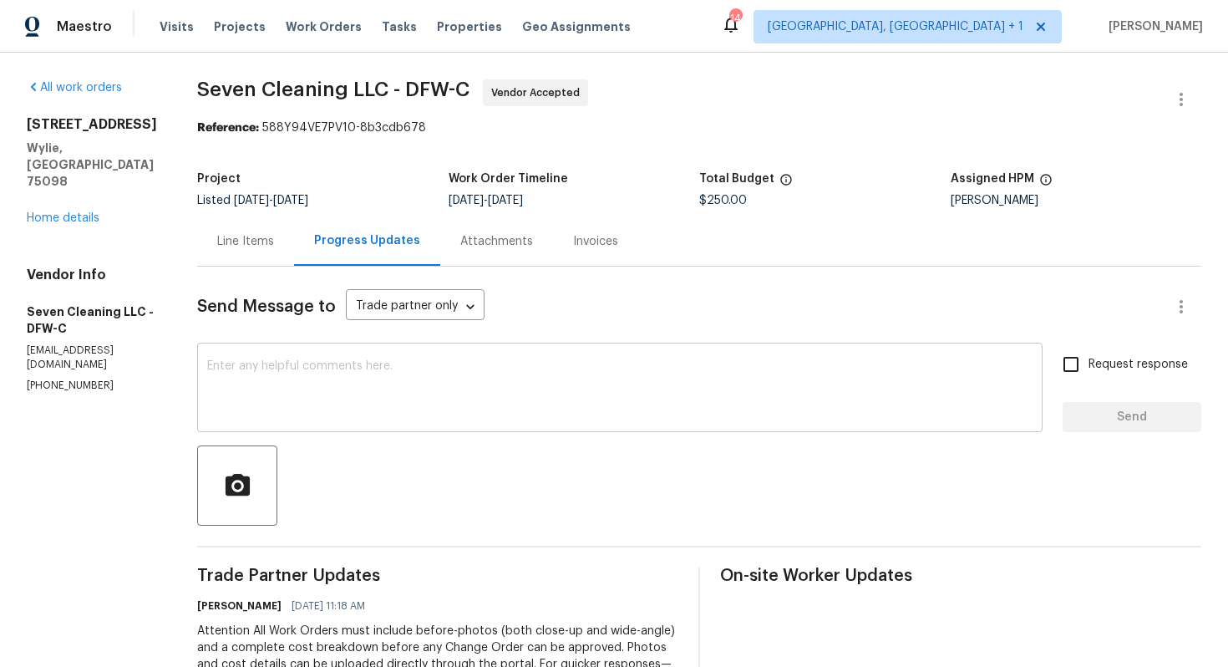
click at [507, 396] on textarea at bounding box center [619, 389] width 825 height 58
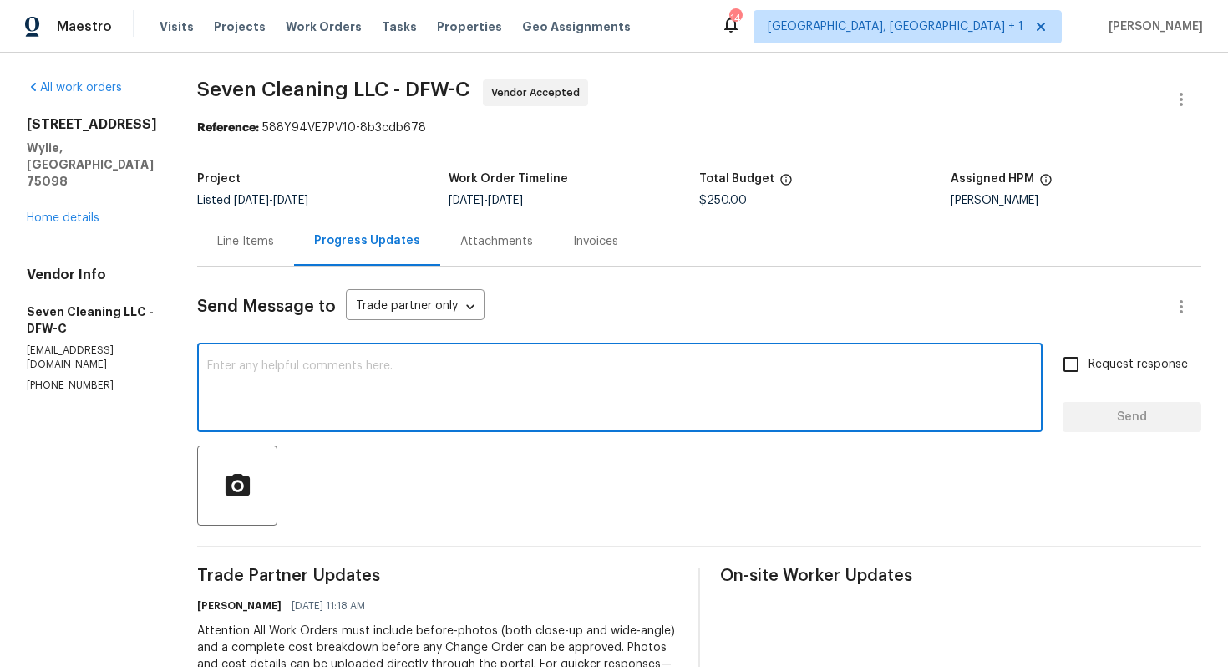
paste textarea "Hi team, thank you for accepting the WO, it would be really helpful if we could…"
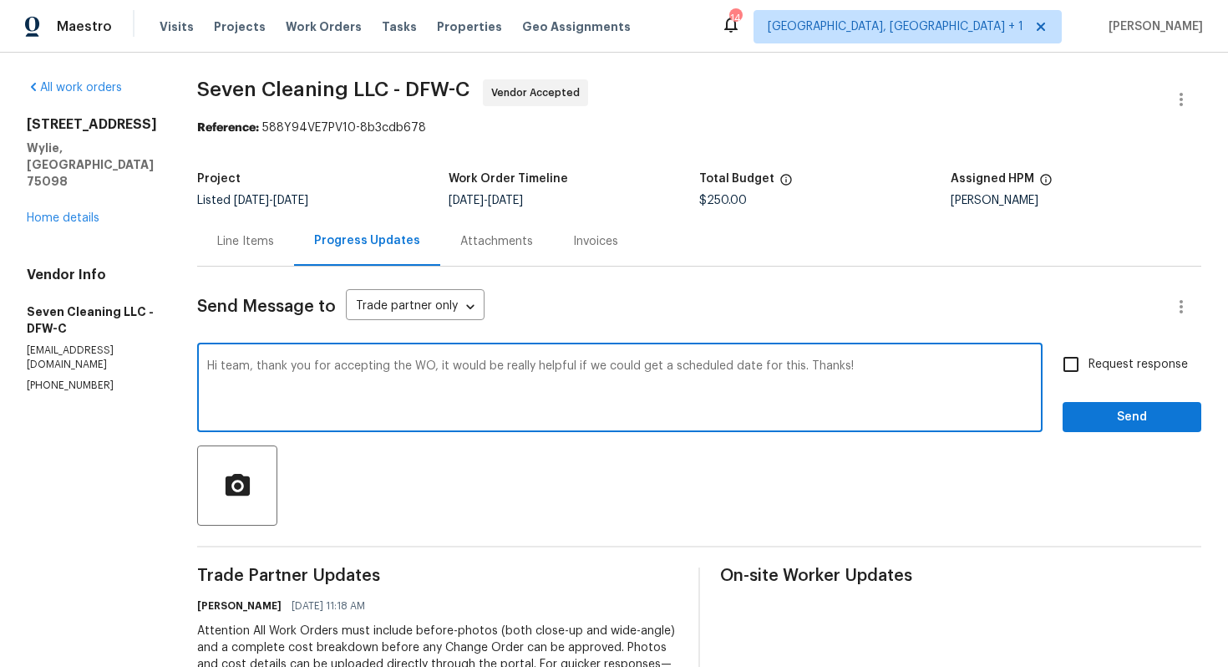
type textarea "Hi team, thank you for accepting the WO, it would be really helpful if we could…"
click at [1099, 371] on span "Request response" at bounding box center [1138, 365] width 99 height 18
click at [1089, 371] on input "Request response" at bounding box center [1070, 364] width 35 height 35
checkbox input "true"
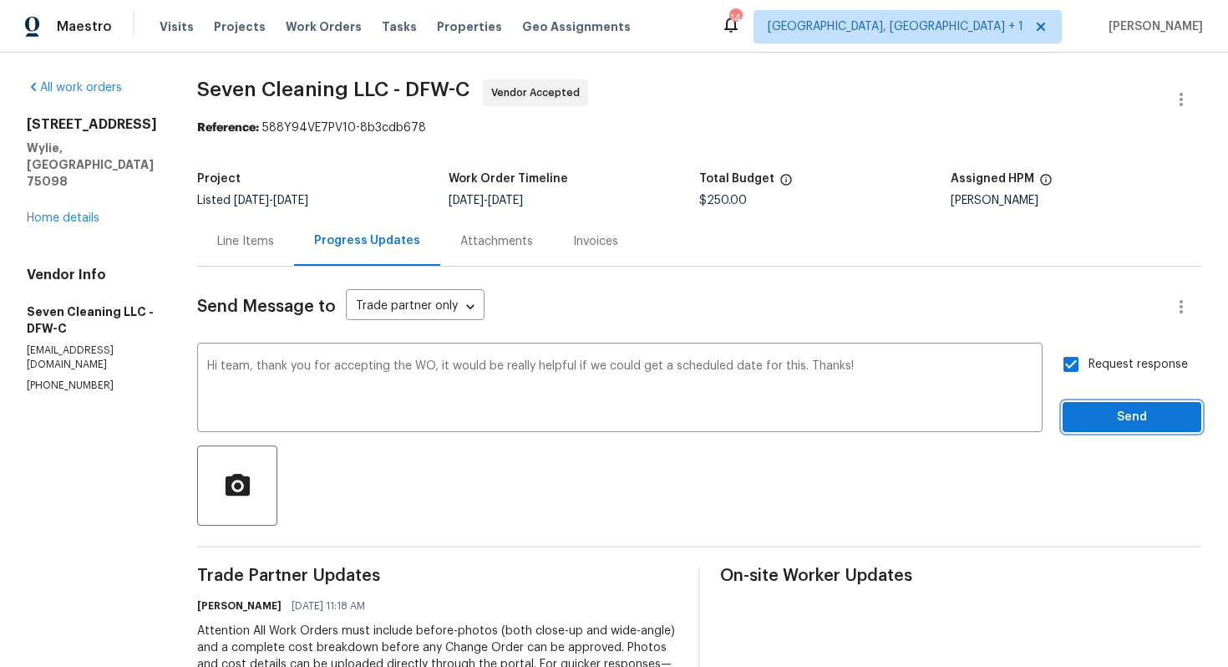
click at [1112, 411] on span "Send" at bounding box center [1132, 417] width 112 height 21
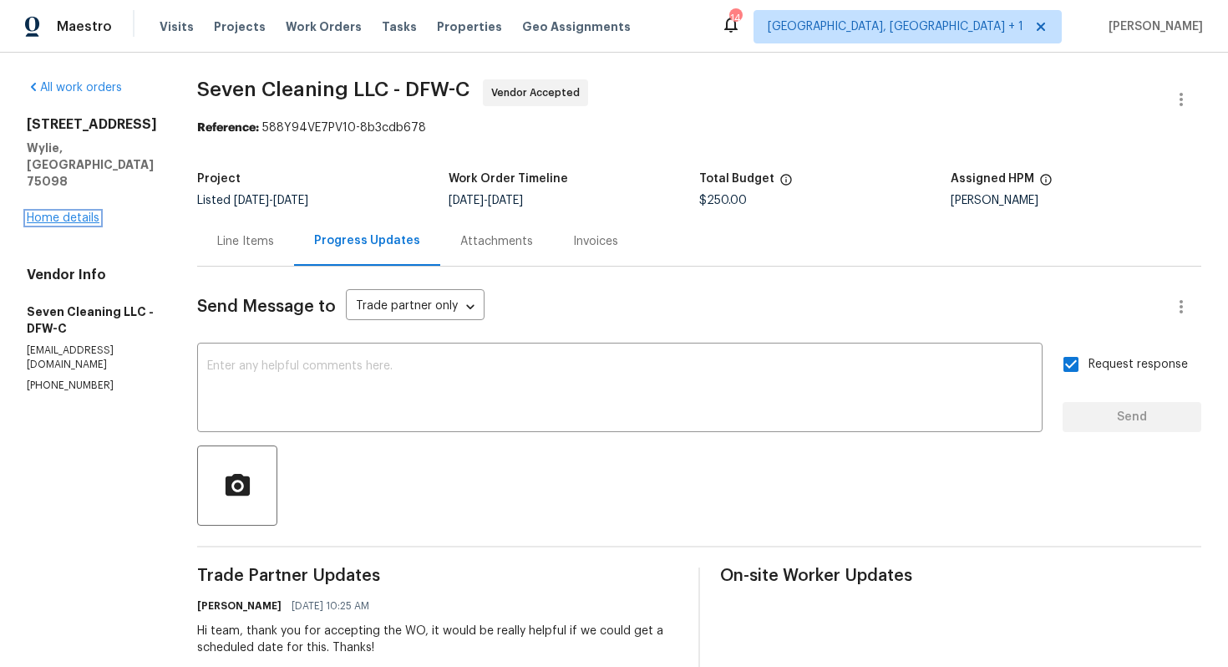
click at [62, 212] on link "Home details" at bounding box center [63, 218] width 73 height 12
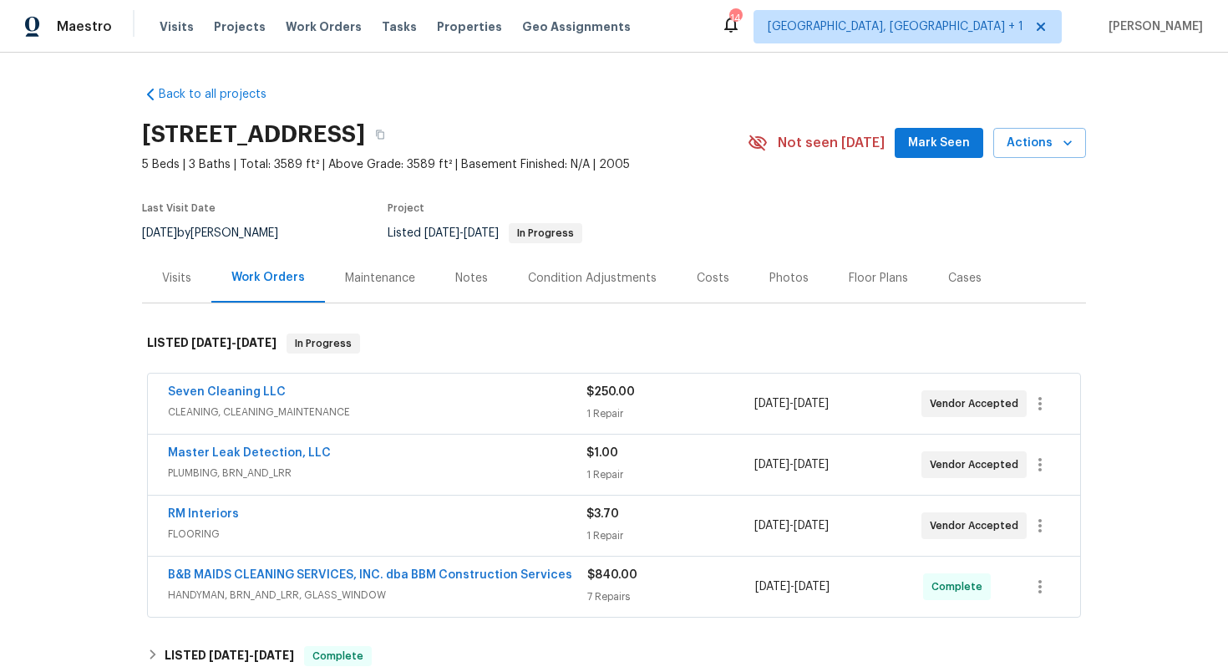
click at [475, 452] on div "Master Leak Detection, LLC" at bounding box center [377, 454] width 419 height 20
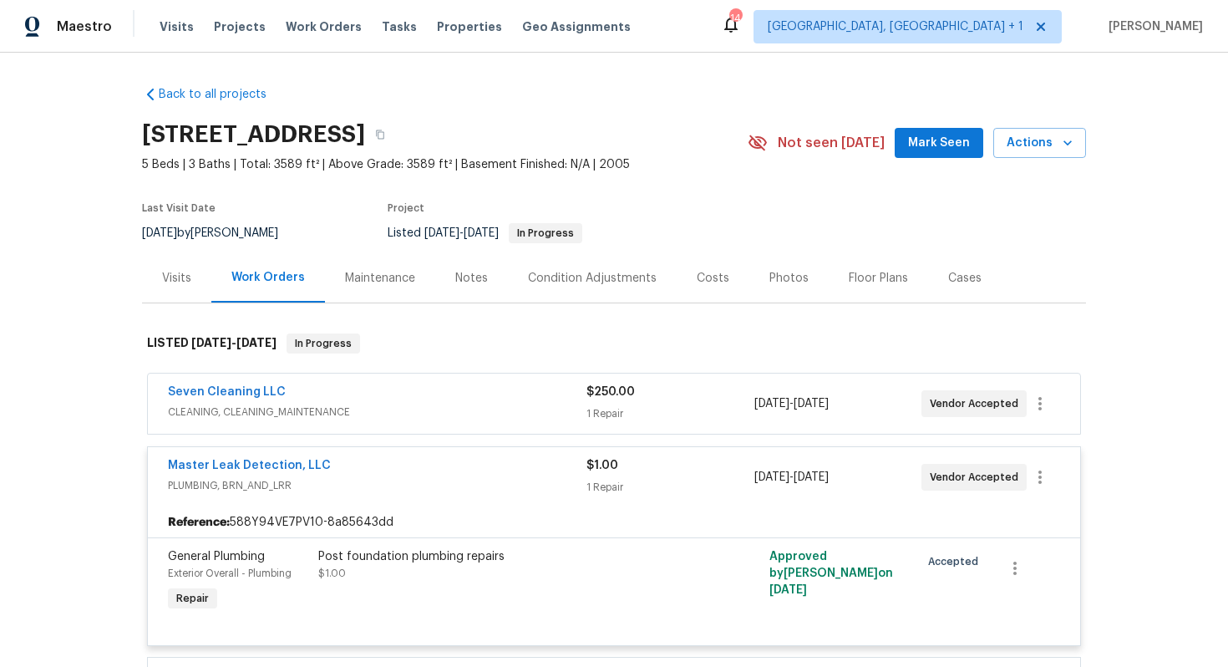
click at [438, 470] on div "Master Leak Detection, LLC" at bounding box center [377, 467] width 419 height 20
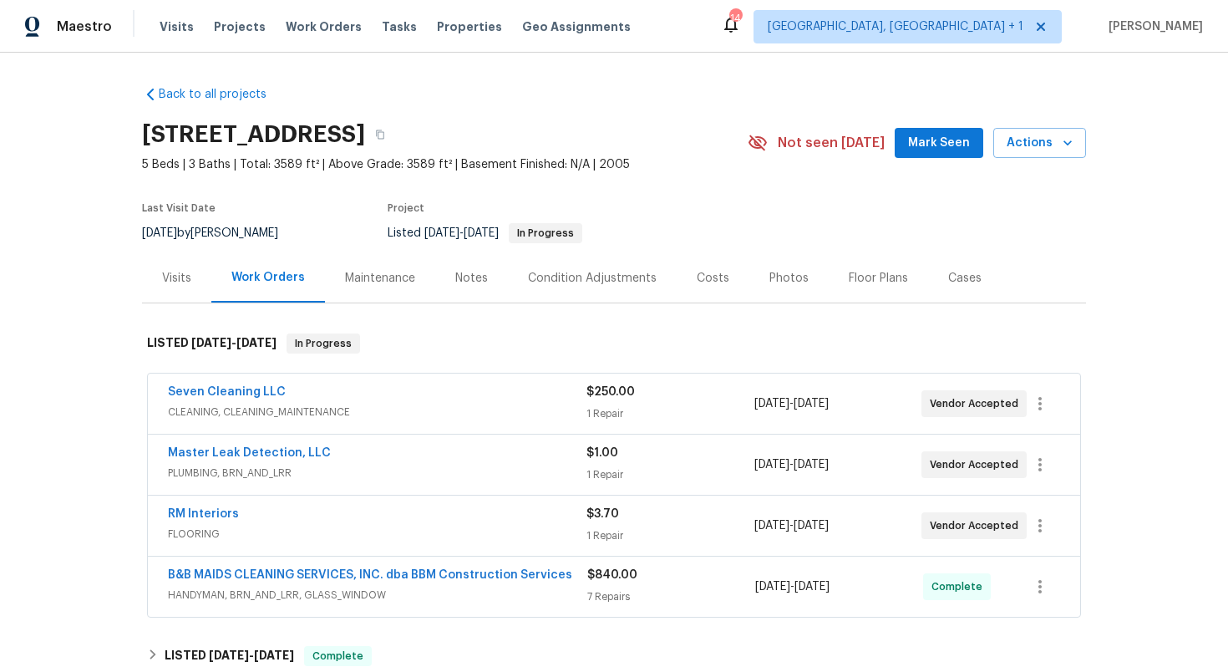
click at [400, 514] on div "RM Interiors" at bounding box center [377, 515] width 419 height 20
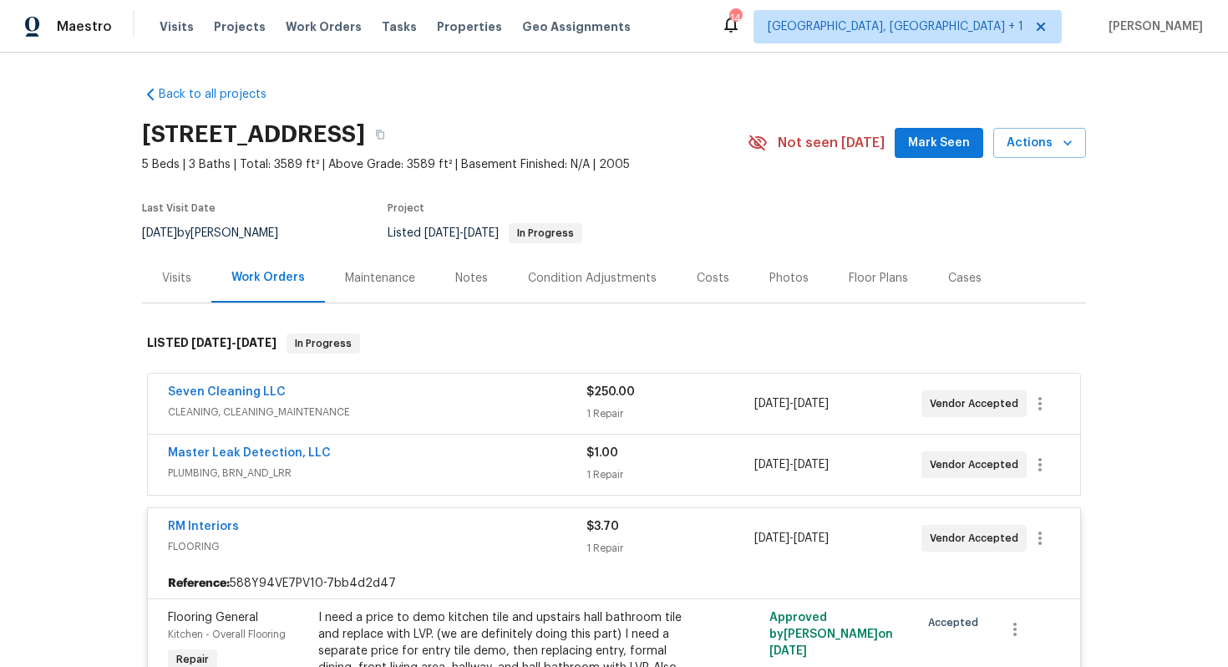
click at [404, 535] on div "RM Interiors" at bounding box center [377, 528] width 419 height 20
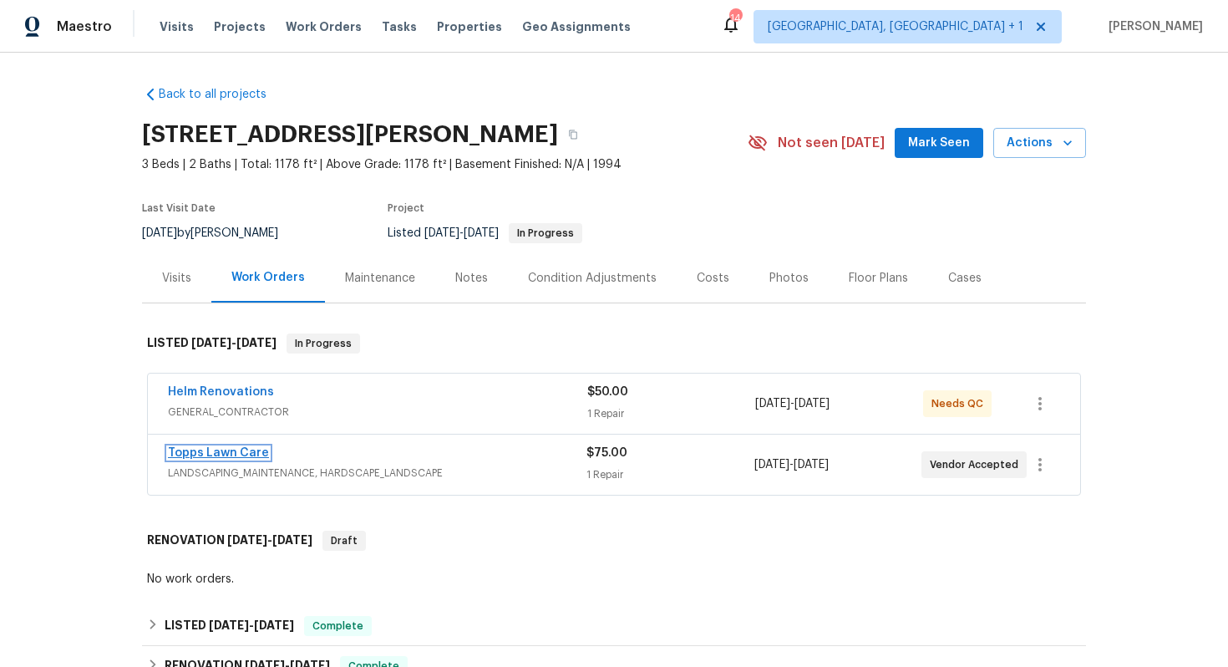
click at [187, 454] on link "Topps Lawn Care" at bounding box center [218, 453] width 101 height 12
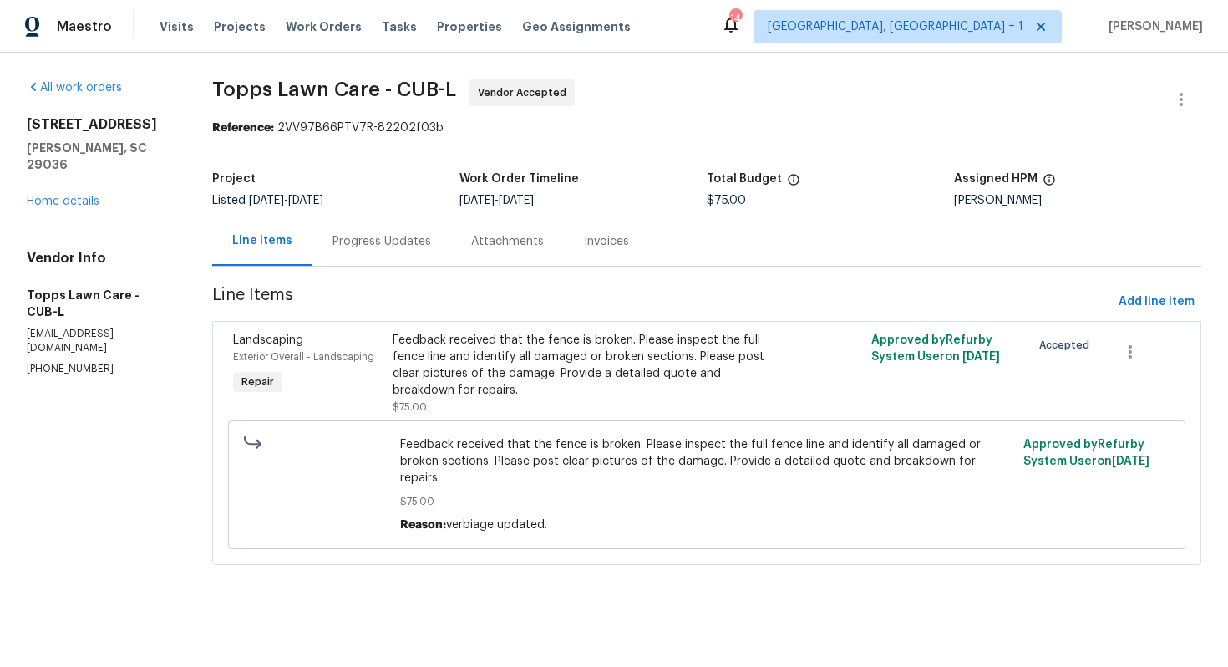
click at [406, 232] on div "Progress Updates" at bounding box center [381, 240] width 139 height 49
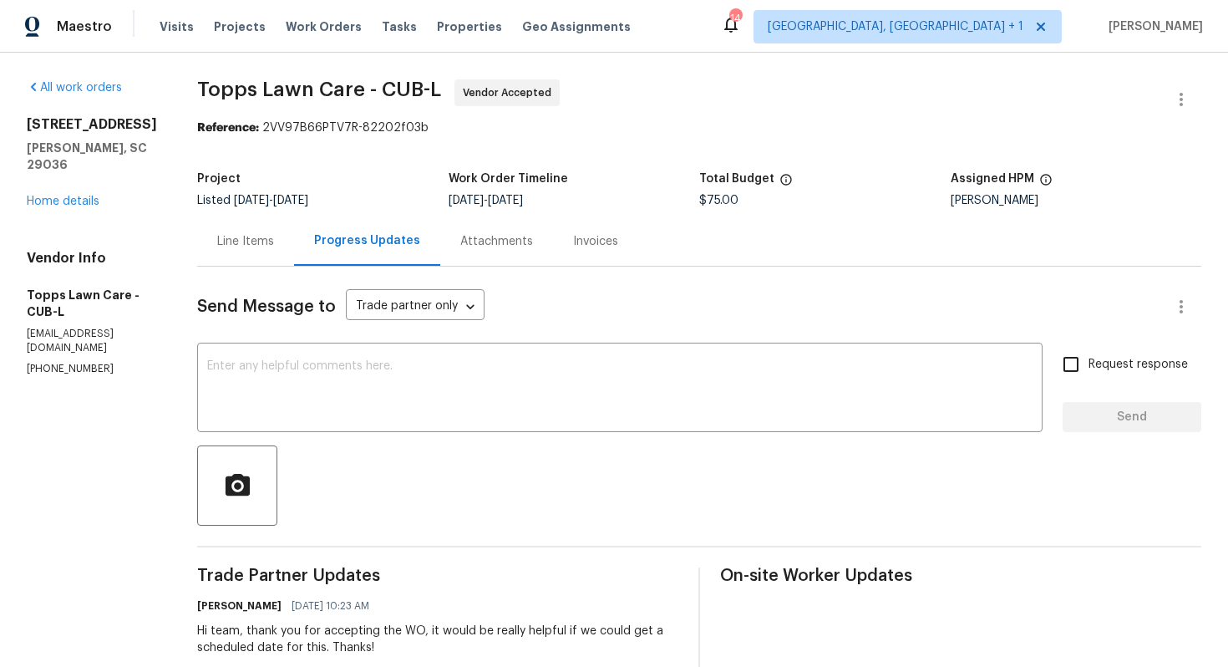
scroll to position [121, 0]
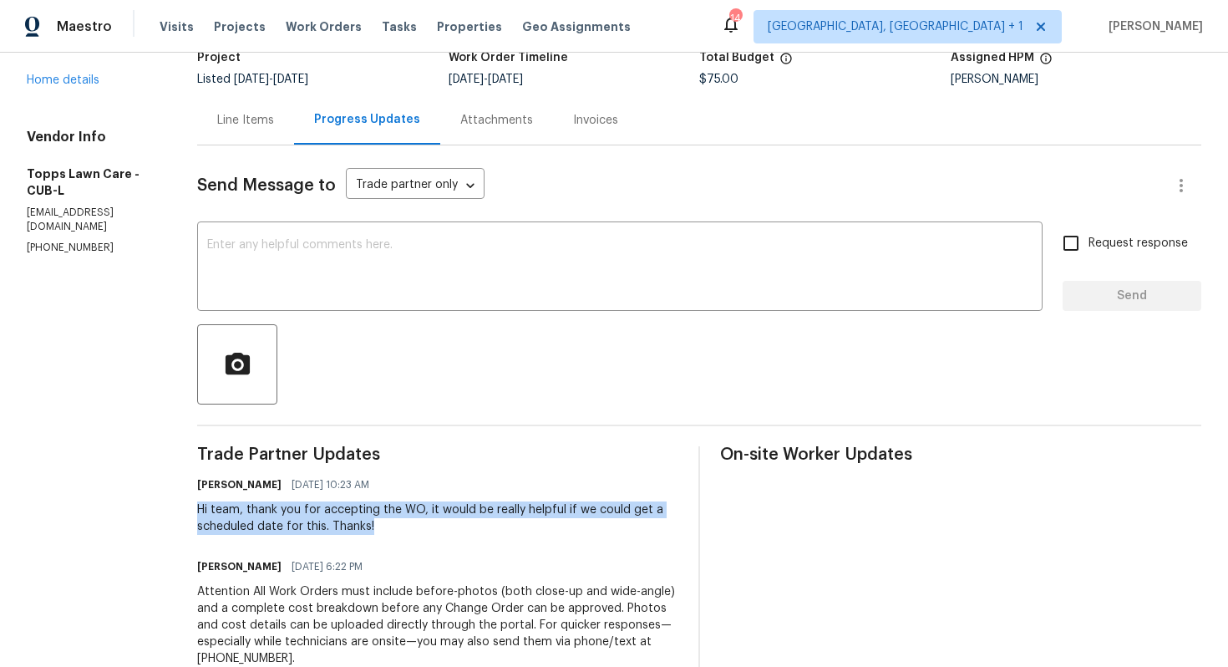
drag, startPoint x: 189, startPoint y: 510, endPoint x: 415, endPoint y: 543, distance: 228.7
click at [415, 543] on div "All work orders [STREET_ADDRESS][PERSON_NAME] Home details Vendor Info Topps La…" at bounding box center [614, 388] width 1228 height 914
copy div "Hi team, thank you for accepting the WO, it would be really helpful if we could…"
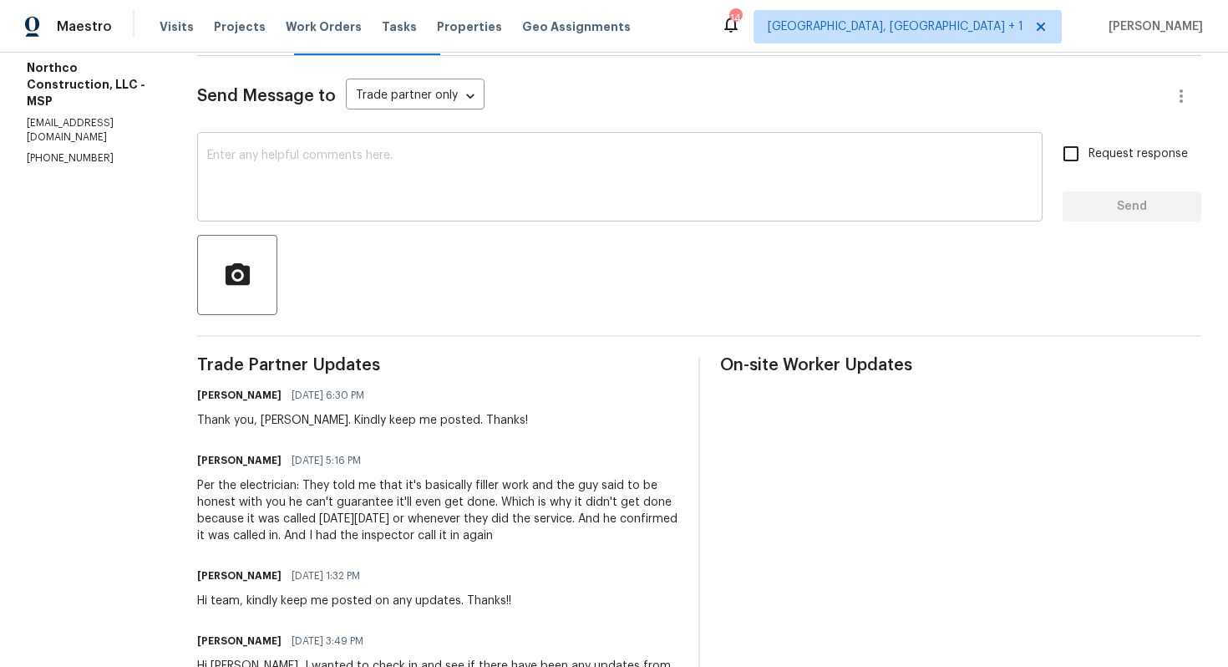
scroll to position [278, 0]
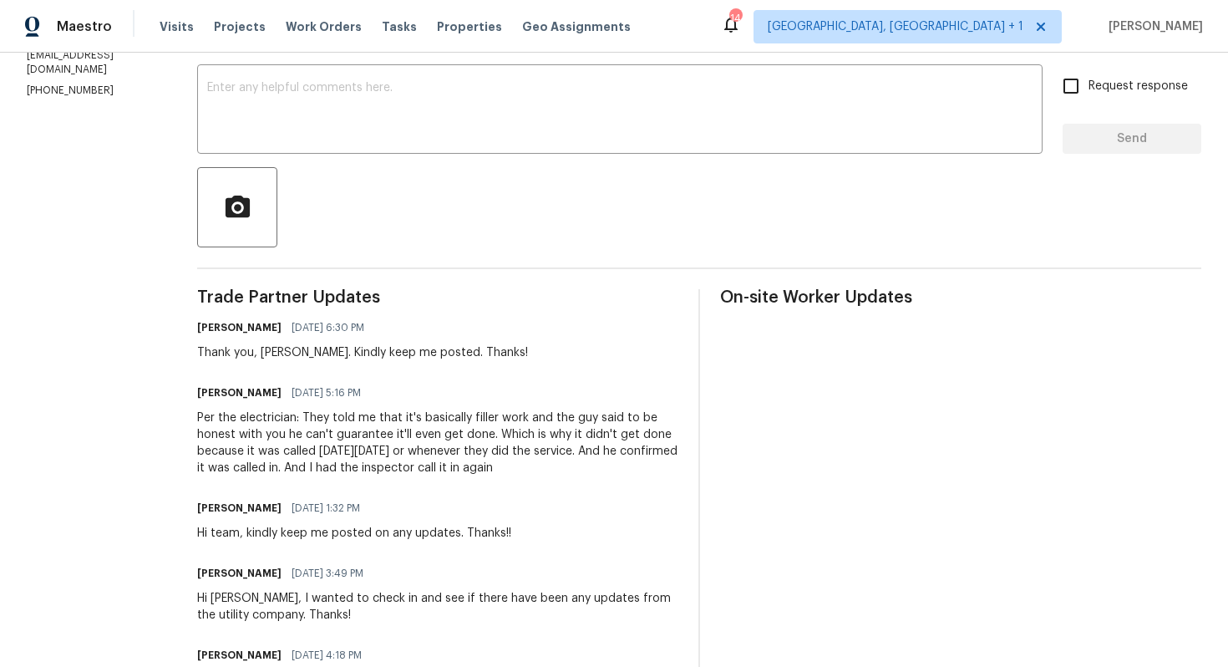
click at [356, 440] on div "Per the electrician: They told me that it's basically filler work and the guy s…" at bounding box center [437, 442] width 481 height 67
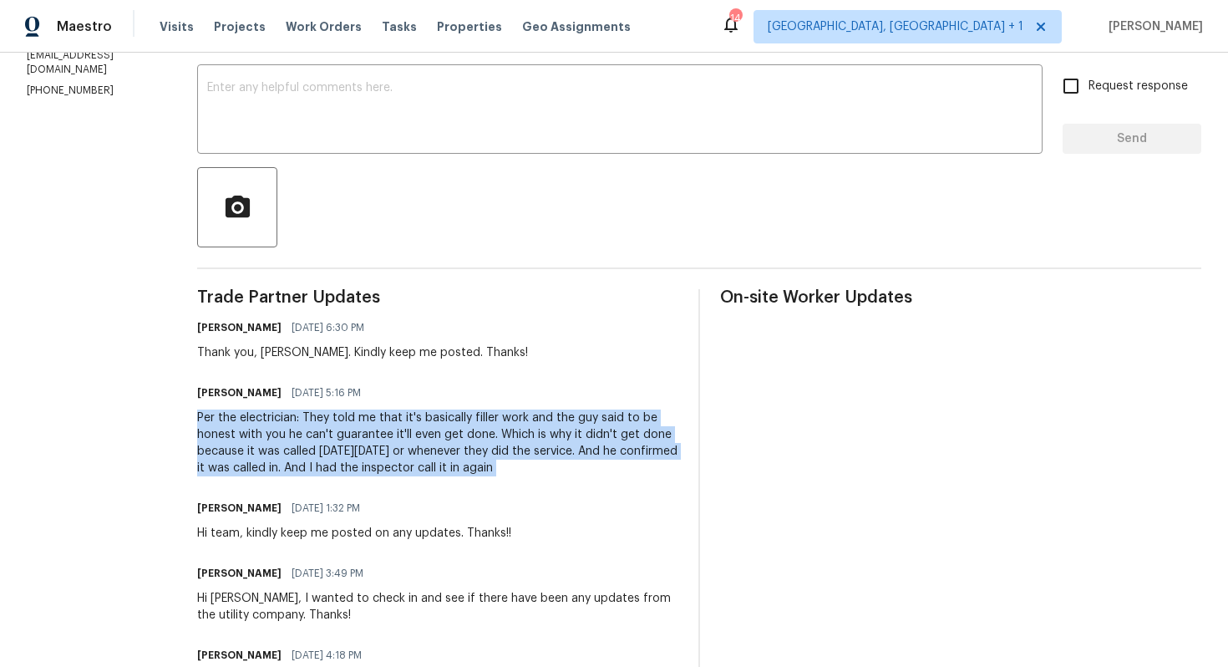
copy div "Per the electrician: They told me that it's basically filler work and the guy s…"
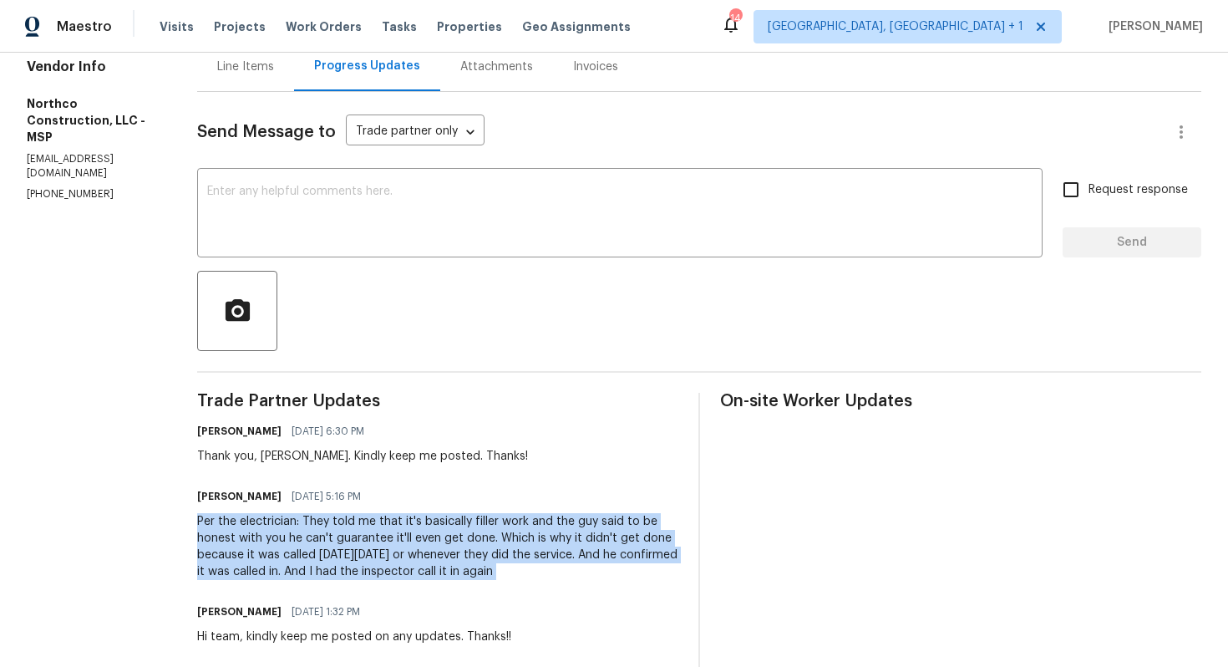
scroll to position [0, 0]
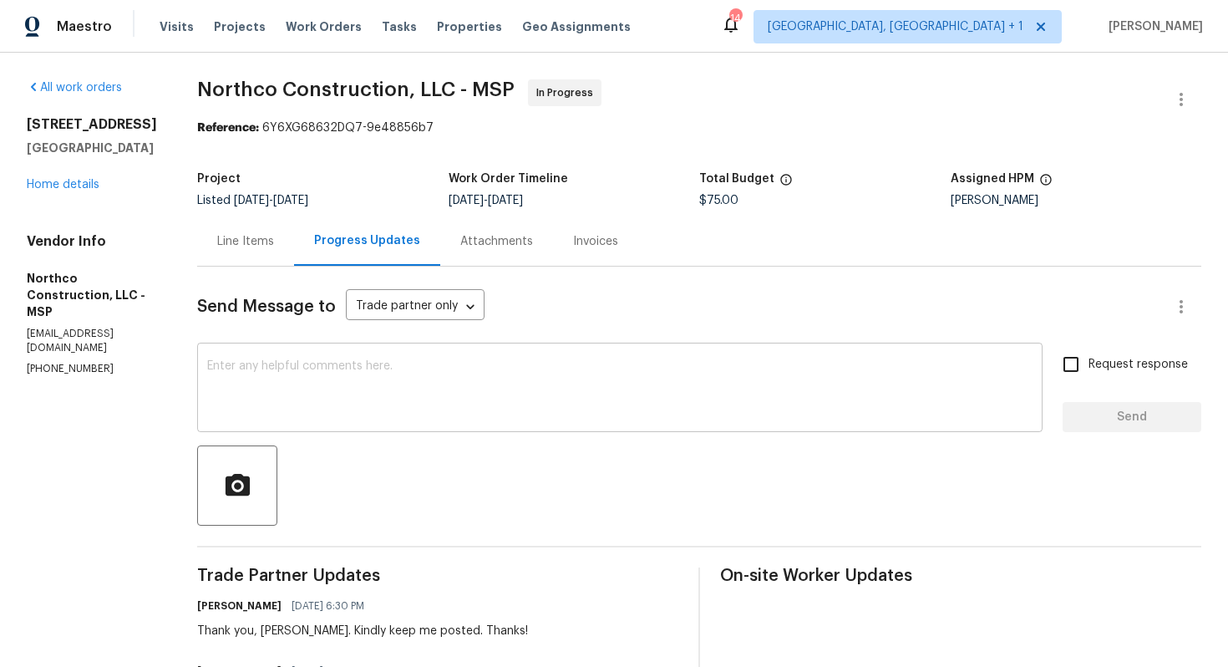
click at [417, 364] on textarea at bounding box center [619, 389] width 825 height 58
paste textarea "Thanks for the clarification. Since the inspector has called this in again, ple…"
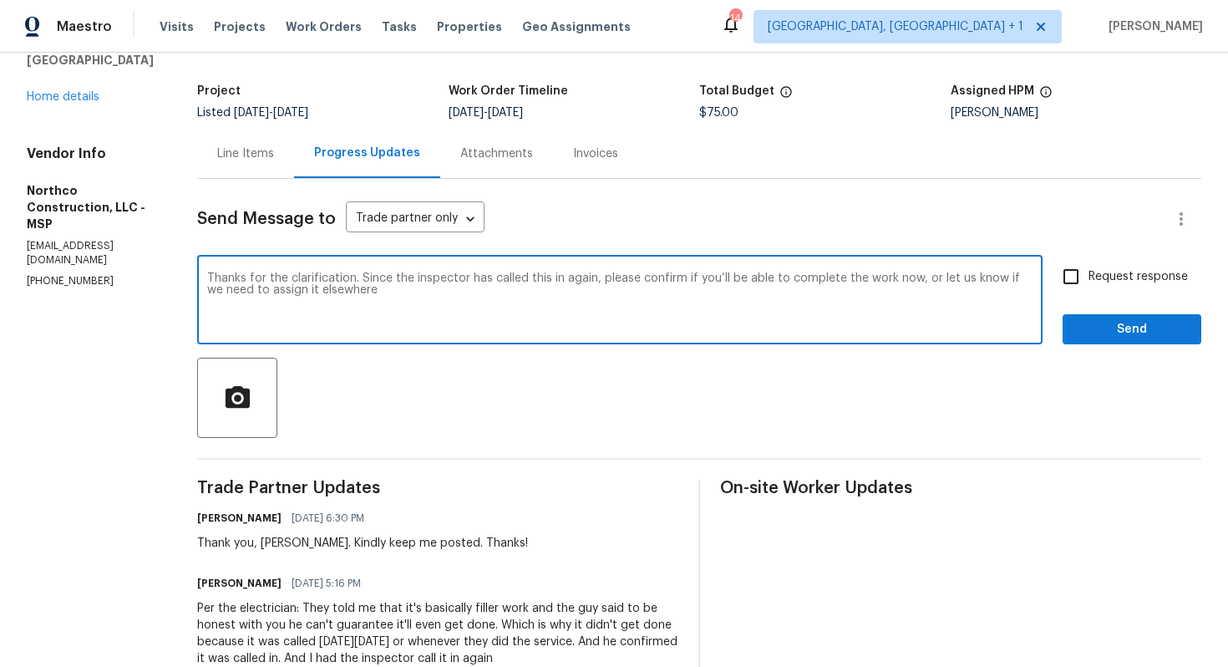
scroll to position [87, 0]
click at [266, 546] on div "Thank you, [PERSON_NAME]. Kindly keep me posted. Thanks!" at bounding box center [362, 544] width 331 height 17
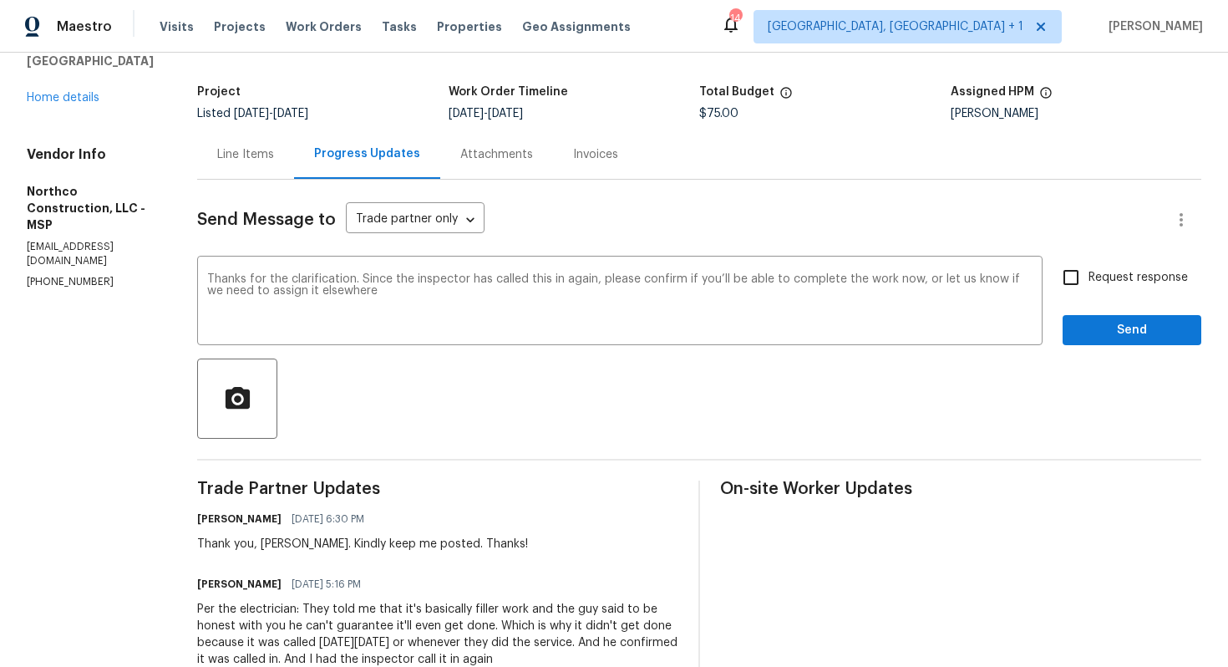
click at [266, 546] on div "Thank you, [PERSON_NAME]. Kindly keep me posted. Thanks!" at bounding box center [362, 544] width 331 height 17
copy div "[PERSON_NAME]"
click at [207, 280] on textarea "Thanks for the clarification. Since the inspector has called this in again, ple…" at bounding box center [619, 302] width 825 height 58
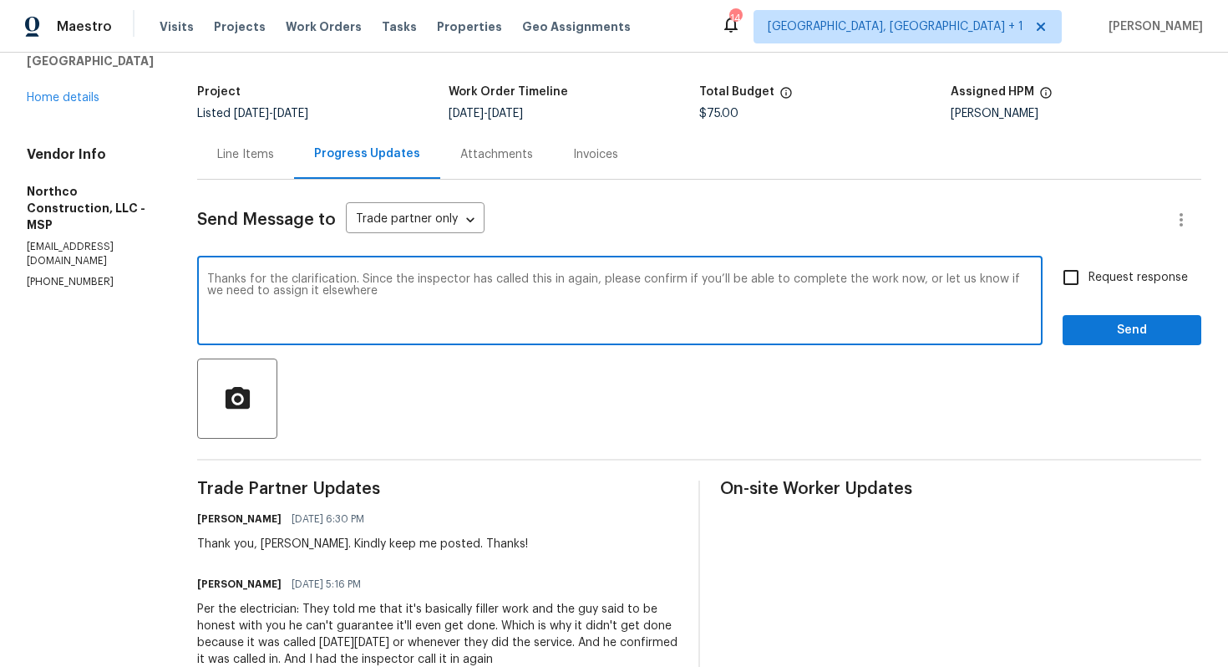
paste textarea "[PERSON_NAME]"
click at [400, 289] on textarea "[PERSON_NAME], thanks for the clarification. Since the inspector has called thi…" at bounding box center [619, 302] width 825 height 58
type textarea "[PERSON_NAME], thanks for the clarification. Since the inspector has called thi…"
click at [1080, 285] on input "Request response" at bounding box center [1070, 277] width 35 height 35
checkbox input "true"
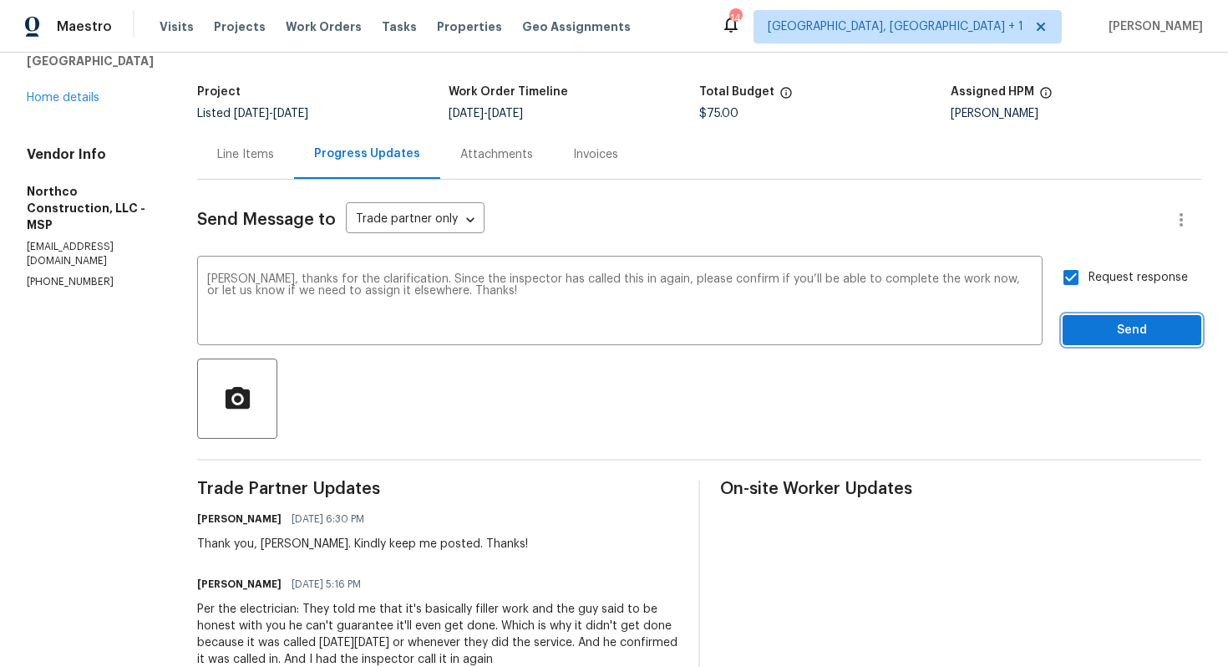
click at [1102, 322] on span "Send" at bounding box center [1132, 330] width 112 height 21
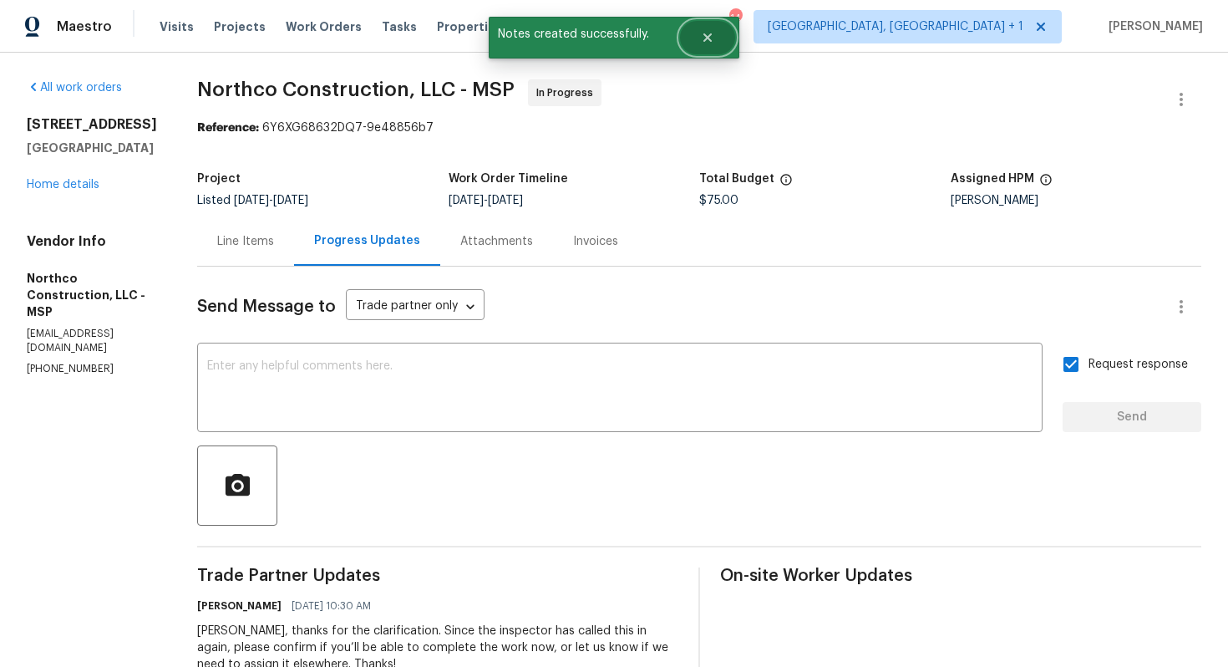
click at [703, 38] on icon "Close" at bounding box center [707, 37] width 13 height 13
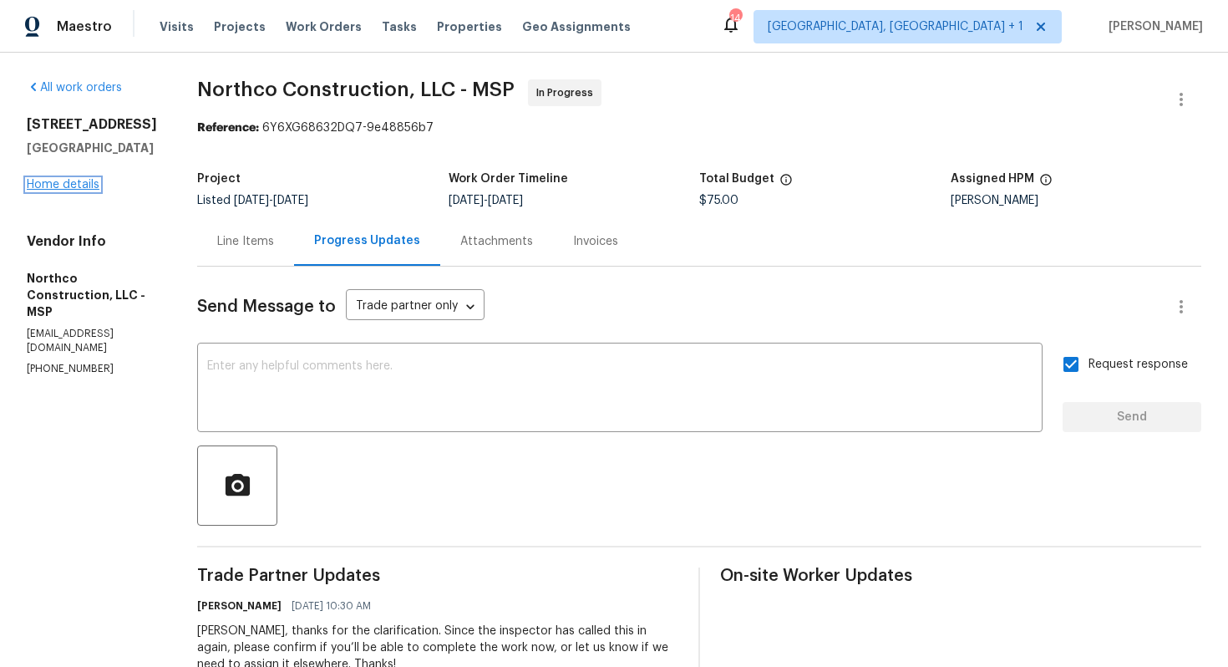
click at [63, 190] on link "Home details" at bounding box center [63, 185] width 73 height 12
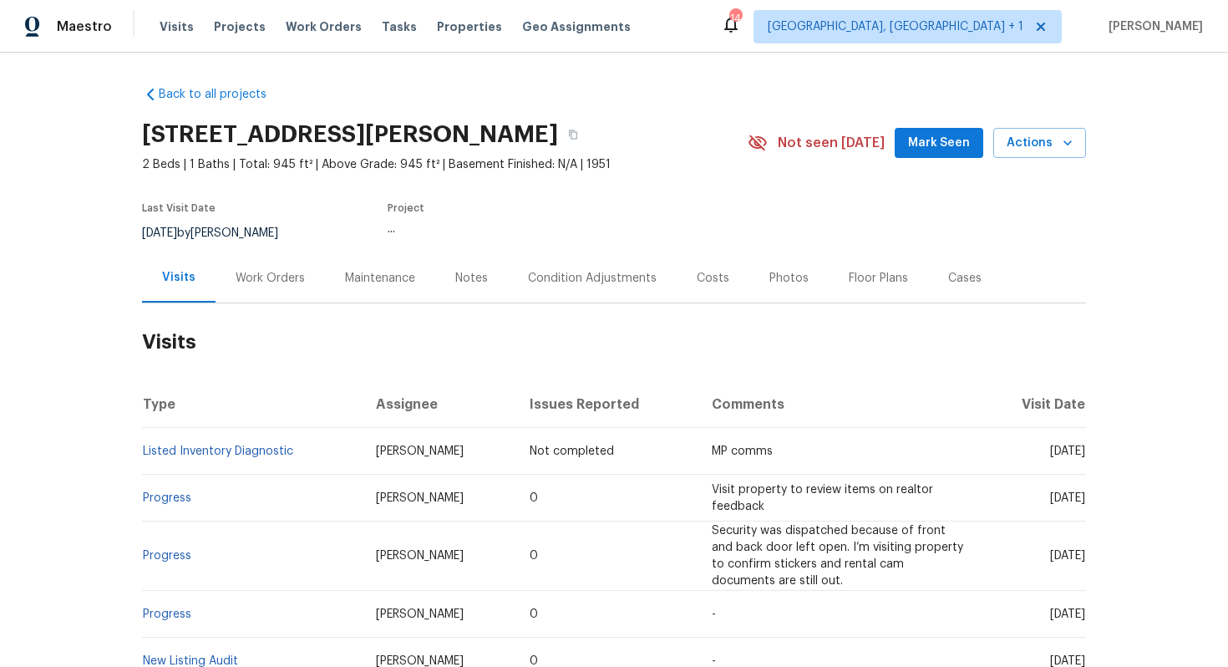
click at [266, 277] on div "Work Orders" at bounding box center [270, 278] width 69 height 17
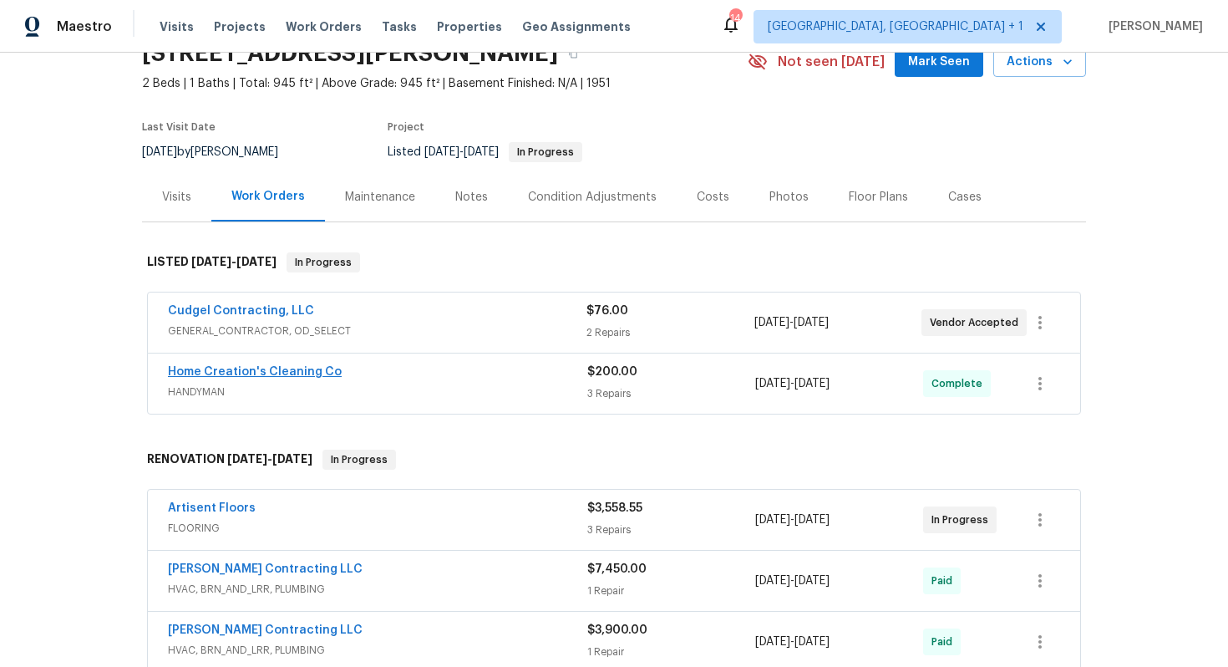
scroll to position [79, 0]
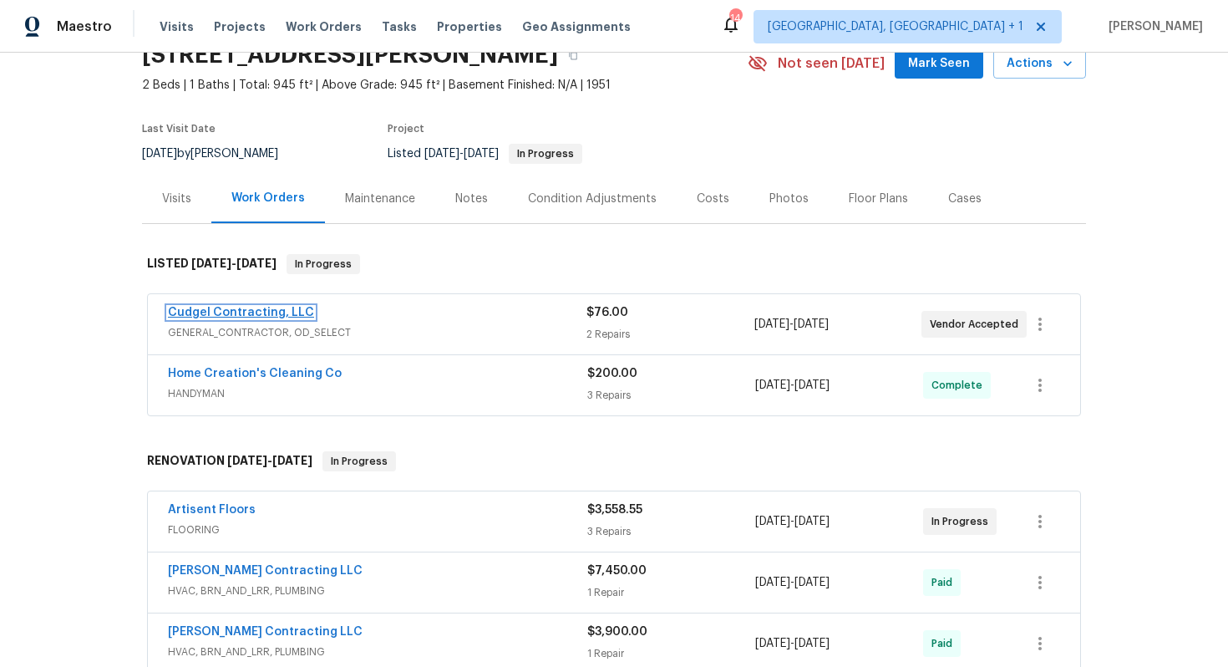
click at [242, 311] on link "Cudgel Contracting, LLC" at bounding box center [241, 313] width 146 height 12
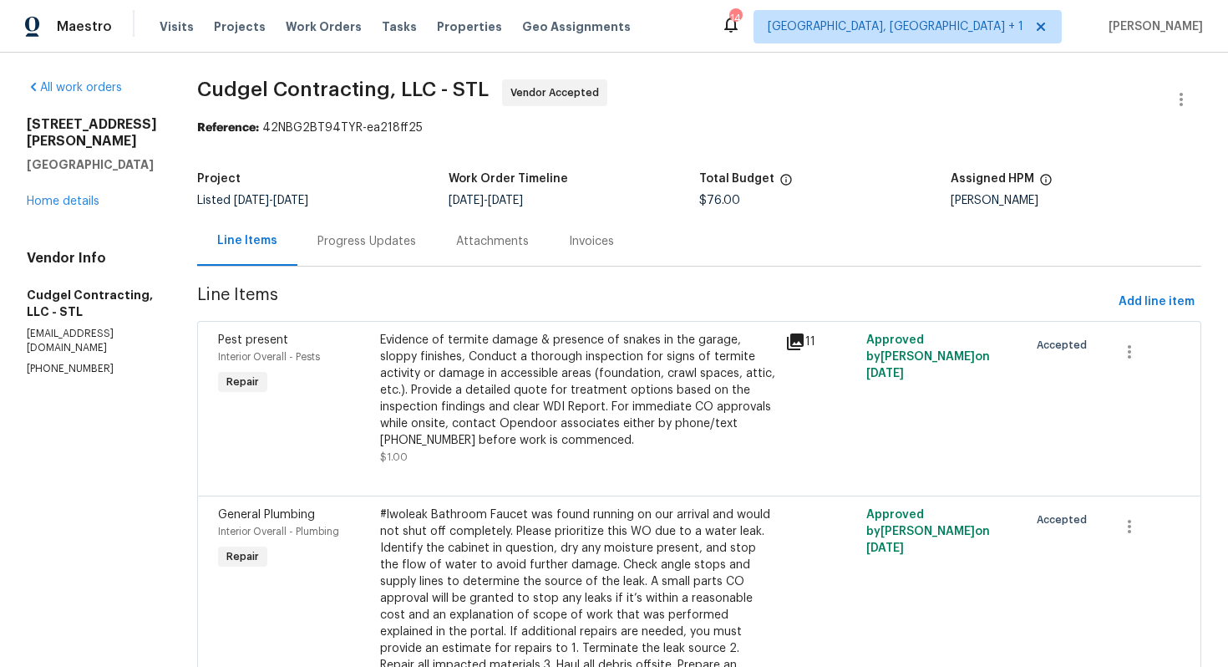
click at [377, 239] on div "Progress Updates" at bounding box center [366, 241] width 99 height 17
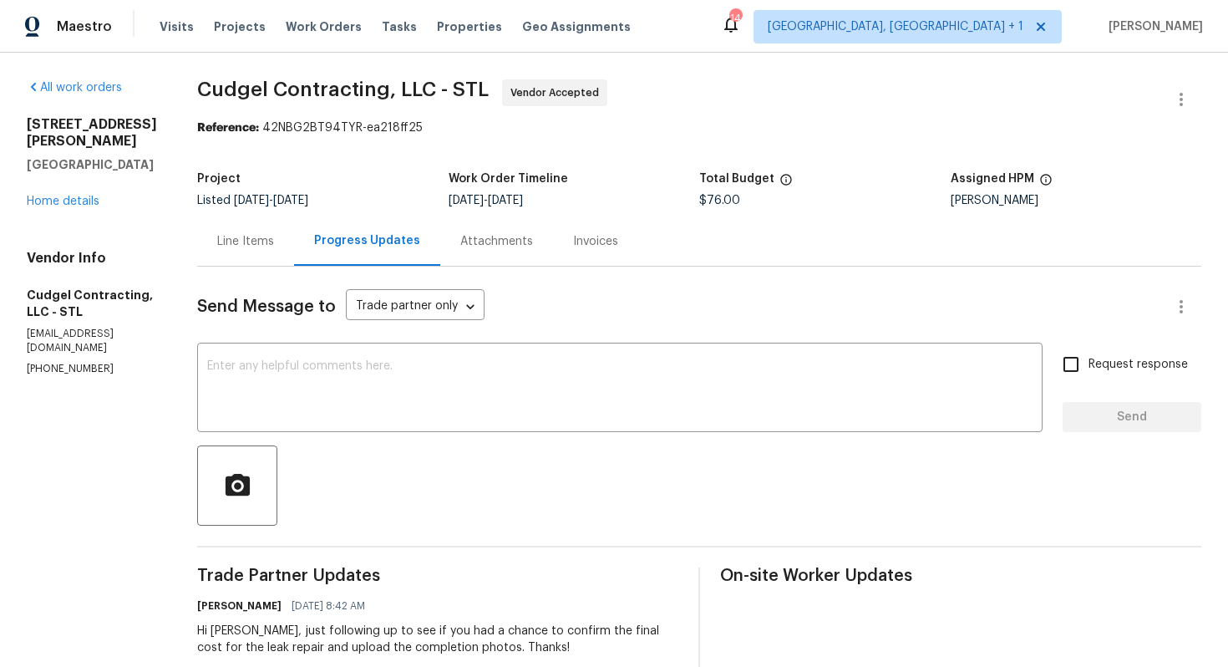
click at [261, 231] on div "Line Items" at bounding box center [245, 240] width 97 height 49
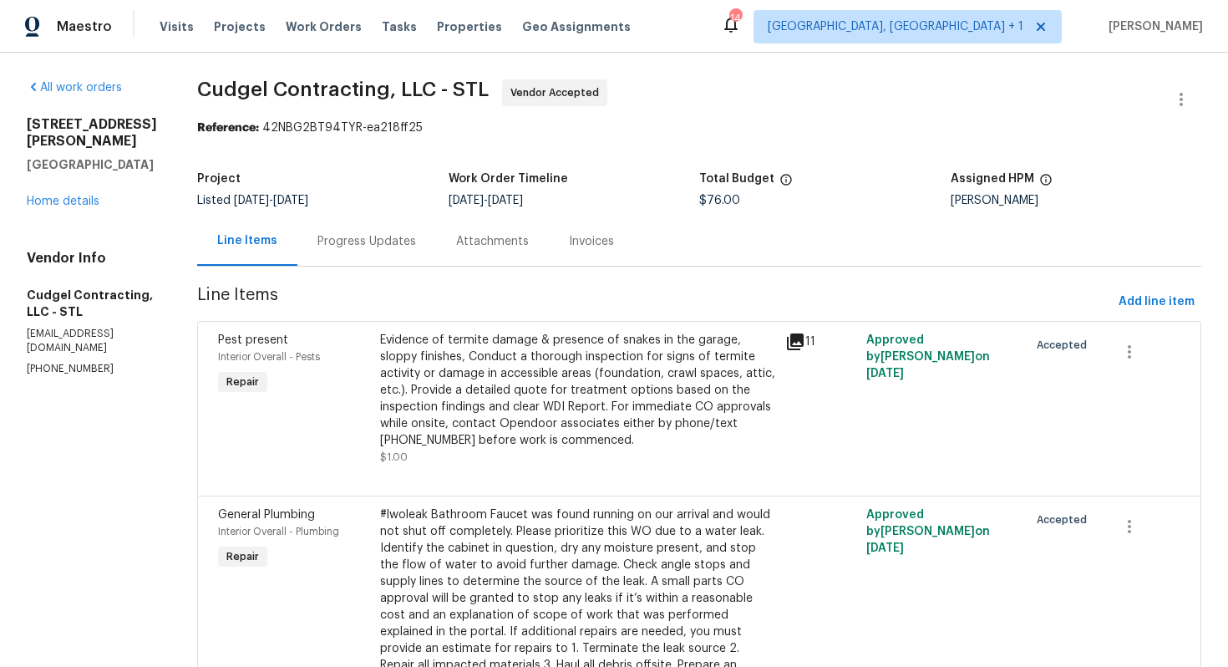
click at [671, 351] on div "Evidence of termite damage & presence of snakes in the garage, sloppy finishes,…" at bounding box center [577, 390] width 395 height 117
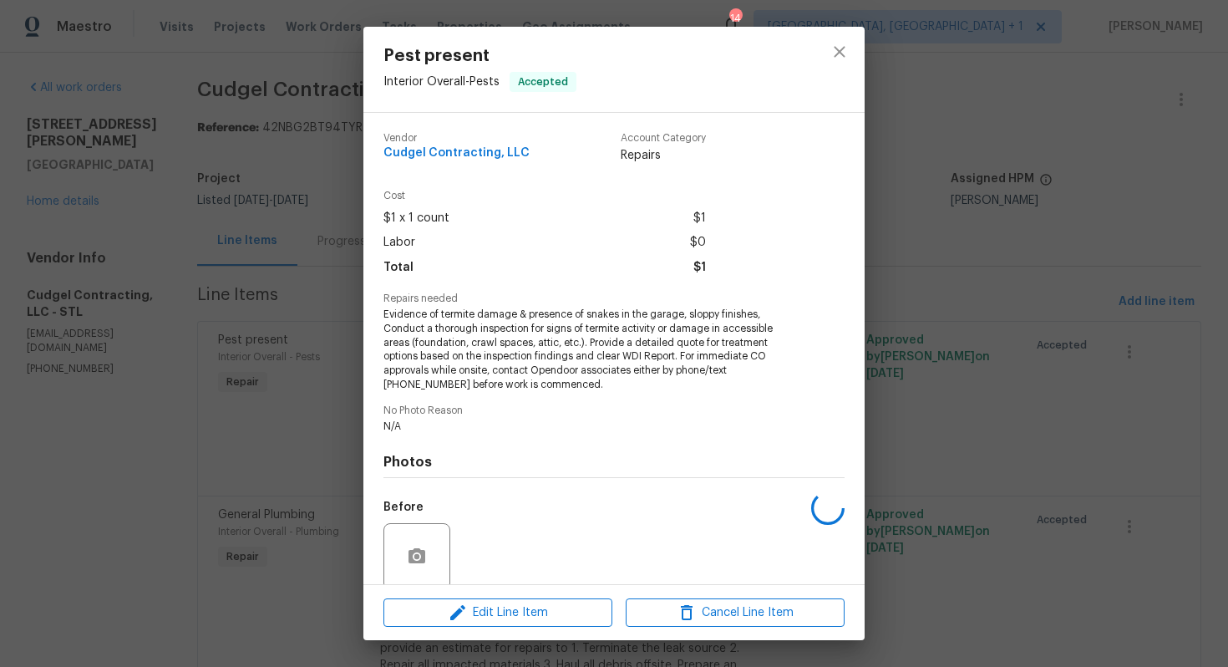
scroll to position [131, 0]
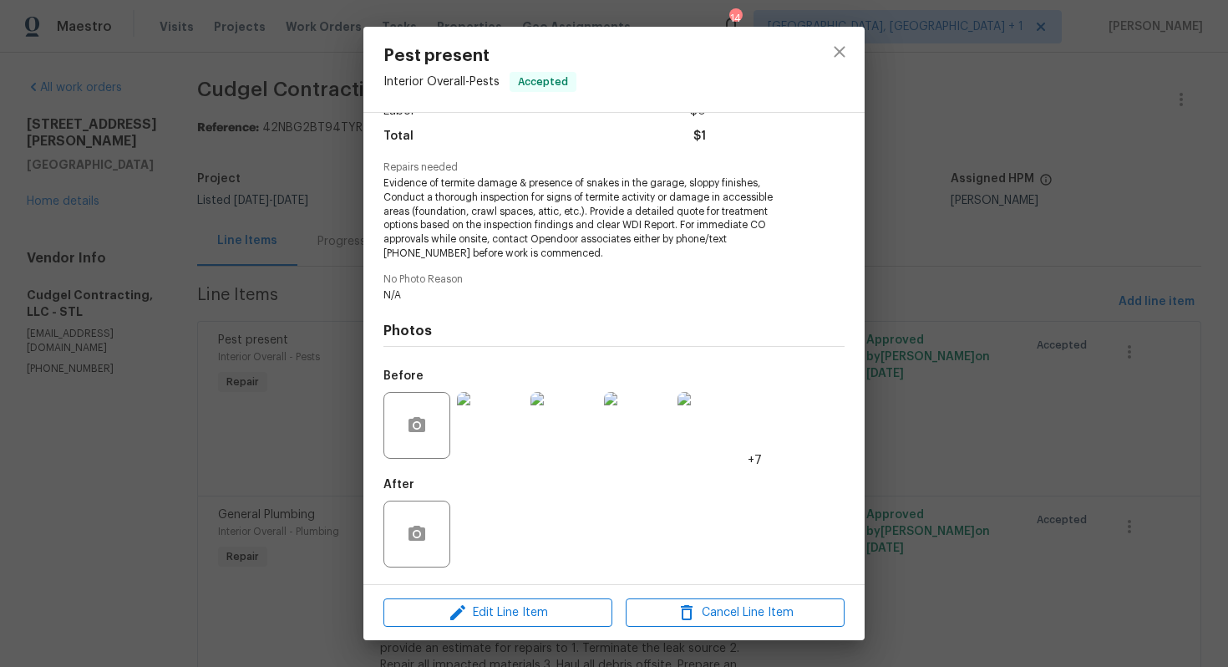
click at [501, 515] on div "After" at bounding box center [613, 523] width 461 height 109
click at [327, 455] on div "Pest present Interior Overall - Pests Accepted Vendor Cudgel Contracting, LLC A…" at bounding box center [614, 333] width 1228 height 667
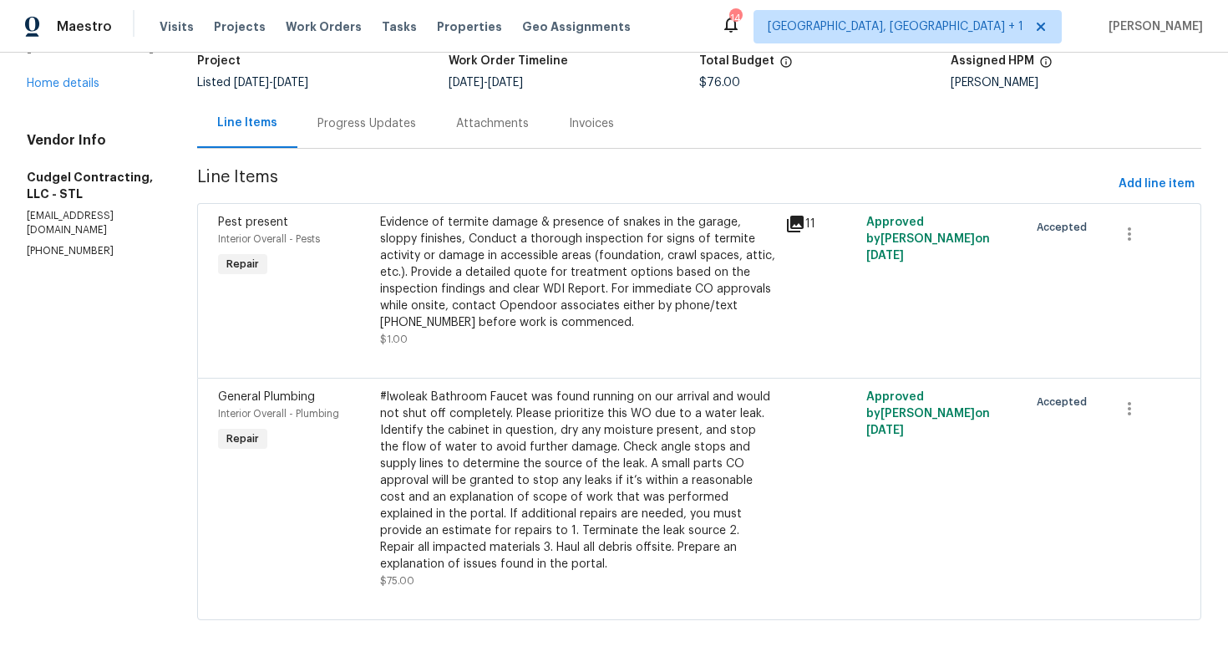
scroll to position [0, 0]
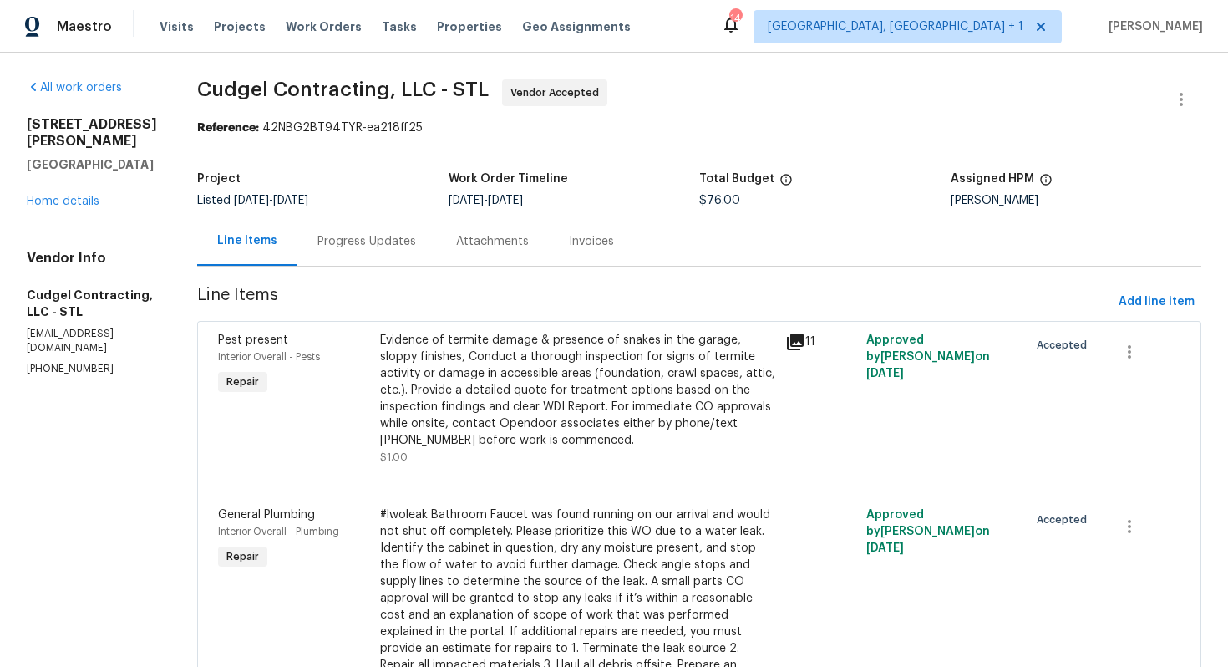
click at [382, 233] on div "Progress Updates" at bounding box center [366, 241] width 99 height 17
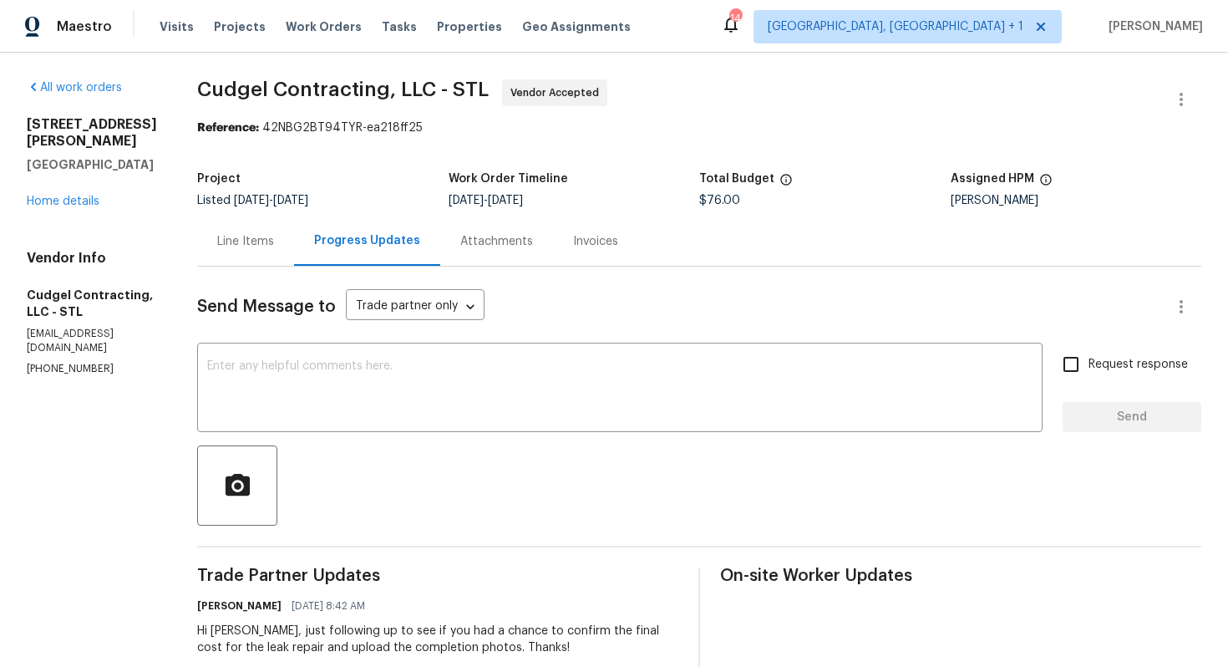
click at [60, 362] on p "(314) 249-6968" at bounding box center [92, 369] width 130 height 14
copy p "(314) 249-6968"
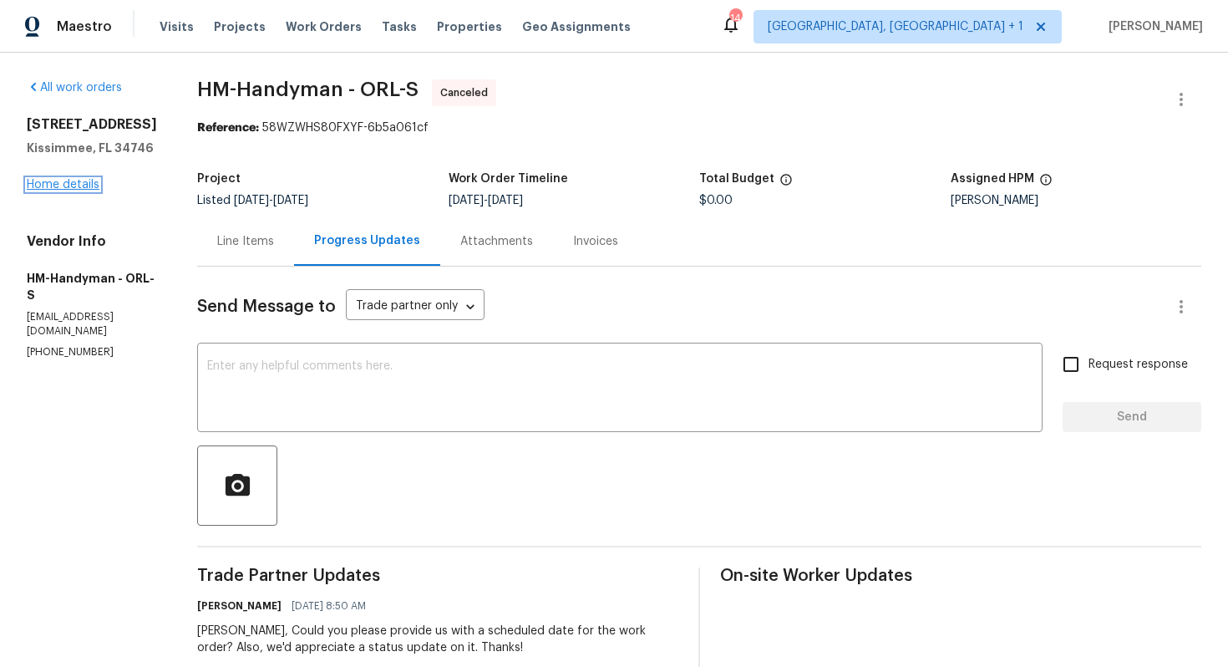
click at [84, 190] on link "Home details" at bounding box center [63, 185] width 73 height 12
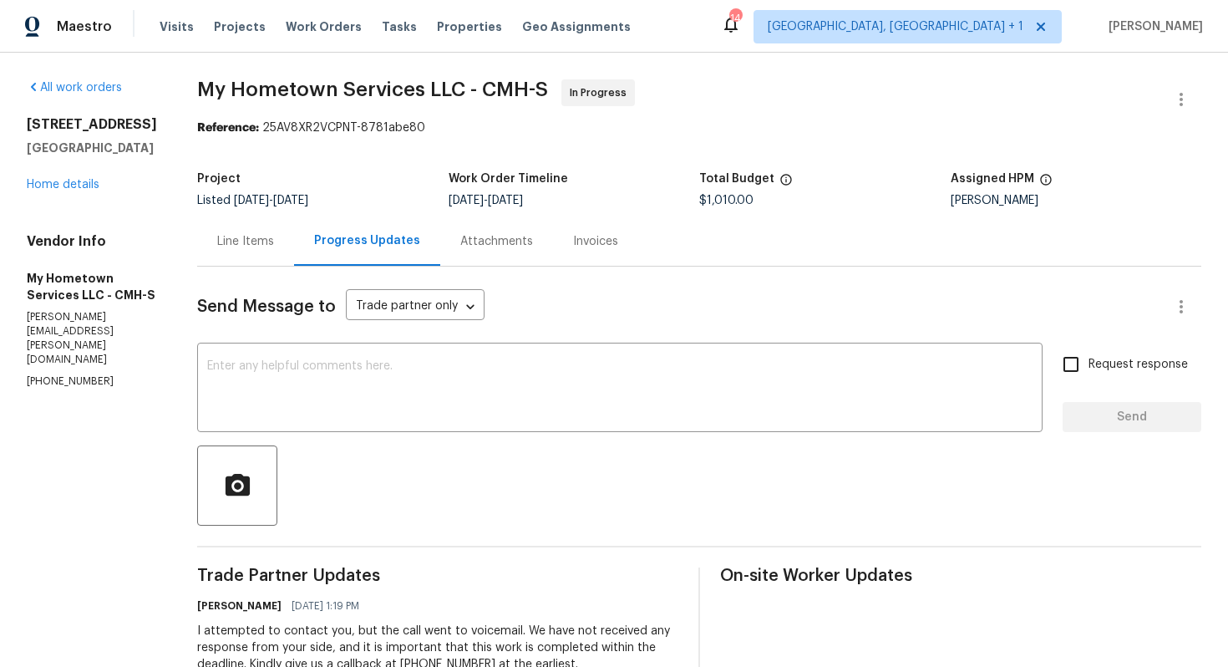
click at [374, 183] on div "Project" at bounding box center [322, 184] width 251 height 22
click at [236, 242] on div "Line Items" at bounding box center [245, 241] width 57 height 17
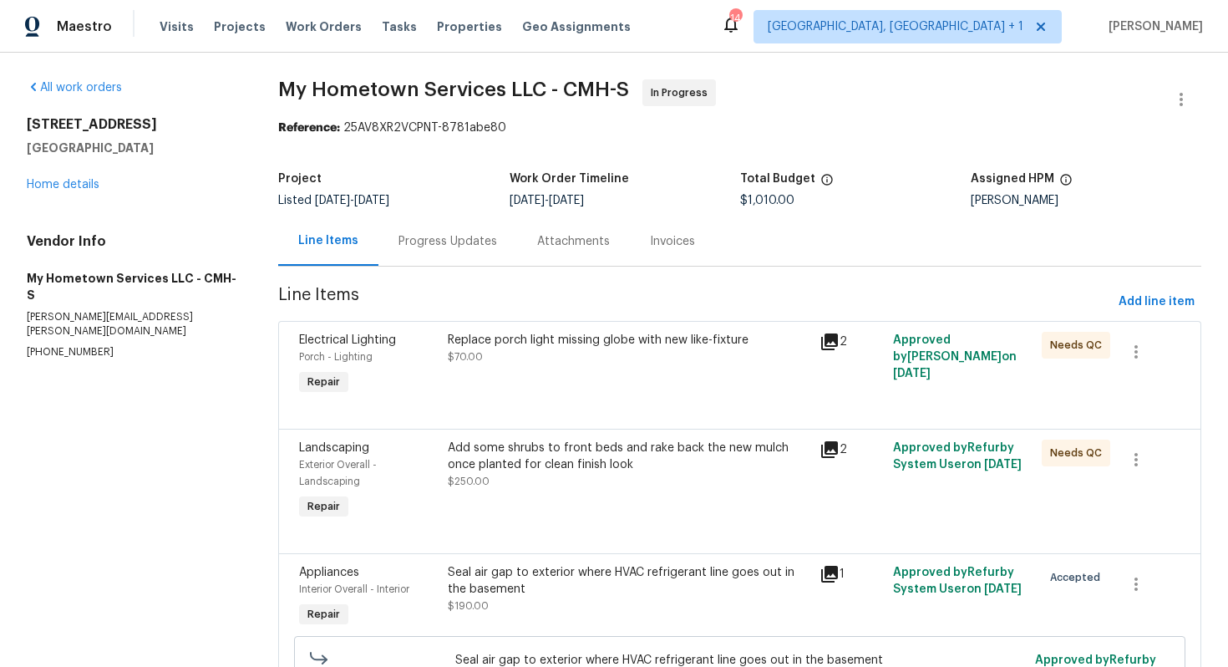
click at [435, 242] on div "Progress Updates" at bounding box center [447, 241] width 99 height 17
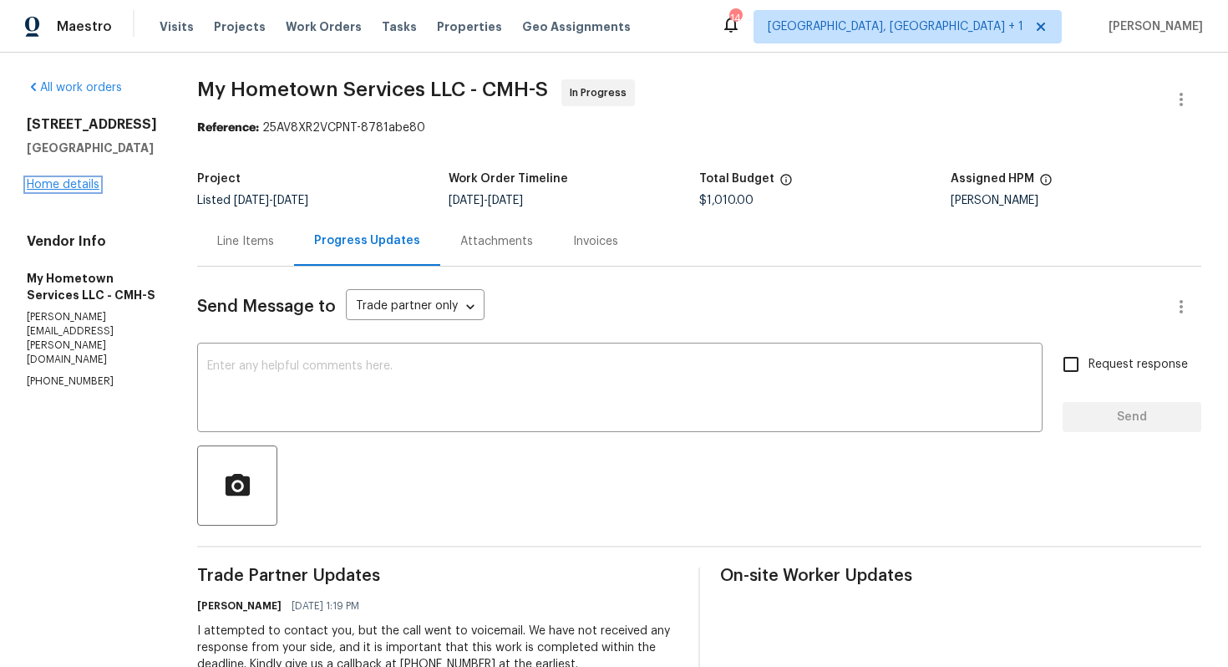
click at [92, 190] on link "Home details" at bounding box center [63, 185] width 73 height 12
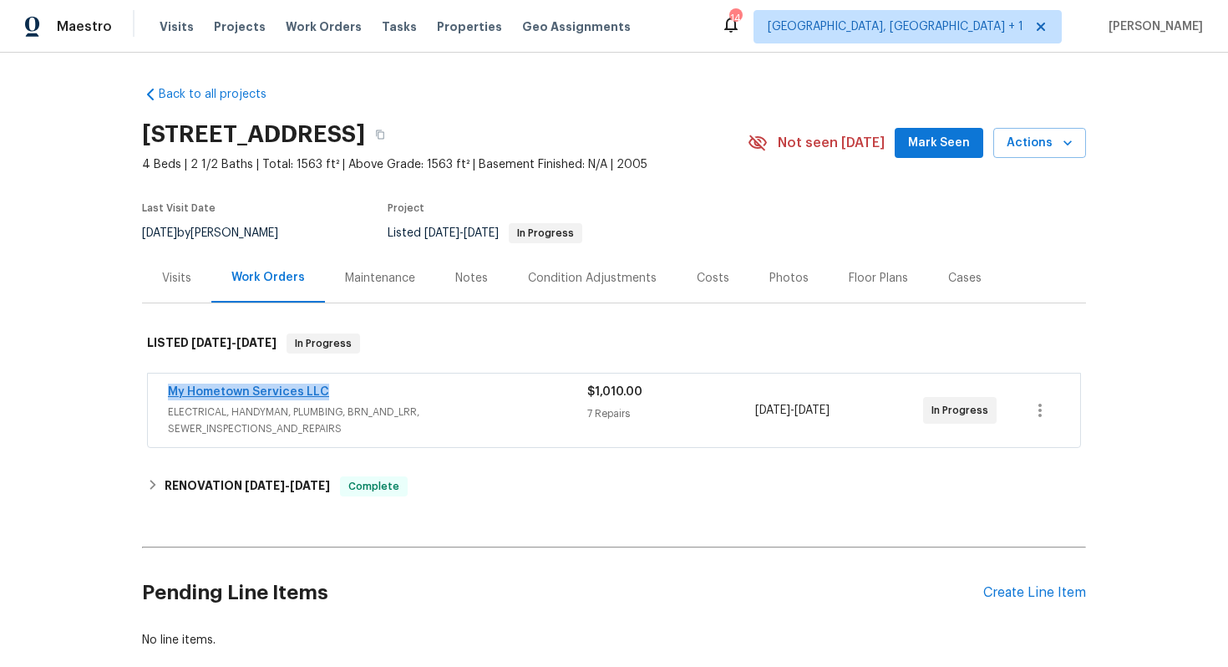
drag, startPoint x: 334, startPoint y: 388, endPoint x: 170, endPoint y: 394, distance: 163.8
click at [170, 394] on div "My Hometown Services LLC" at bounding box center [377, 393] width 419 height 20
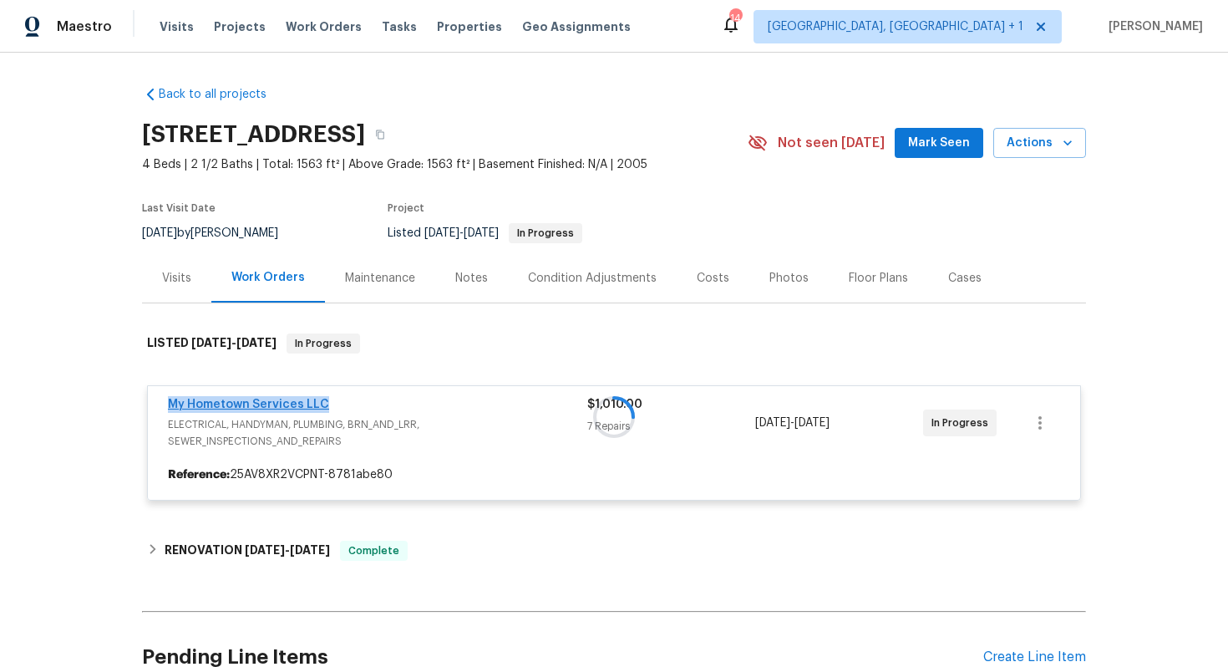
copy link "My Hometown Services LLC"
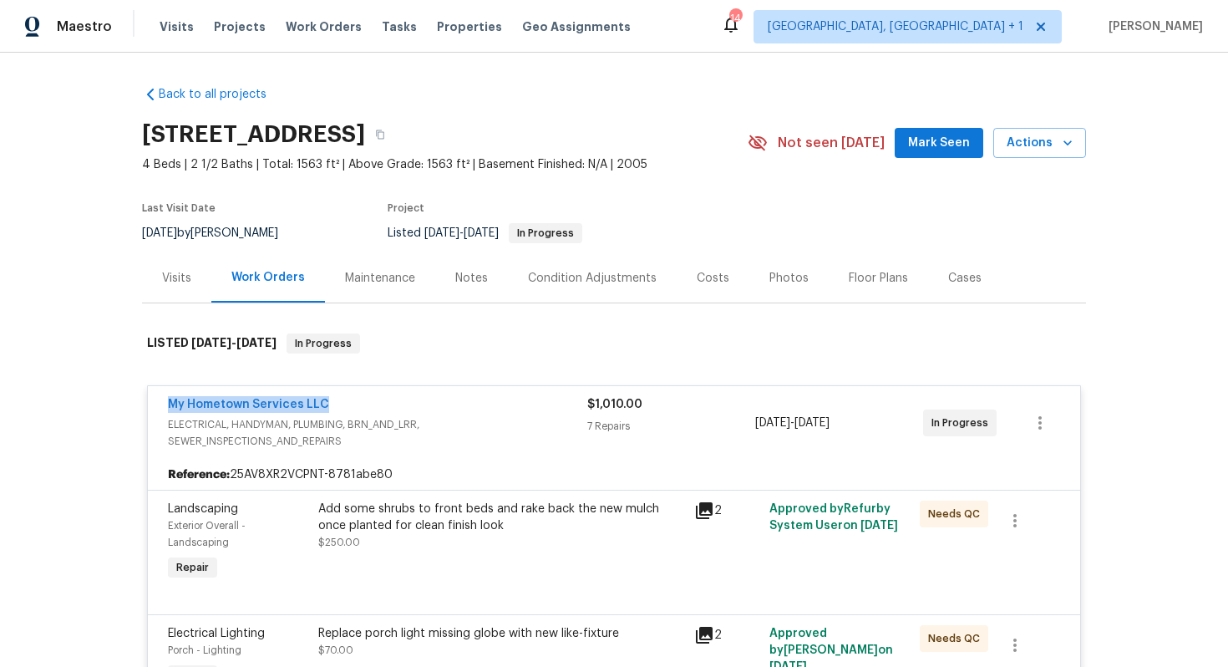
click at [425, 201] on div "Last Visit Date 9/26/2025 by Dennis Neuhardt Project Listed 9/11/2025 - 9/15/20…" at bounding box center [425, 223] width 566 height 60
click at [252, 407] on link "My Hometown Services LLC" at bounding box center [248, 404] width 161 height 12
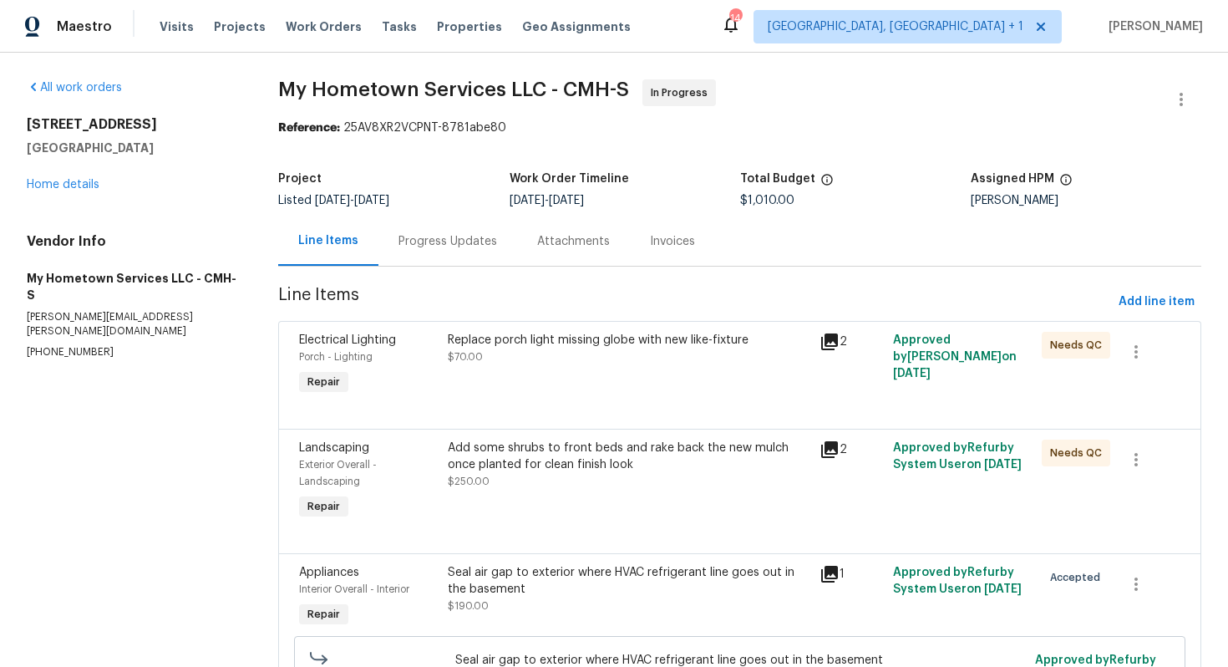
click at [445, 251] on div "Progress Updates" at bounding box center [447, 240] width 139 height 49
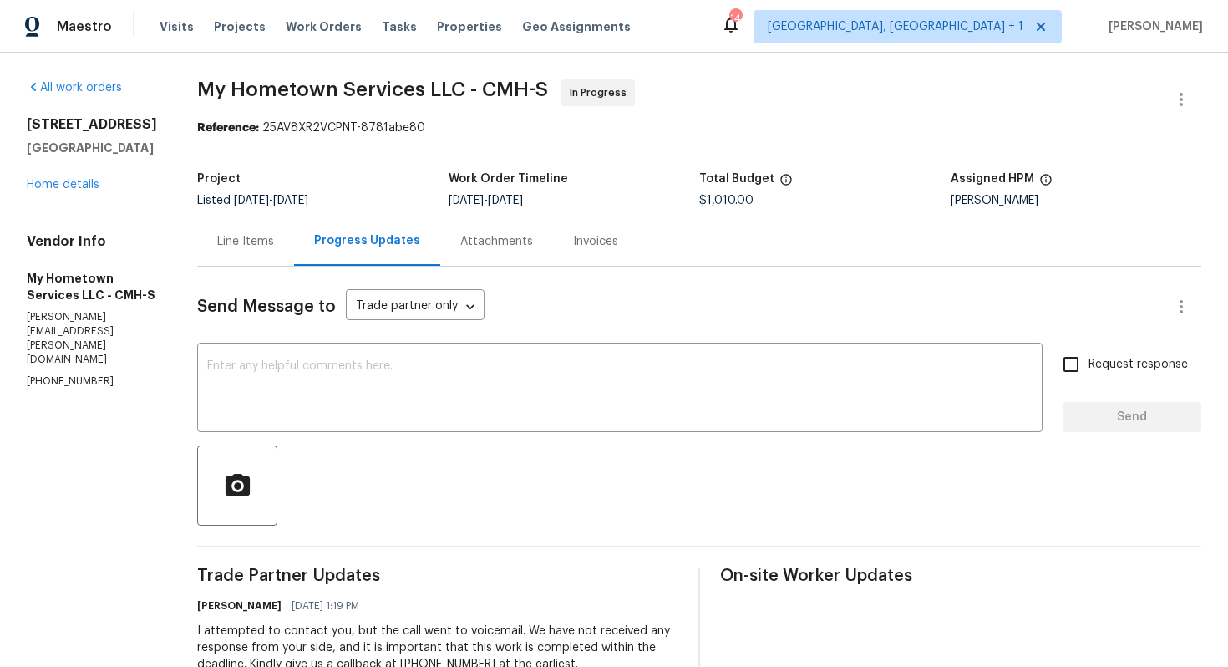
click at [222, 249] on div "Line Items" at bounding box center [245, 241] width 57 height 17
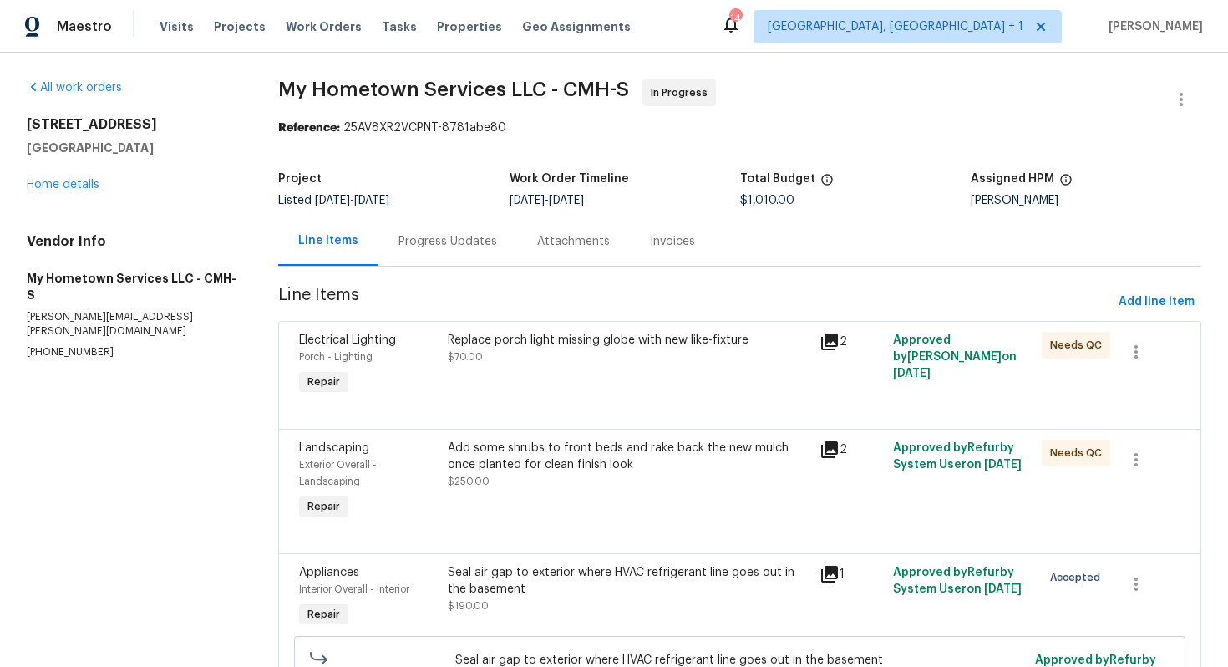
click at [451, 247] on div "Progress Updates" at bounding box center [447, 241] width 99 height 17
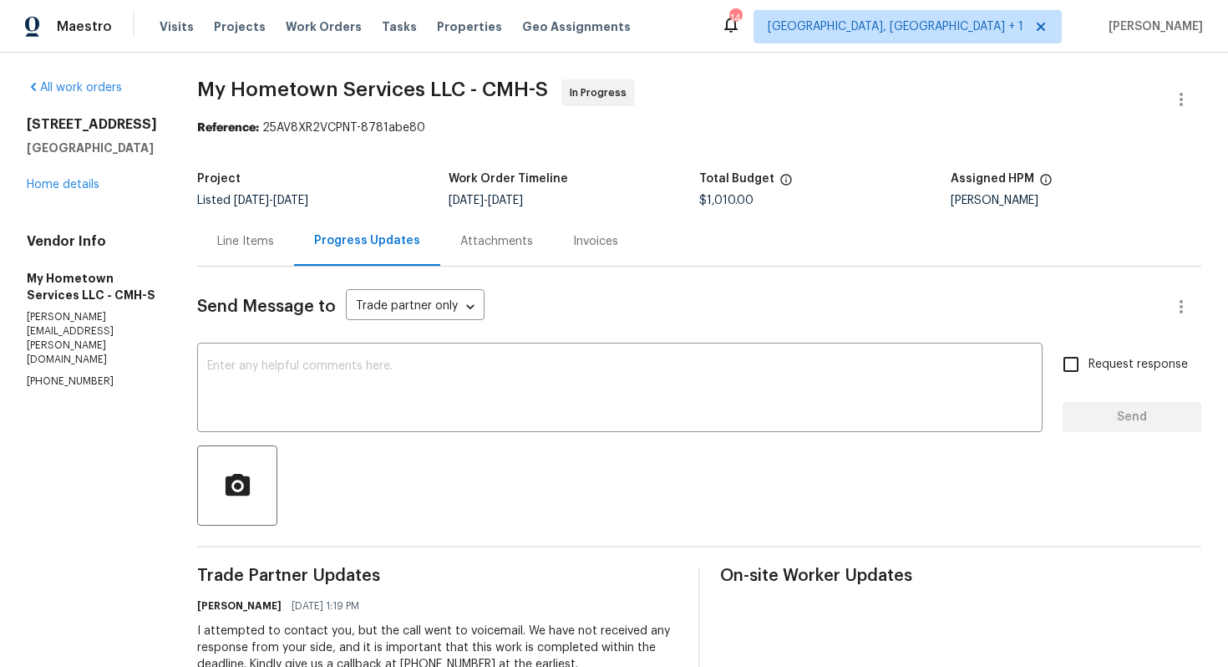
click at [242, 249] on div "Line Items" at bounding box center [245, 241] width 57 height 17
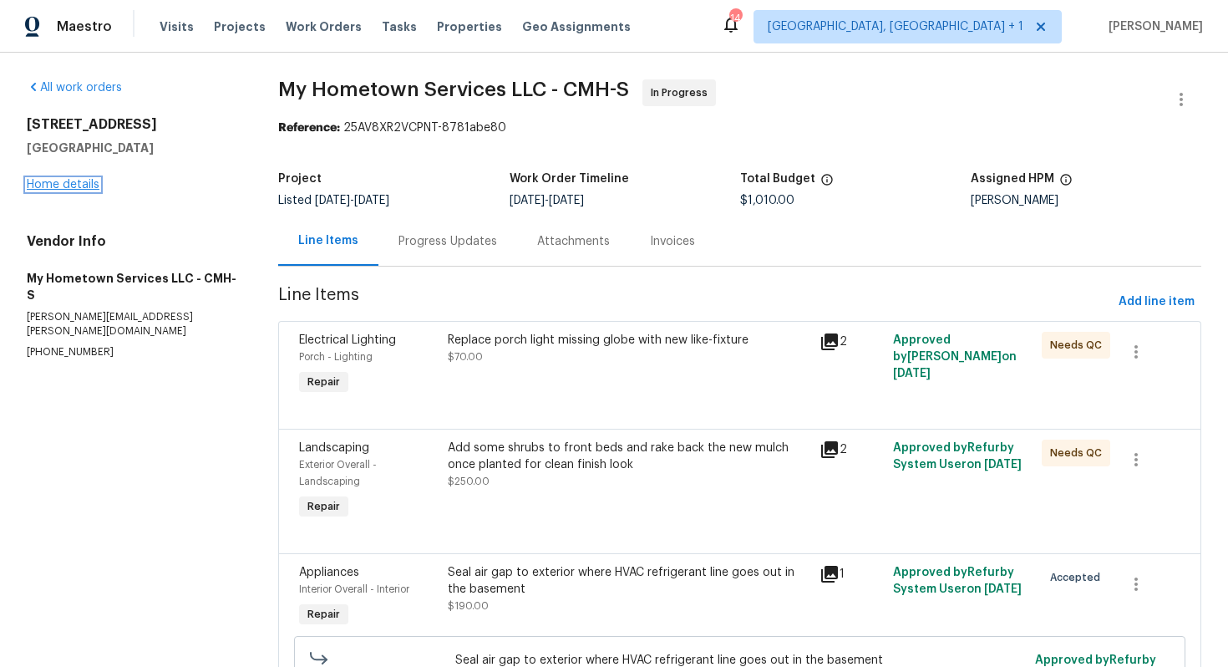
click at [73, 180] on link "Home details" at bounding box center [63, 185] width 73 height 12
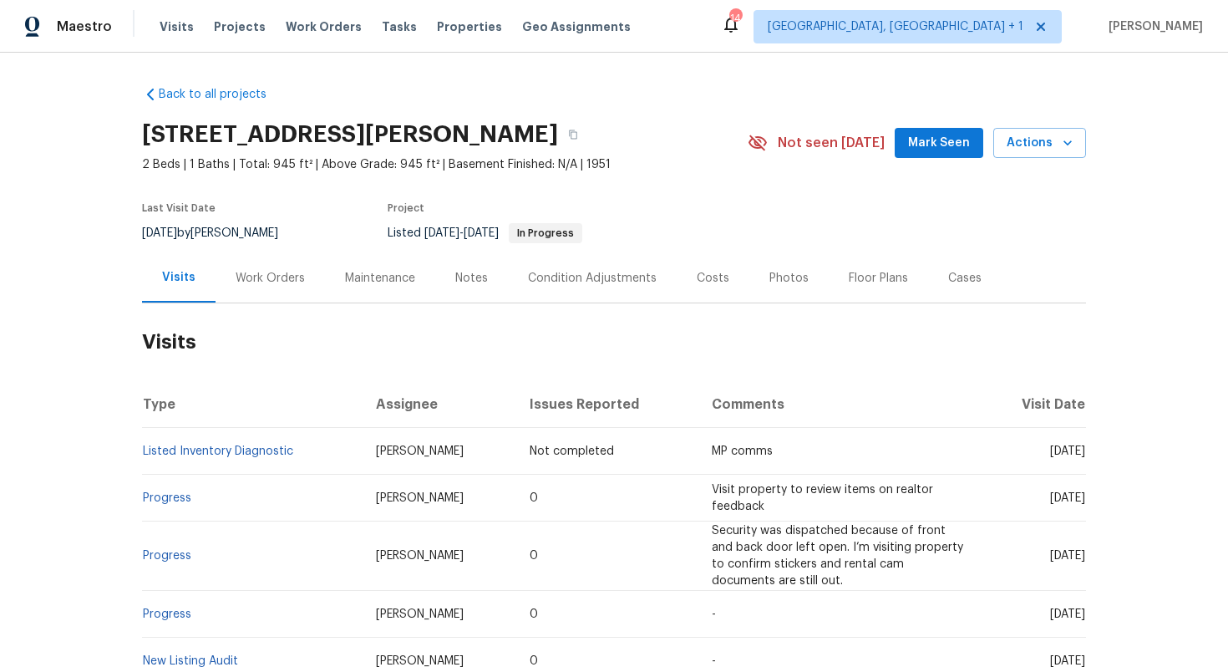
click at [260, 283] on div "Work Orders" at bounding box center [270, 278] width 69 height 17
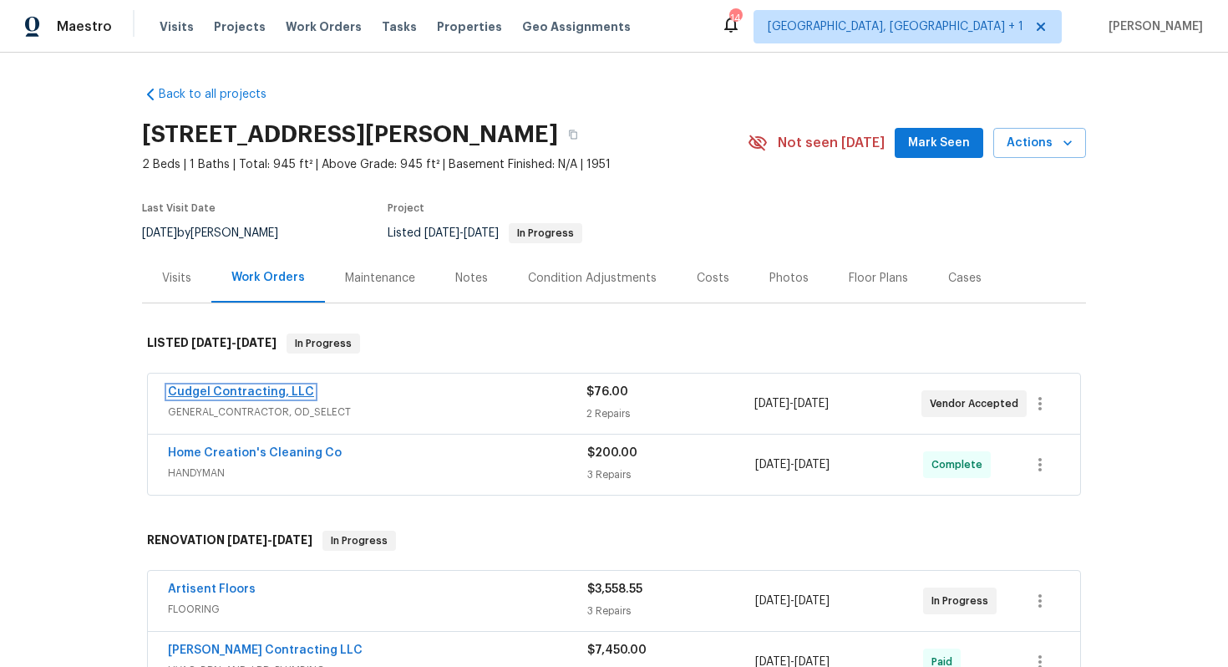
click at [256, 393] on link "Cudgel Contracting, LLC" at bounding box center [241, 392] width 146 height 12
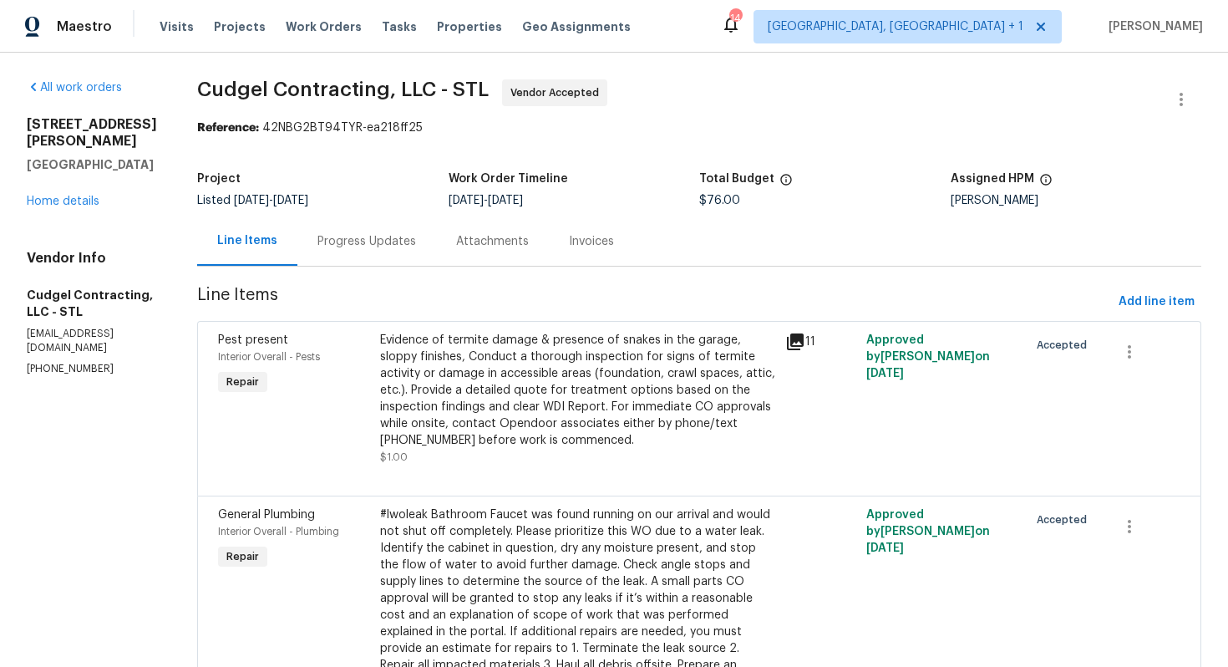
click at [448, 367] on div "Evidence of termite damage & presence of snakes in the garage, sloppy finishes,…" at bounding box center [577, 390] width 395 height 117
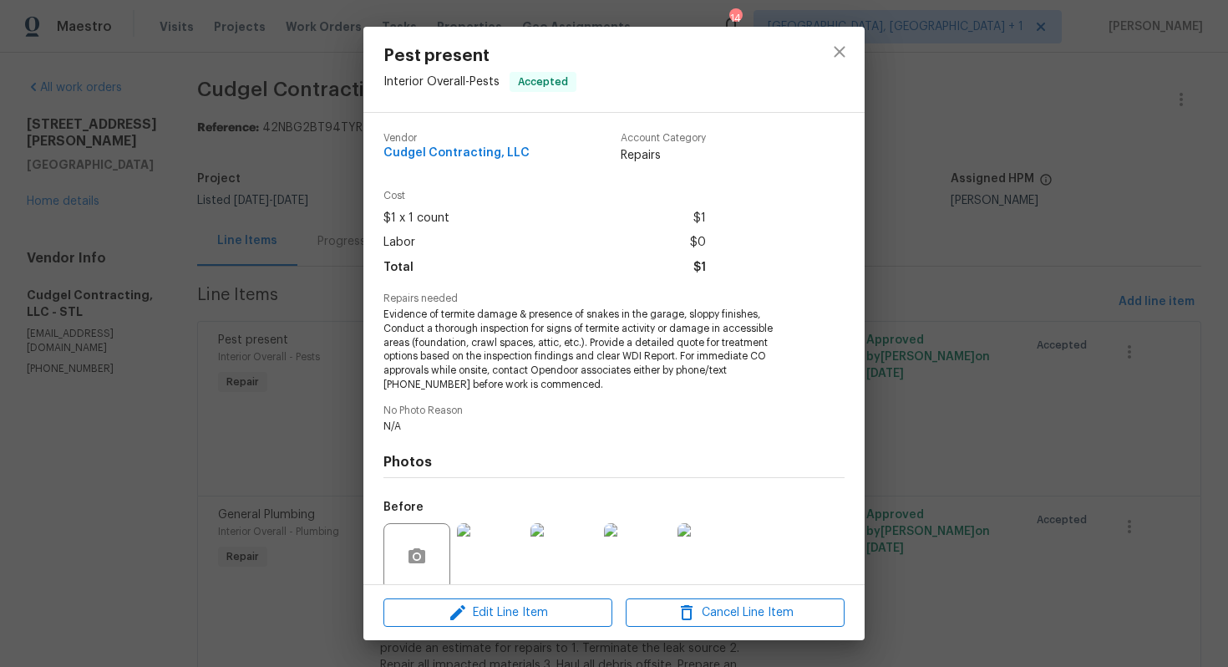
scroll to position [131, 0]
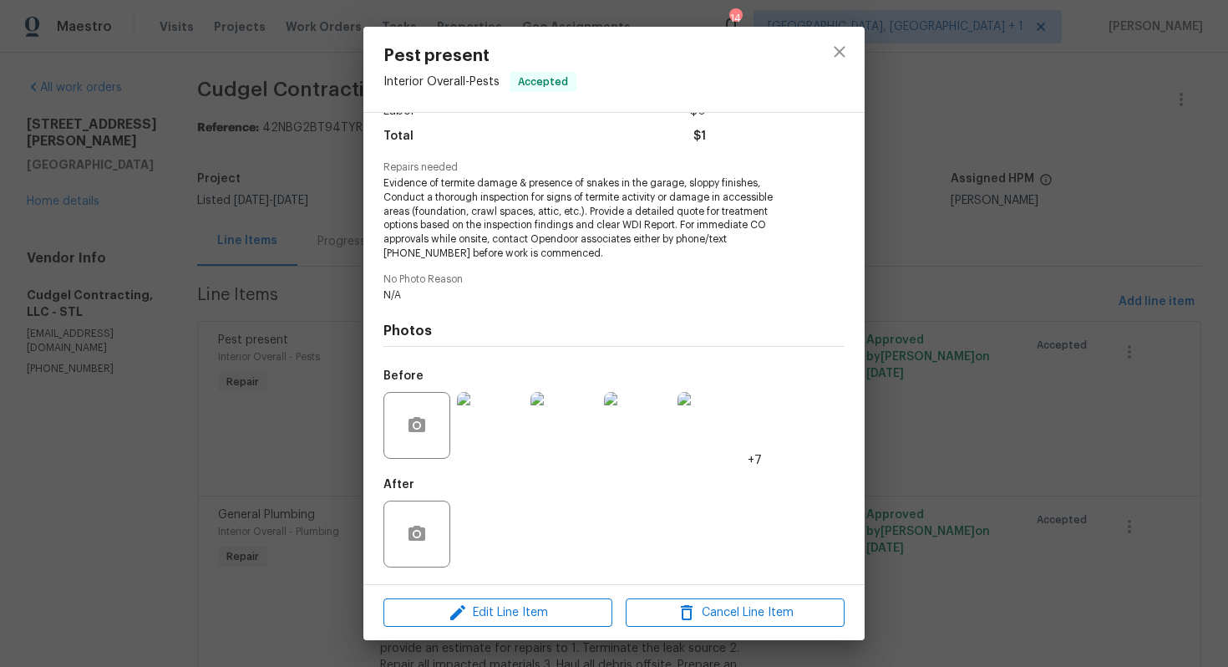
click at [231, 491] on div "Pest present Interior Overall - Pests Accepted Vendor Cudgel Contracting, LLC A…" at bounding box center [614, 333] width 1228 height 667
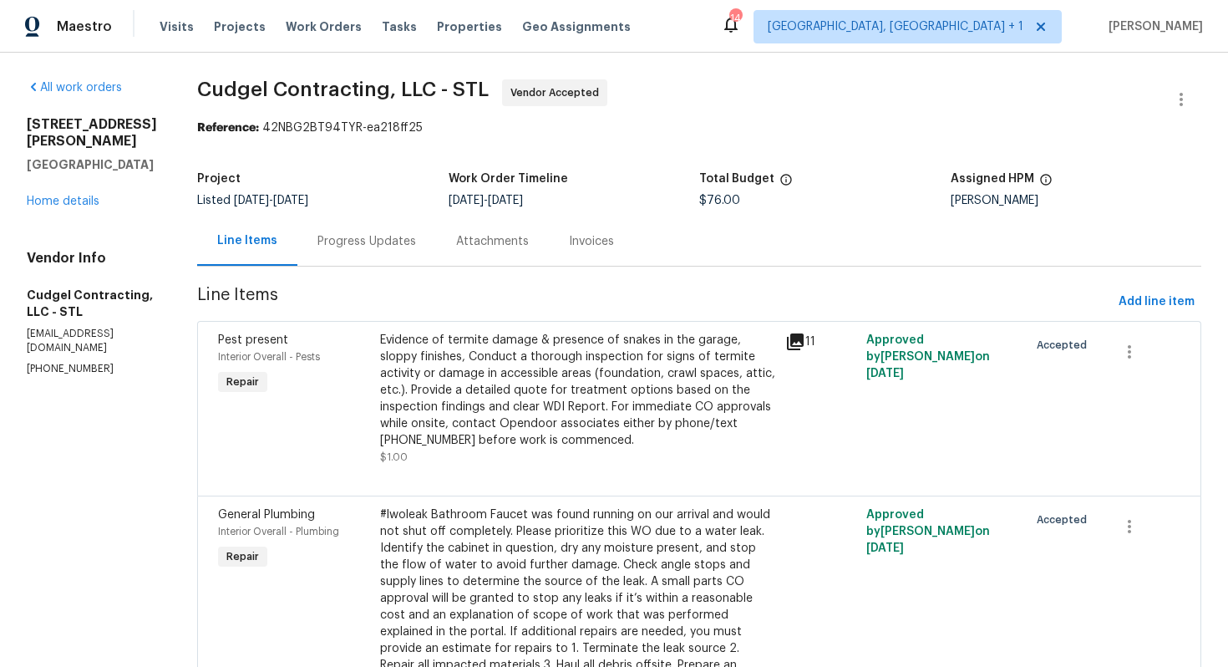
click at [380, 244] on div "Progress Updates" at bounding box center [366, 241] width 99 height 17
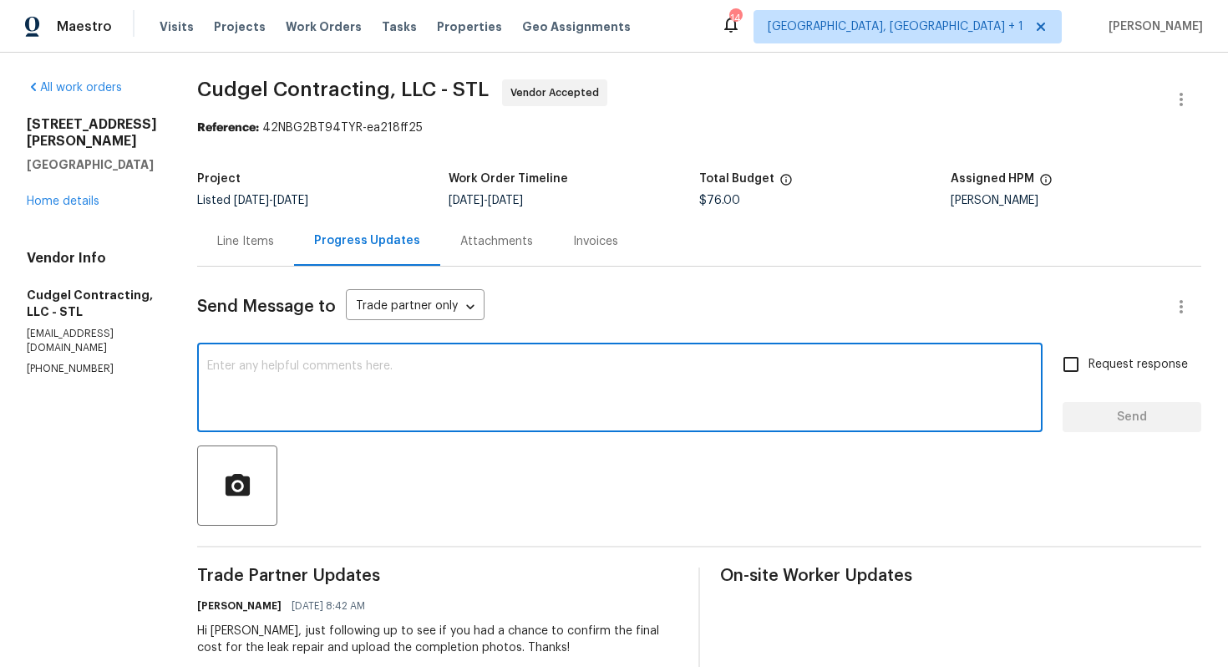
click at [612, 376] on textarea at bounding box center [619, 389] width 825 height 58
click at [256, 241] on div "Line Items" at bounding box center [245, 241] width 57 height 17
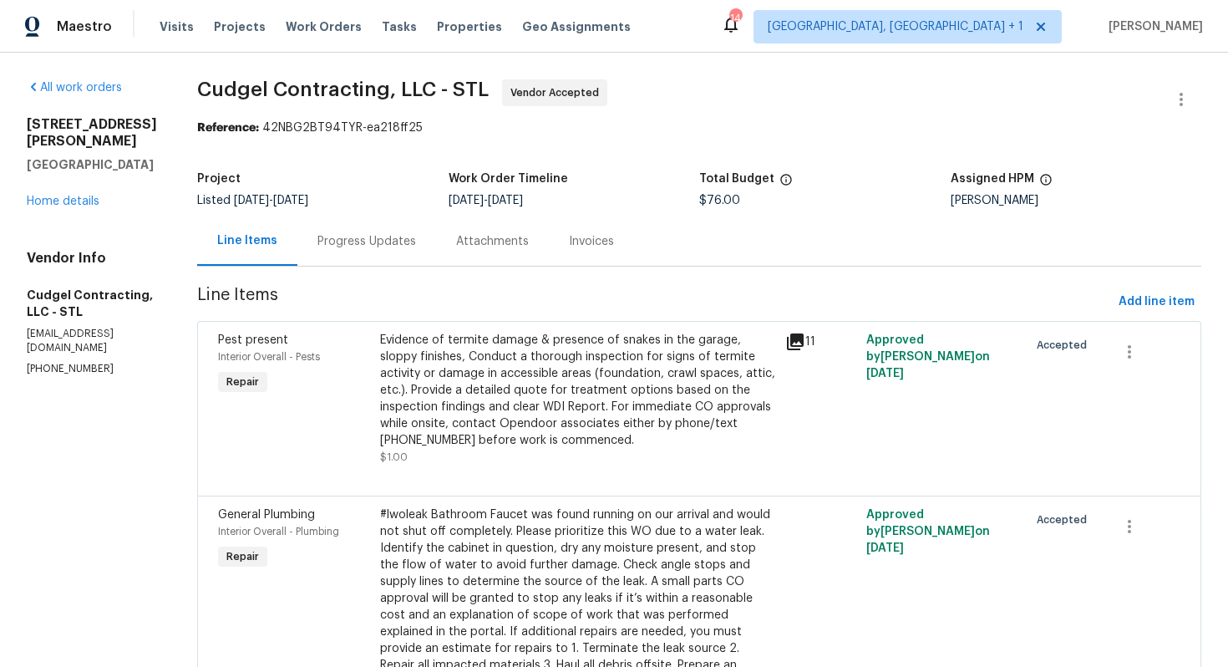
click at [568, 412] on div "Evidence of termite damage & presence of snakes in the garage, sloppy finishes,…" at bounding box center [577, 390] width 395 height 117
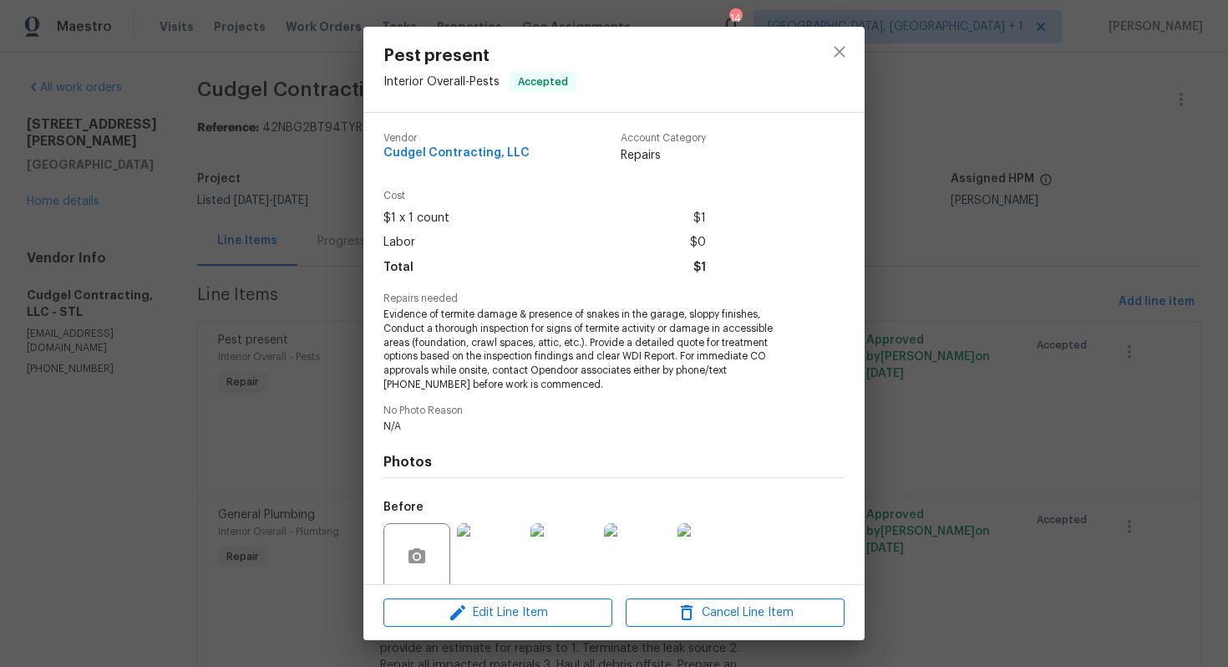
scroll to position [131, 0]
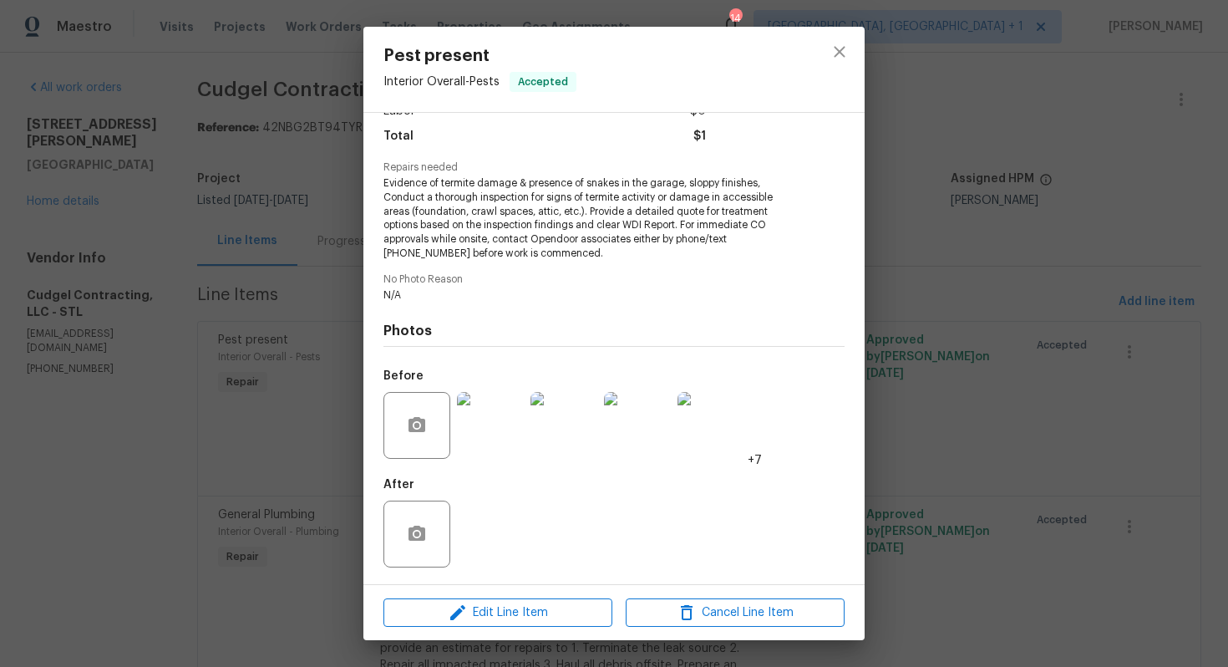
click at [487, 420] on img at bounding box center [490, 425] width 67 height 67
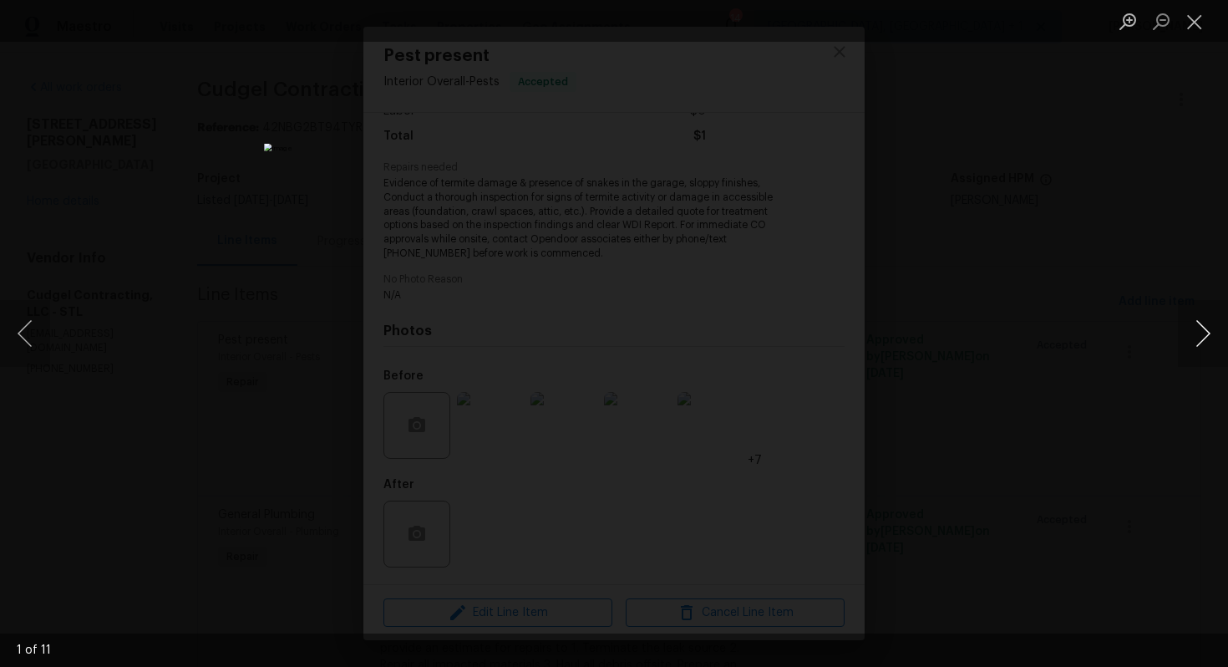
click at [1204, 340] on button "Next image" at bounding box center [1203, 333] width 50 height 67
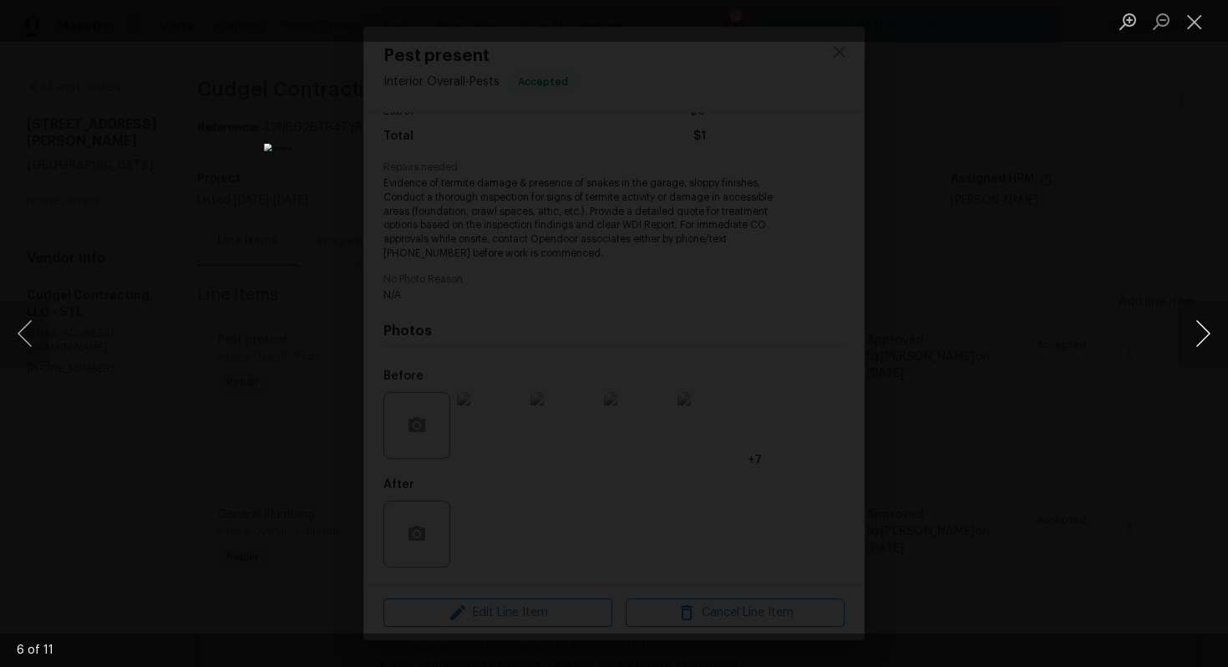
click at [1204, 340] on button "Next image" at bounding box center [1203, 333] width 50 height 67
click at [1009, 376] on div "Lightbox" at bounding box center [614, 333] width 1228 height 667
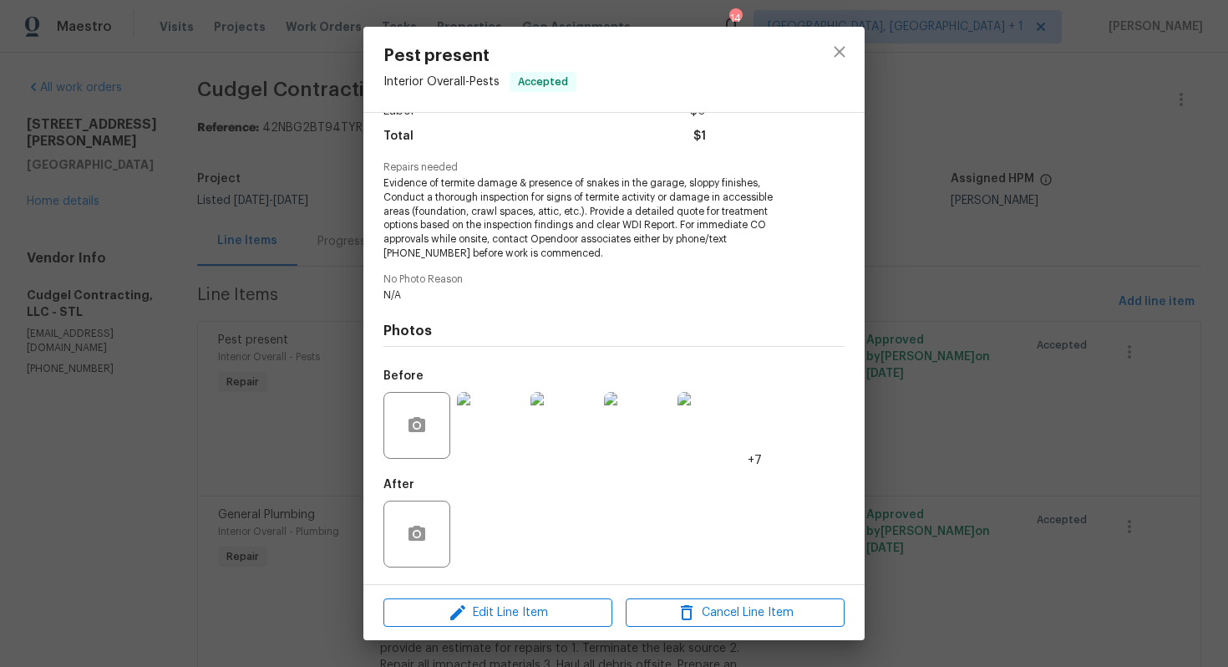
click at [923, 373] on div "Pest present Interior Overall - Pests Accepted Vendor Cudgel Contracting, LLC A…" at bounding box center [614, 333] width 1228 height 667
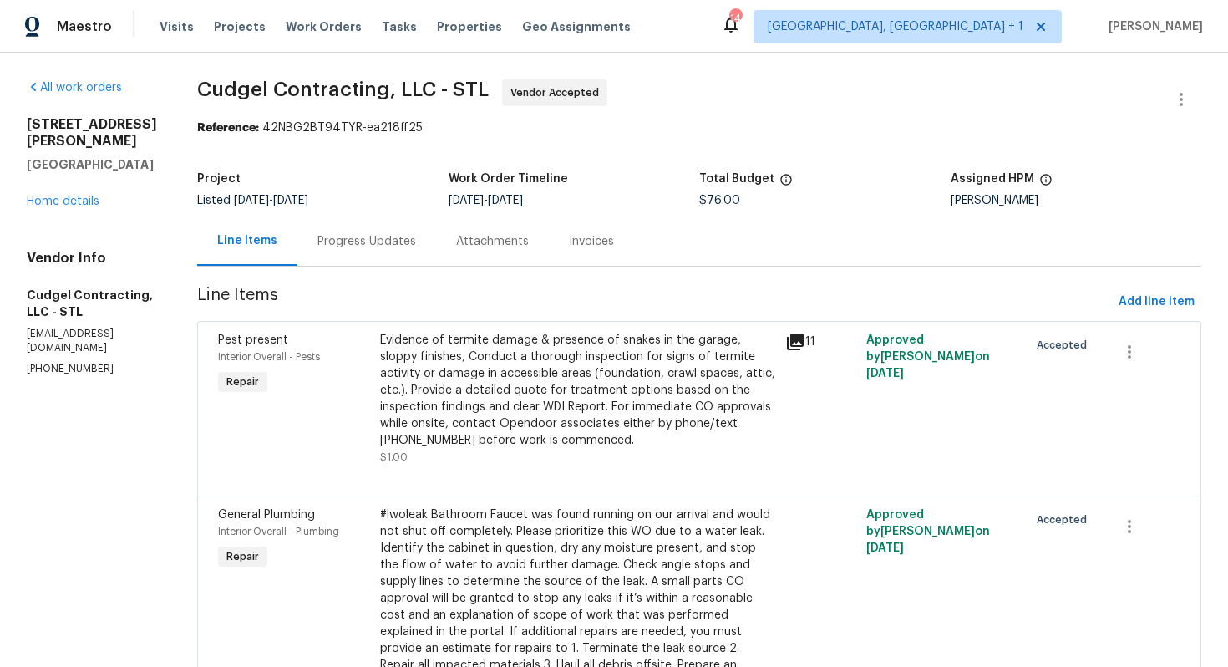
click at [355, 231] on div "Progress Updates" at bounding box center [366, 240] width 139 height 49
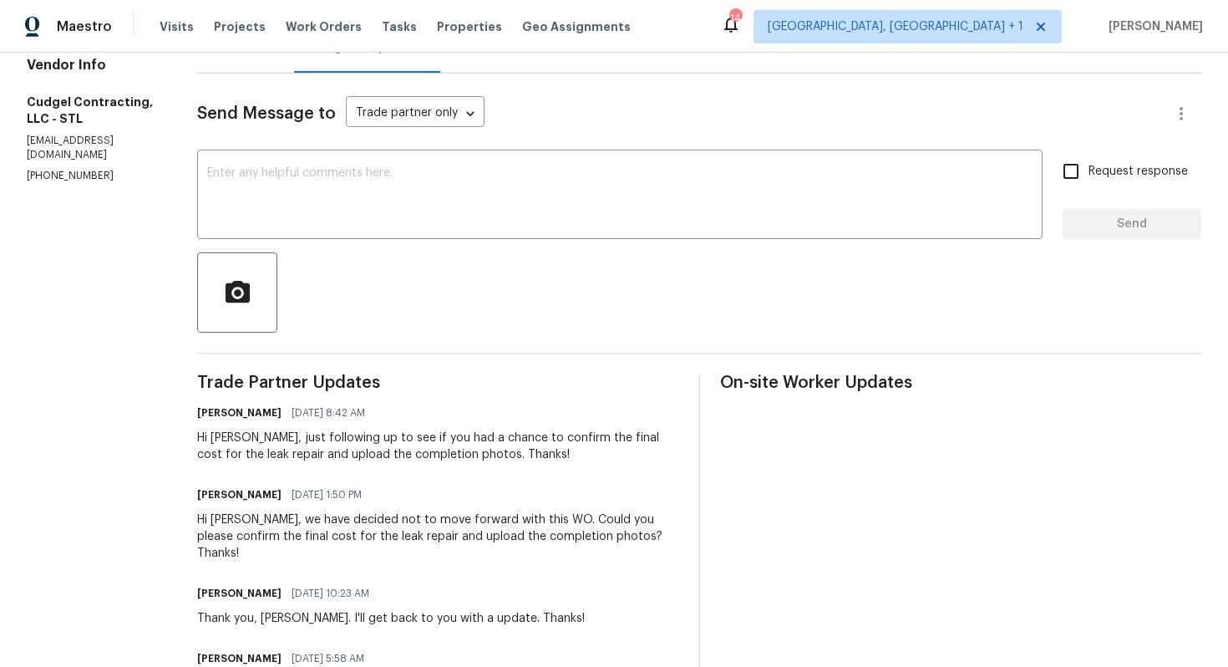
scroll to position [170, 0]
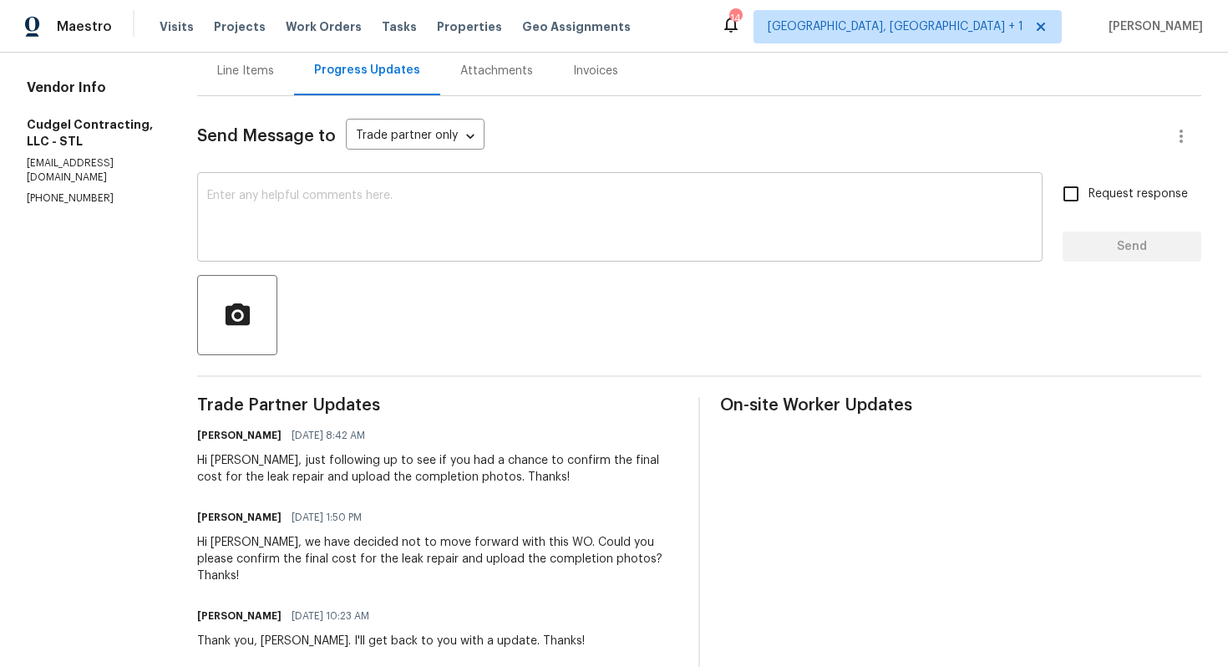
click at [518, 201] on textarea at bounding box center [619, 219] width 825 height 58
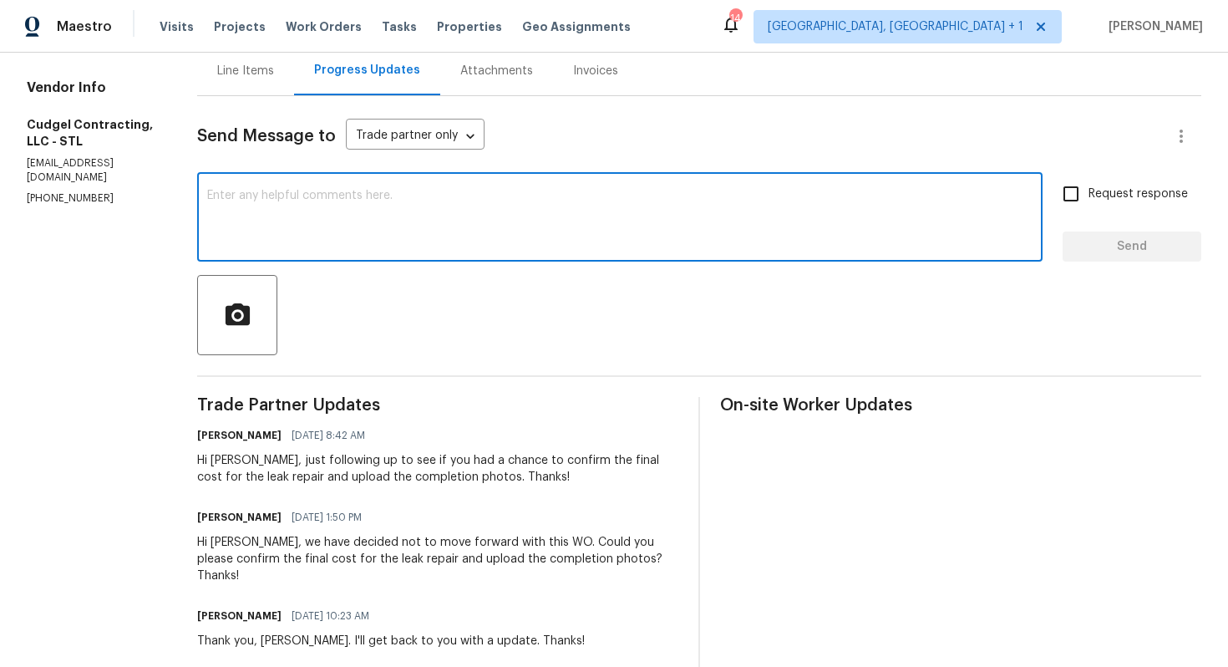
scroll to position [0, 0]
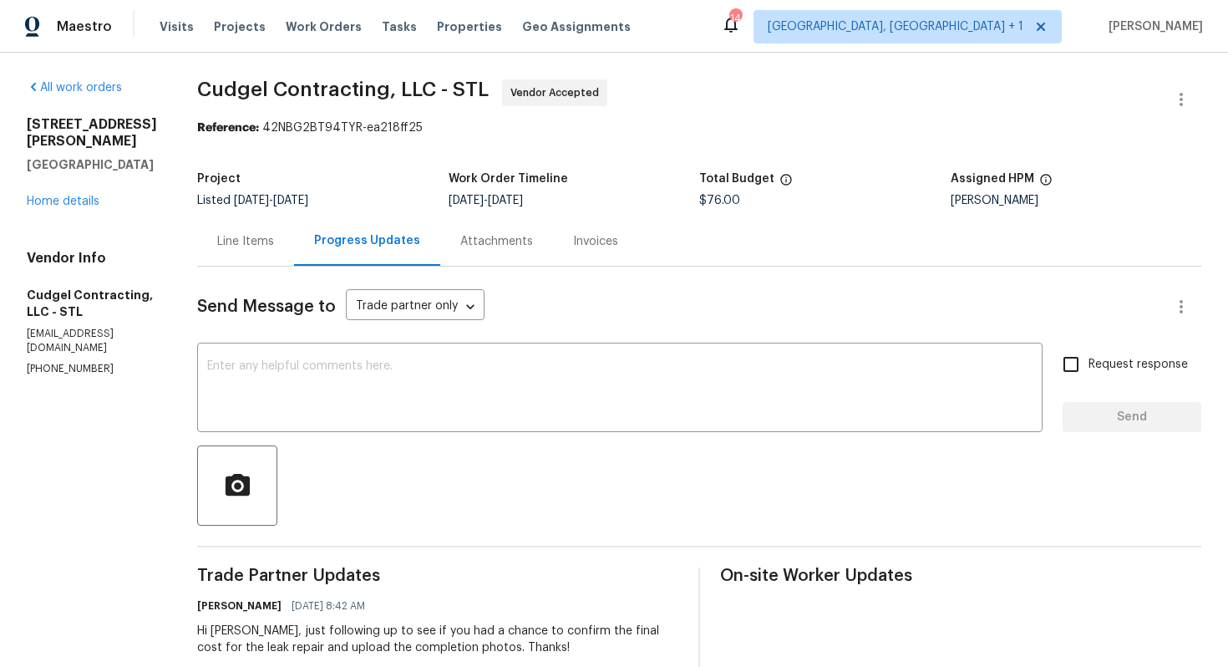
click at [752, 119] on div "Reference: 42NBG2BT94TYR-ea218ff25" at bounding box center [699, 127] width 1004 height 17
copy p "[PHONE_NUMBER]"
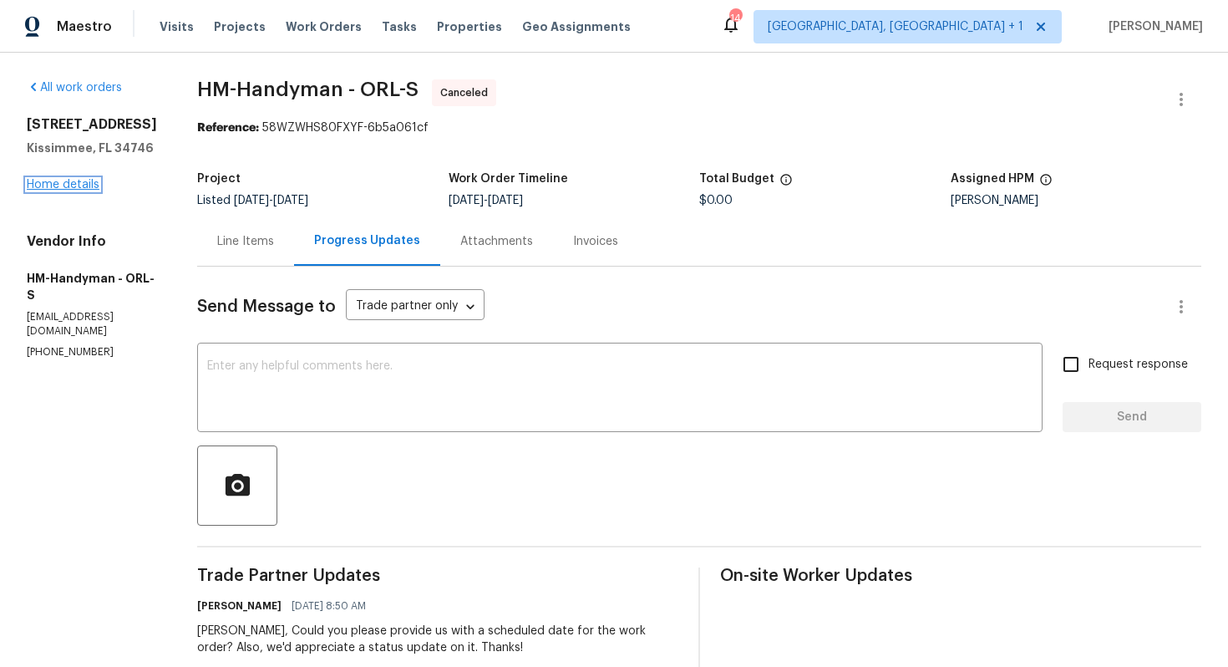
click at [56, 186] on link "Home details" at bounding box center [63, 185] width 73 height 12
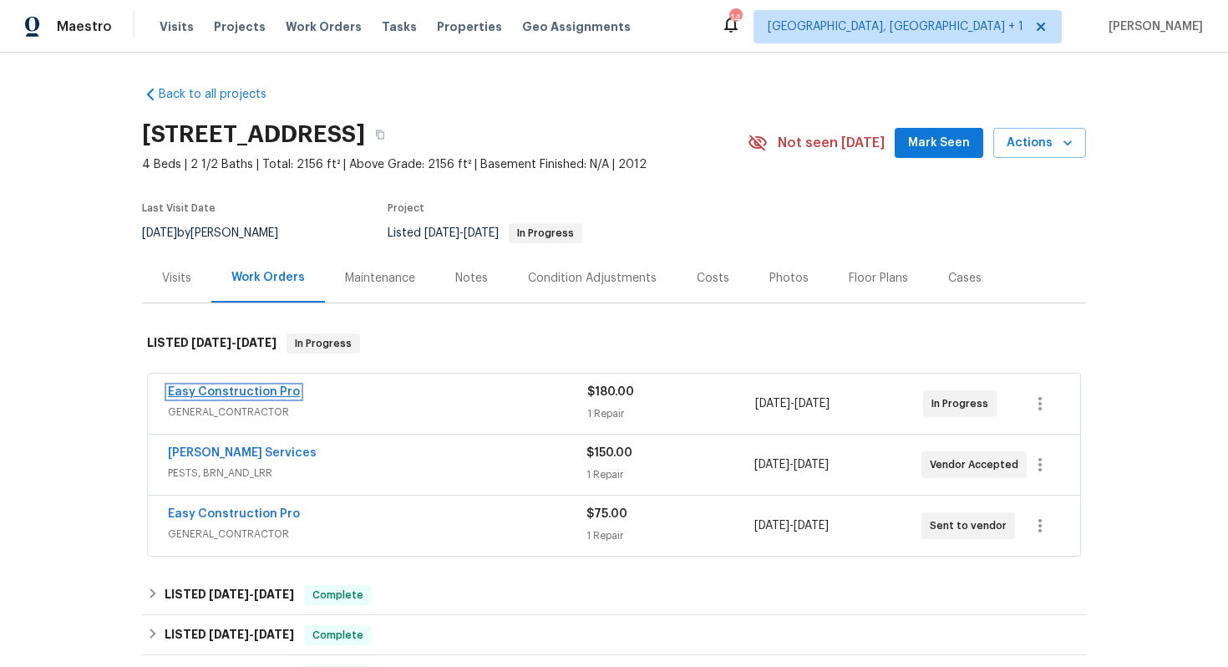
click at [239, 391] on link "Easy Construction Pro" at bounding box center [234, 392] width 132 height 12
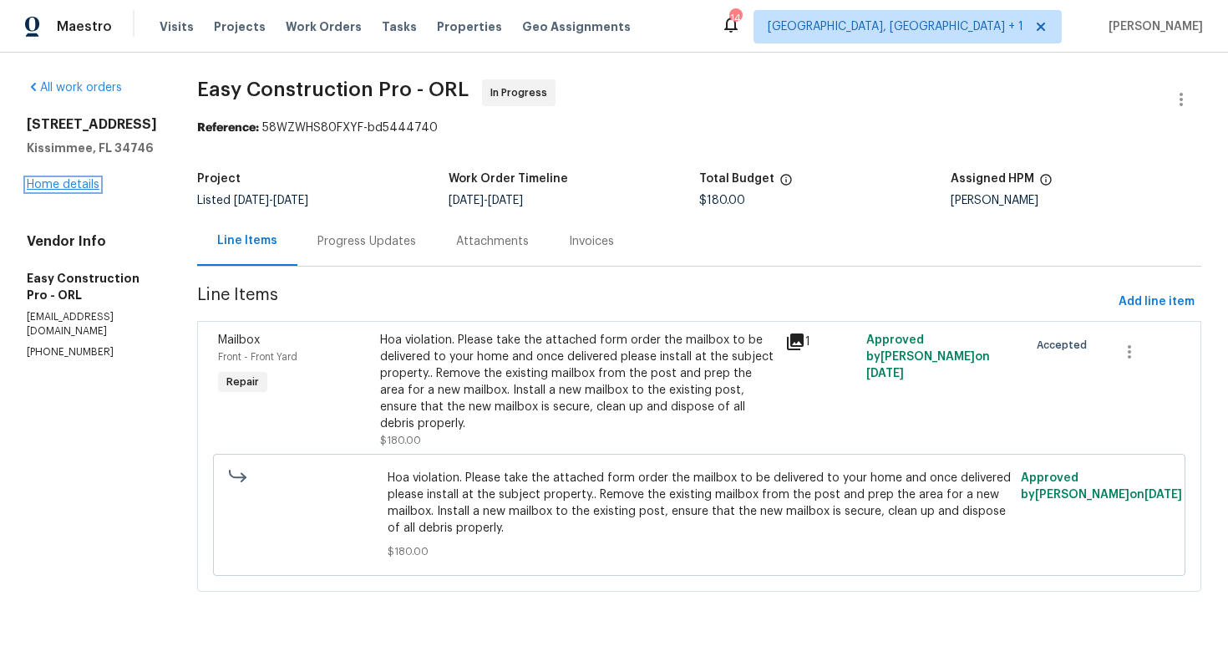
click at [73, 185] on link "Home details" at bounding box center [63, 185] width 73 height 12
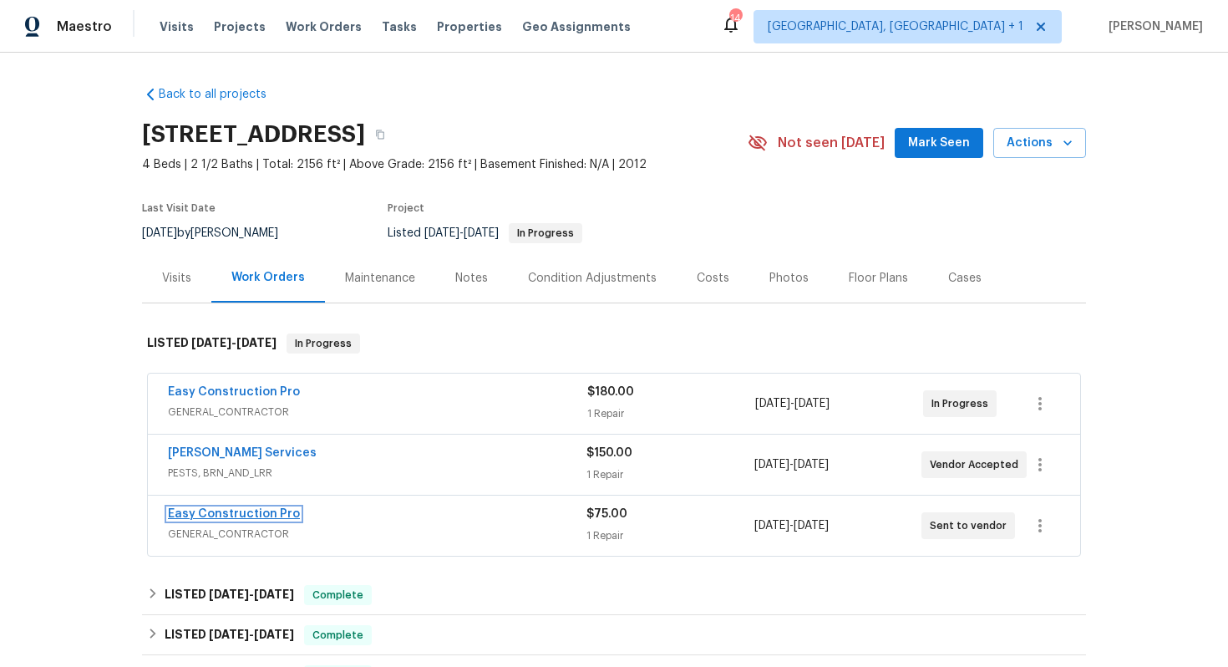
click at [268, 515] on link "Easy Construction Pro" at bounding box center [234, 514] width 132 height 12
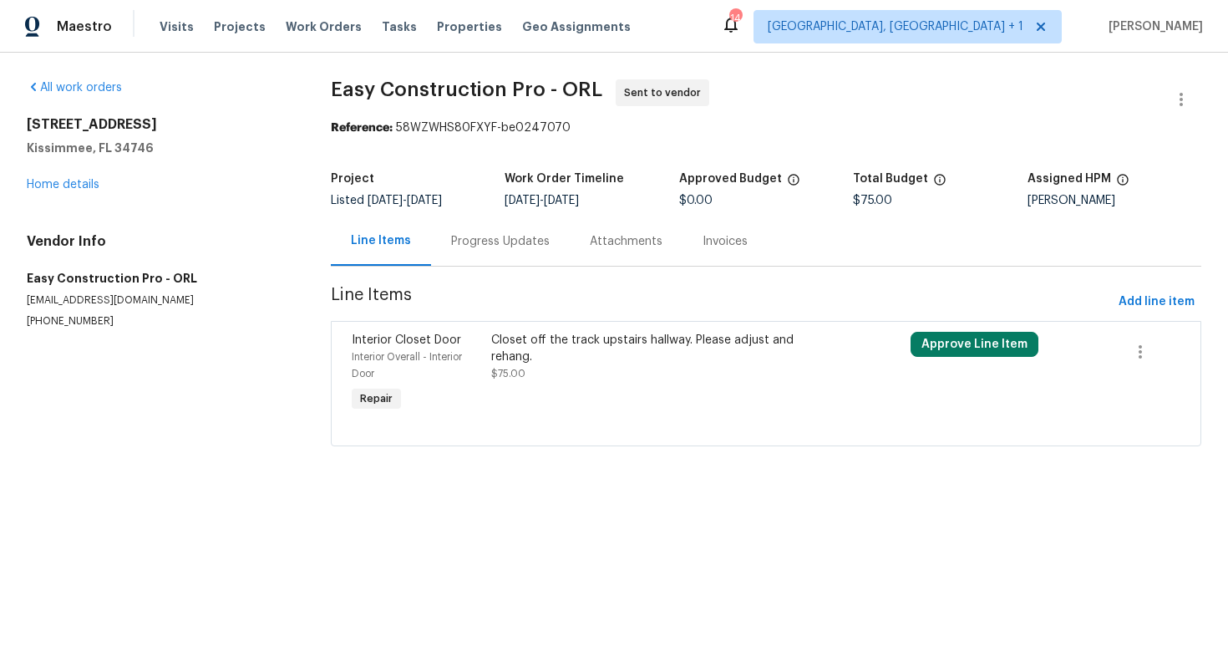
click at [536, 336] on div "Closet off the track upstairs hallway. Please adjust and rehang." at bounding box center [660, 348] width 339 height 33
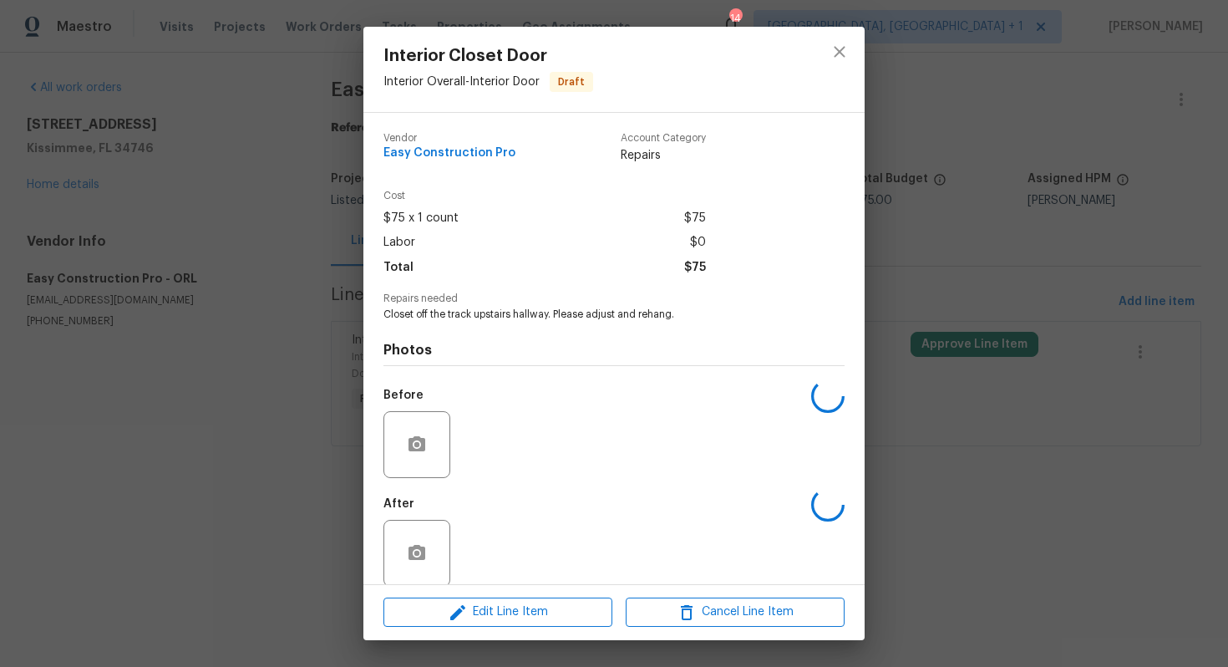
click at [536, 336] on div "Photos Before After" at bounding box center [613, 459] width 461 height 275
click at [466, 312] on span "Closet off the track upstairs hallway. Please adjust and rehang." at bounding box center [590, 314] width 415 height 14
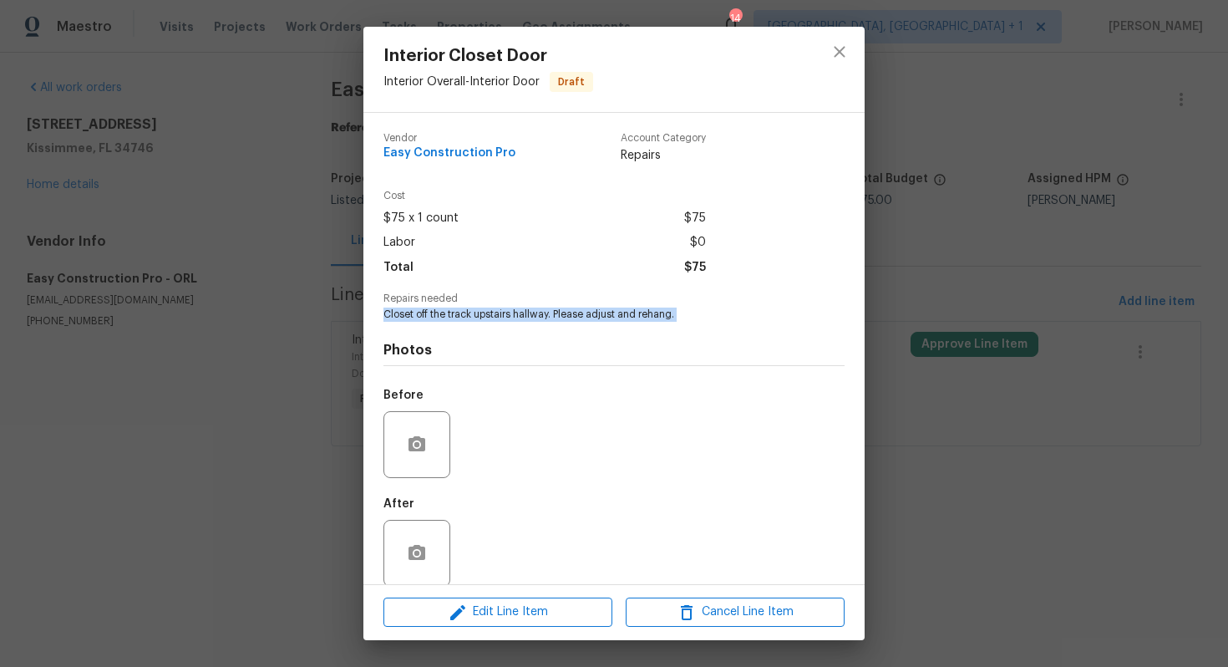
copy span "Closet off the track upstairs hallway. Please adjust and rehang."
click at [272, 338] on div "Interior Closet Door Interior Overall - Interior Door Draft Vendor Easy Constru…" at bounding box center [614, 333] width 1228 height 667
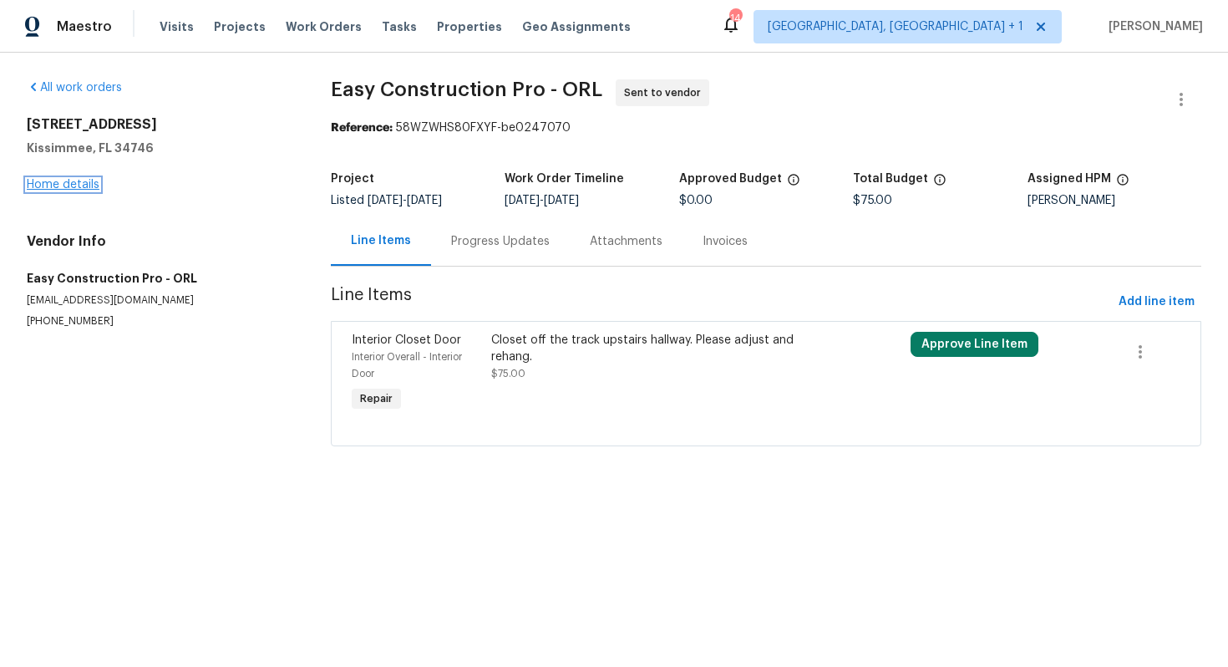
click at [85, 186] on link "Home details" at bounding box center [63, 185] width 73 height 12
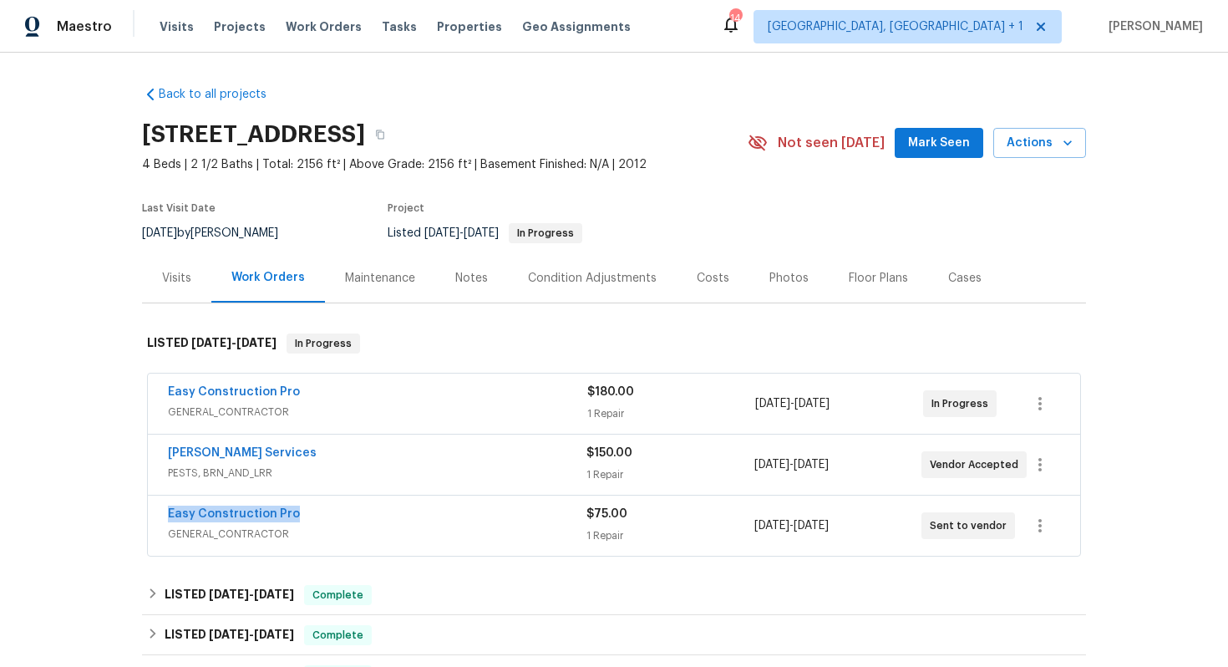
drag, startPoint x: 294, startPoint y: 519, endPoint x: 163, endPoint y: 518, distance: 131.2
click at [163, 518] on div "Easy Construction Pro GENERAL_CONTRACTOR $75.00 1 Repair [DATE] - [DATE] Sent t…" at bounding box center [614, 525] width 932 height 60
copy link "Easy Construction Pro"
